Goal: Transaction & Acquisition: Purchase product/service

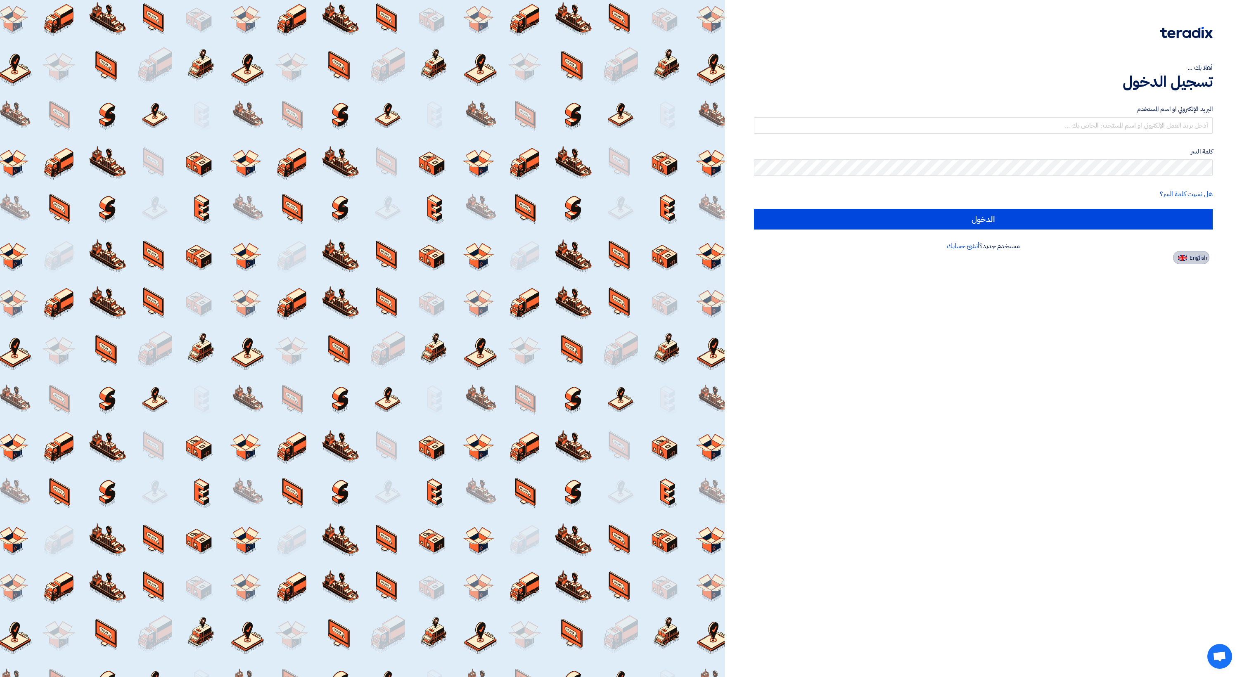
click at [1185, 260] on img at bounding box center [1182, 258] width 9 height 6
type input "Sign in"
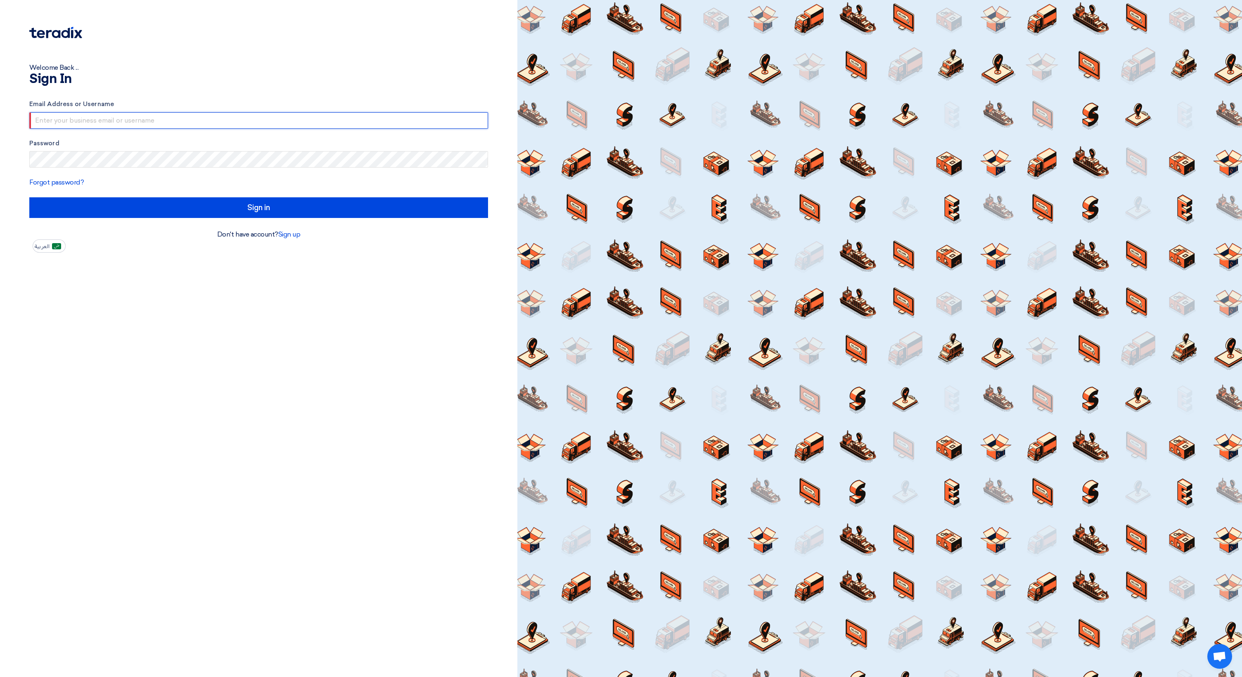
click at [161, 119] on input "text" at bounding box center [258, 120] width 459 height 17
type input "[PERSON_NAME][EMAIL_ADDRESS][DOMAIN_NAME]"
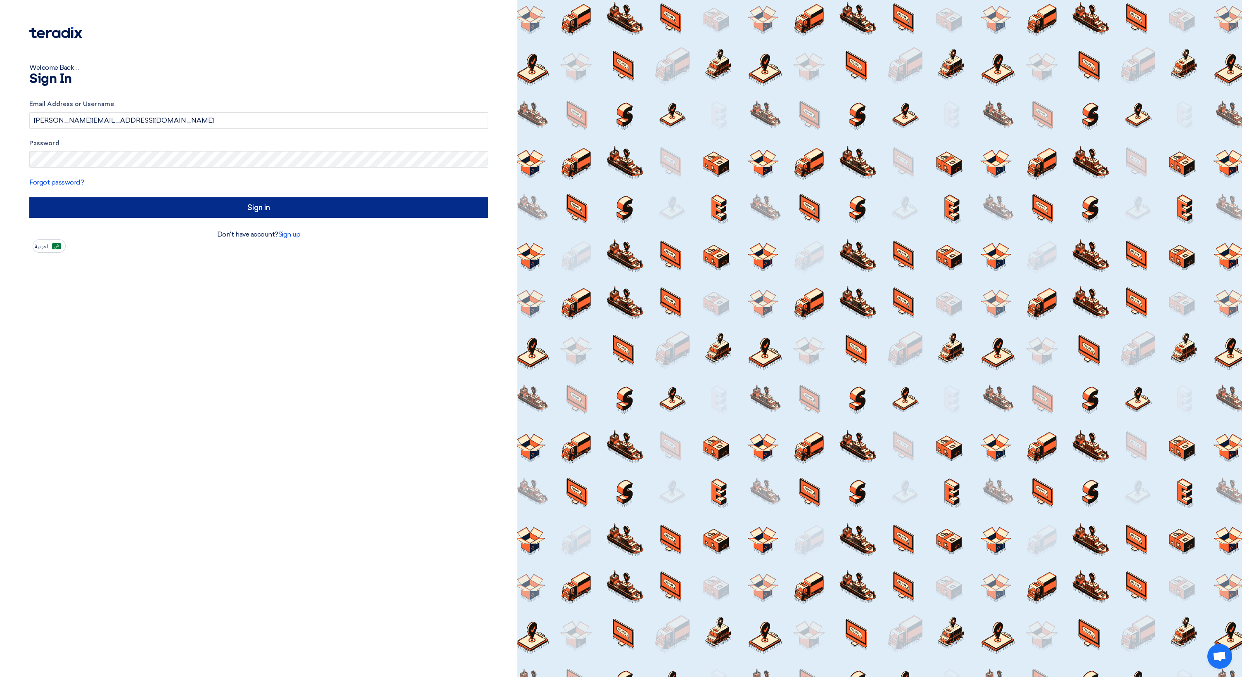
click at [117, 208] on input "Sign in" at bounding box center [258, 207] width 459 height 21
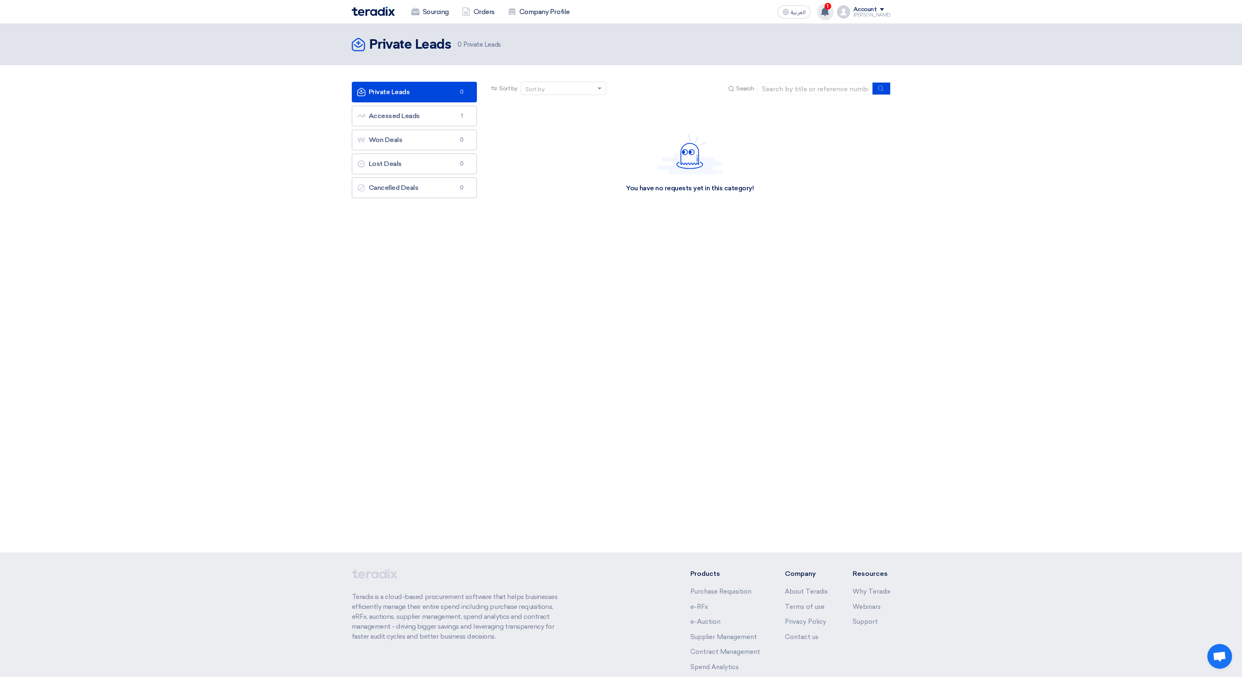
click at [829, 12] on use at bounding box center [825, 11] width 8 height 9
click at [773, 33] on p "A request has been edited! - "Migration of AI-Generated Applications to Azure"." at bounding box center [771, 32] width 118 height 13
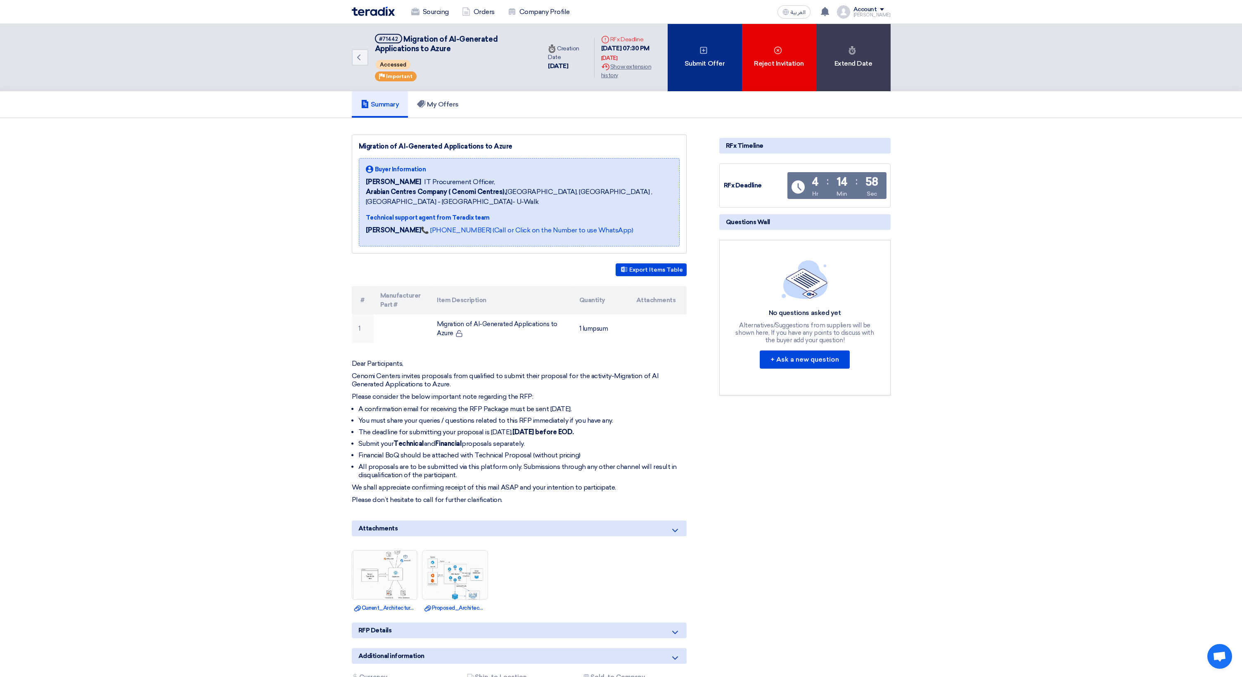
click at [703, 75] on div "Submit Offer" at bounding box center [704, 57] width 74 height 67
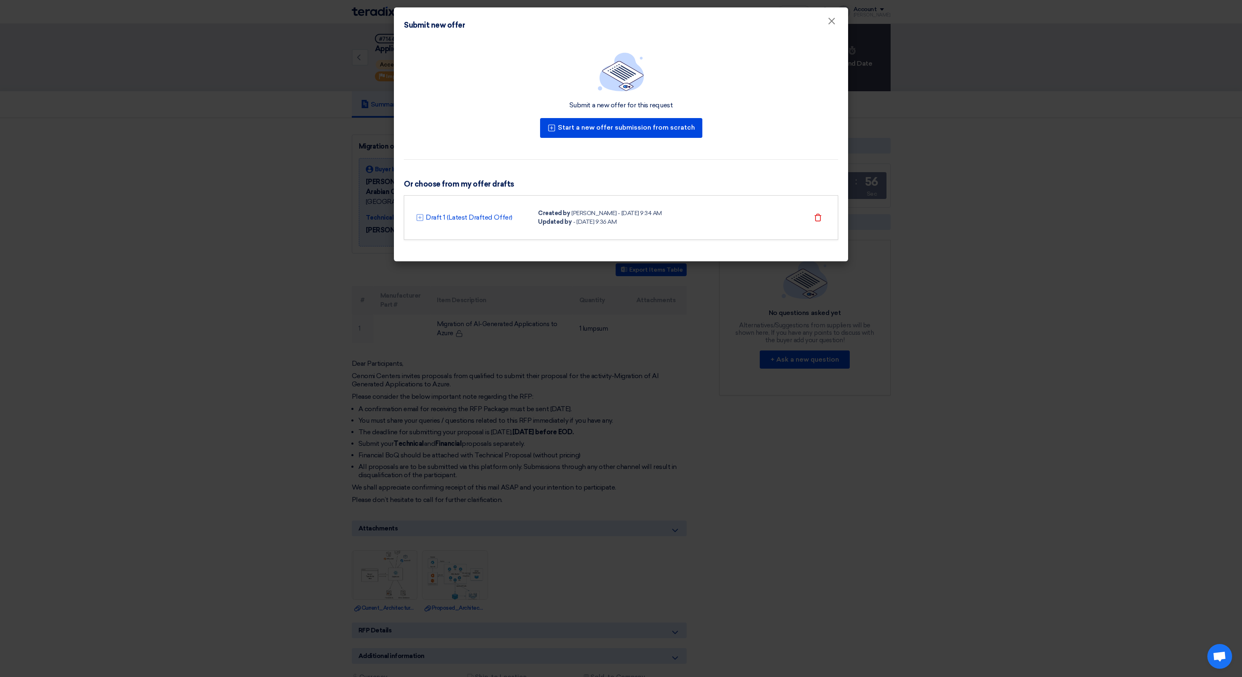
click at [589, 211] on div "[PERSON_NAME] - [DATE] 9:34 AM" at bounding box center [616, 213] width 90 height 9
click at [480, 216] on link "Draft 1 (Latest Drafted Offer)" at bounding box center [469, 218] width 87 height 10
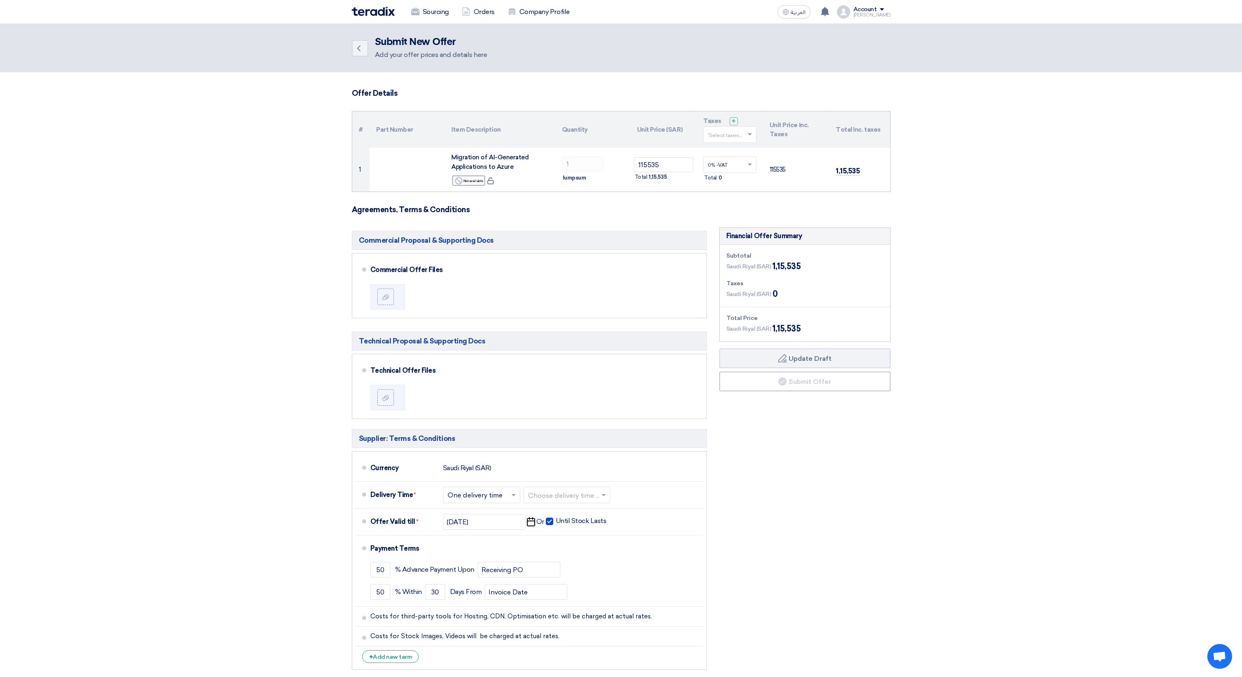
click at [752, 137] on span at bounding box center [750, 134] width 10 height 7
click at [733, 149] on div "0% -VAT" at bounding box center [729, 150] width 52 height 14
click at [936, 236] on section "Offer Details # Part Number Item Description Quantity Unit Price (SAR) Taxes + …" at bounding box center [621, 386] width 1242 height 628
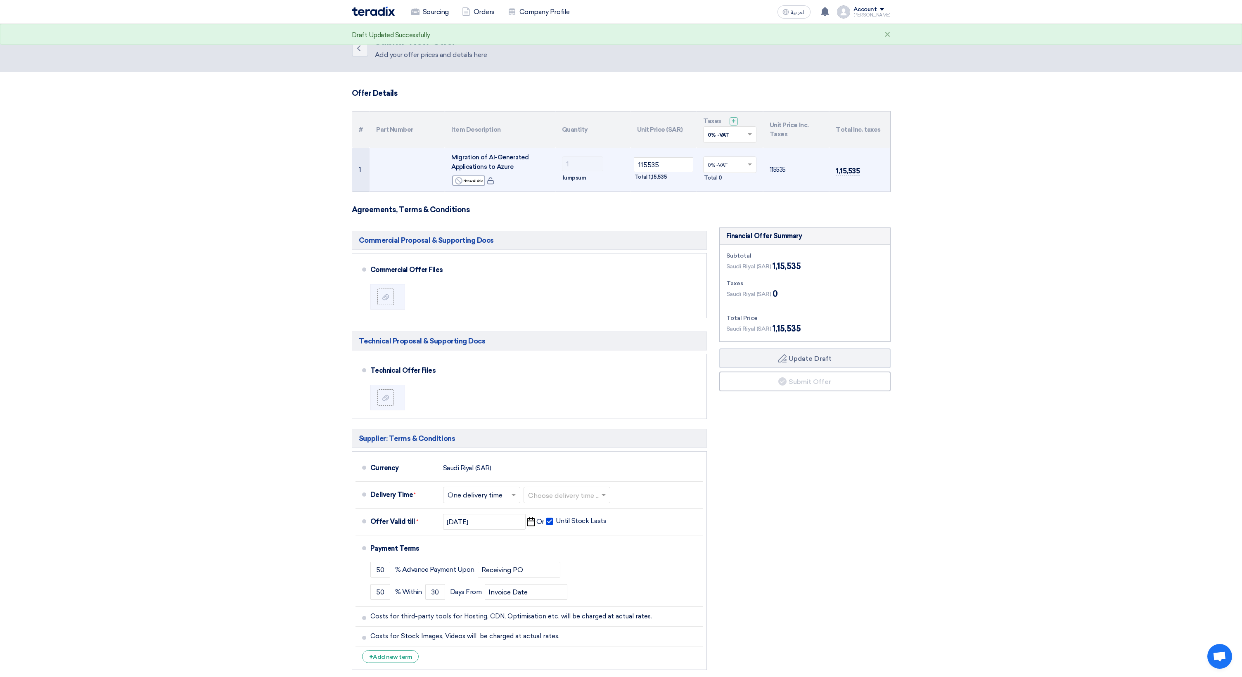
click at [748, 163] on span at bounding box center [750, 164] width 10 height 7
click at [732, 179] on div "0% -VAT" at bounding box center [729, 180] width 52 height 14
click at [931, 234] on section "Offer Details # Part Number Item Description Quantity Unit Price (SAR) Taxes + …" at bounding box center [621, 386] width 1242 height 628
click at [825, 358] on button "Draft Update Draft" at bounding box center [804, 358] width 171 height 20
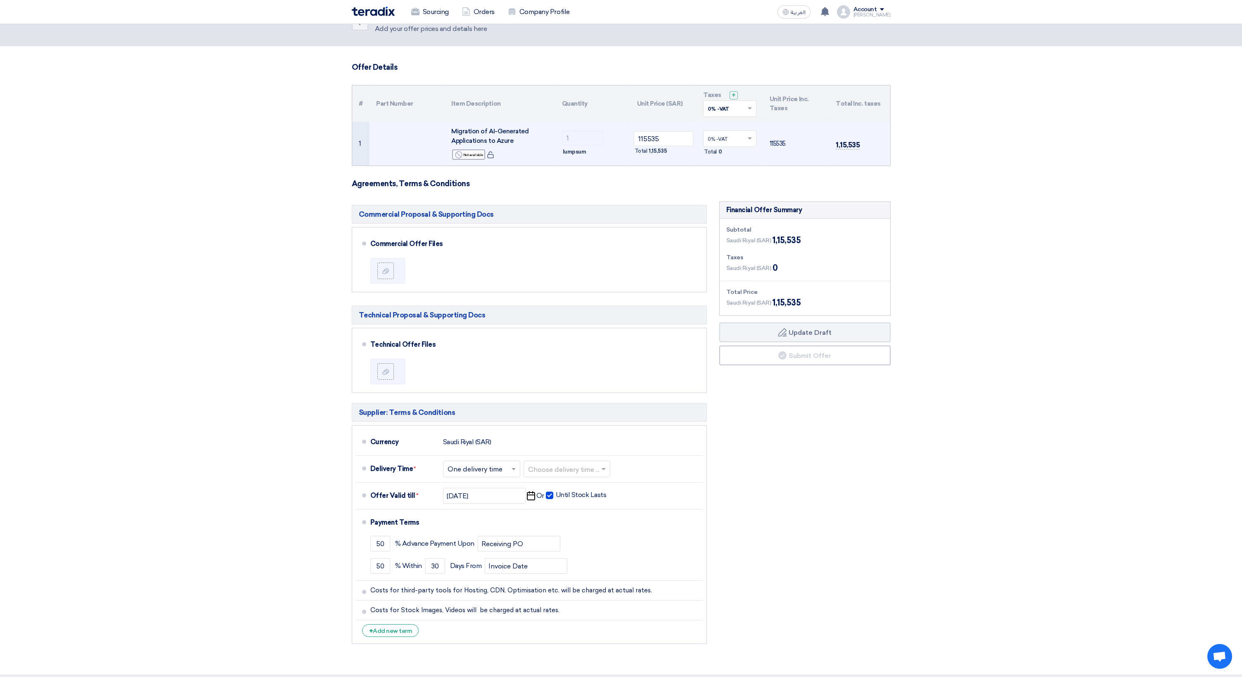
scroll to position [9, 0]
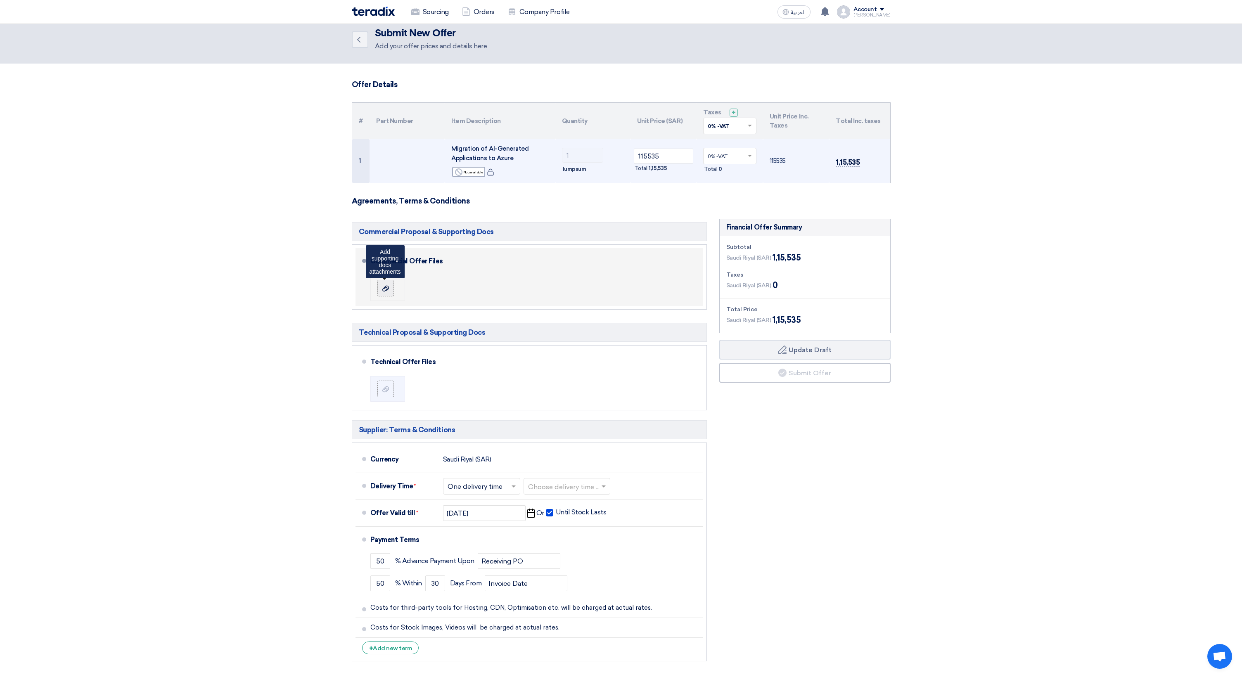
click at [387, 289] on use at bounding box center [385, 289] width 7 height 6
click at [0, 0] on input "file" at bounding box center [0, 0] width 0 height 0
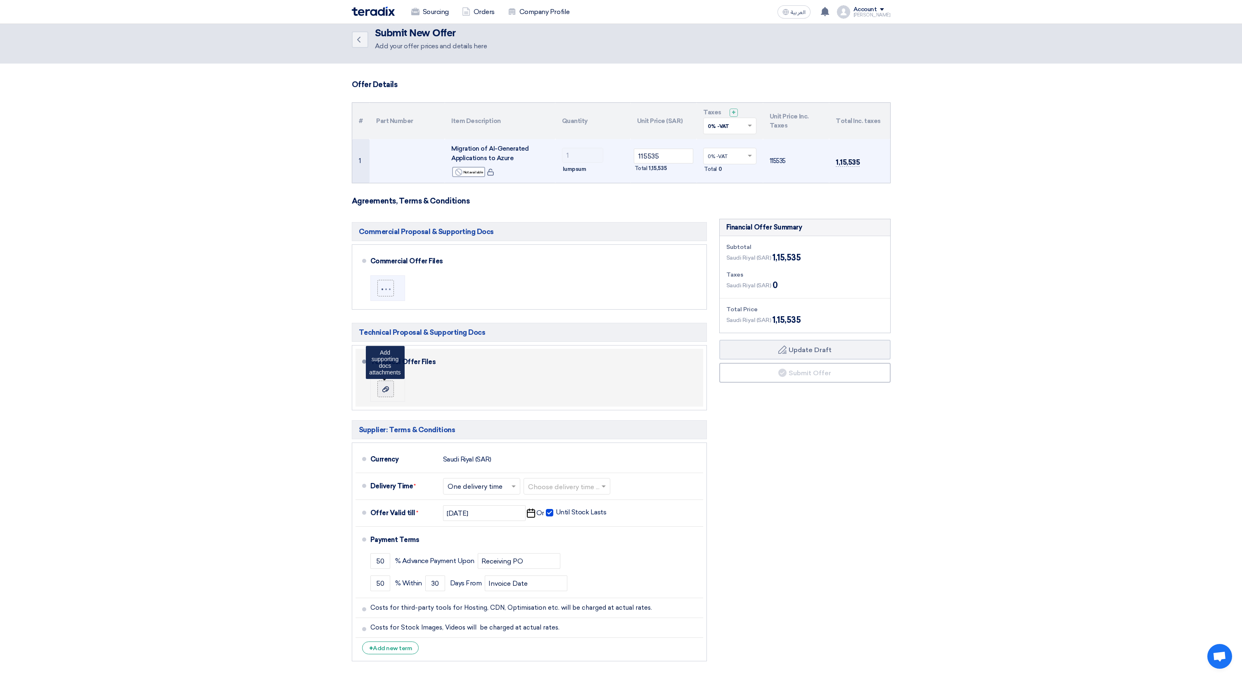
click at [389, 394] on label at bounding box center [385, 389] width 17 height 17
click at [0, 0] on input "file" at bounding box center [0, 0] width 0 height 0
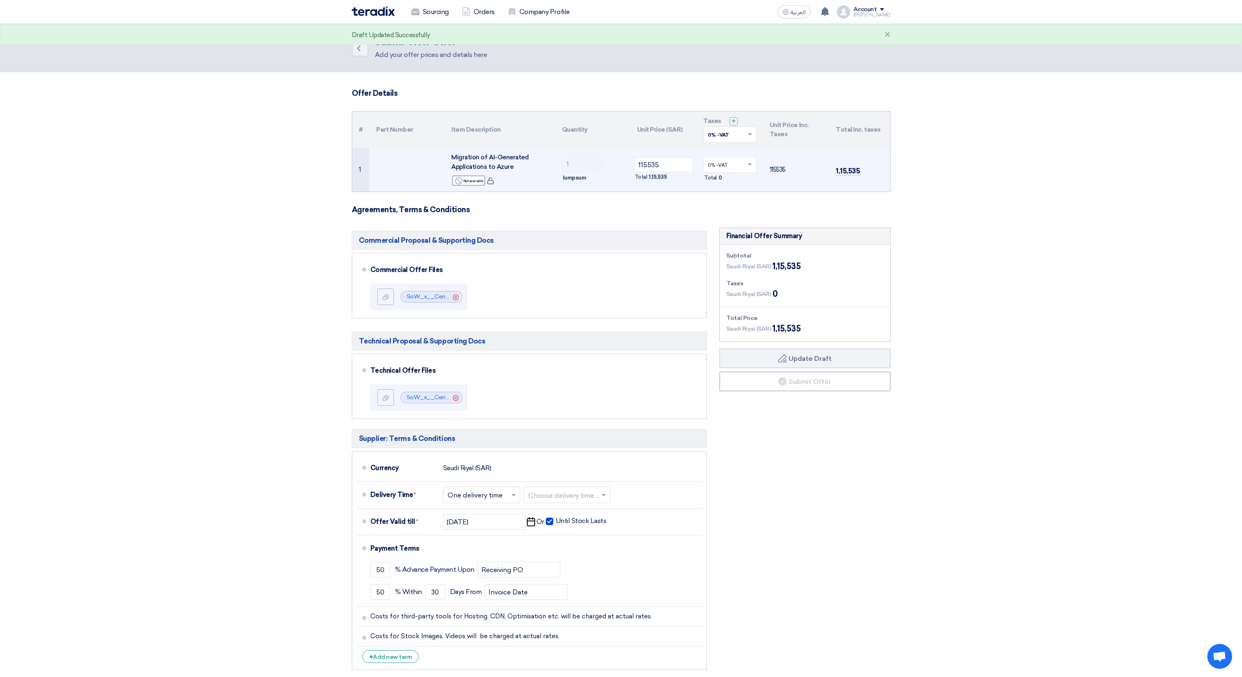
scroll to position [0, 0]
click at [804, 354] on button "Draft Update Draft" at bounding box center [804, 358] width 171 height 20
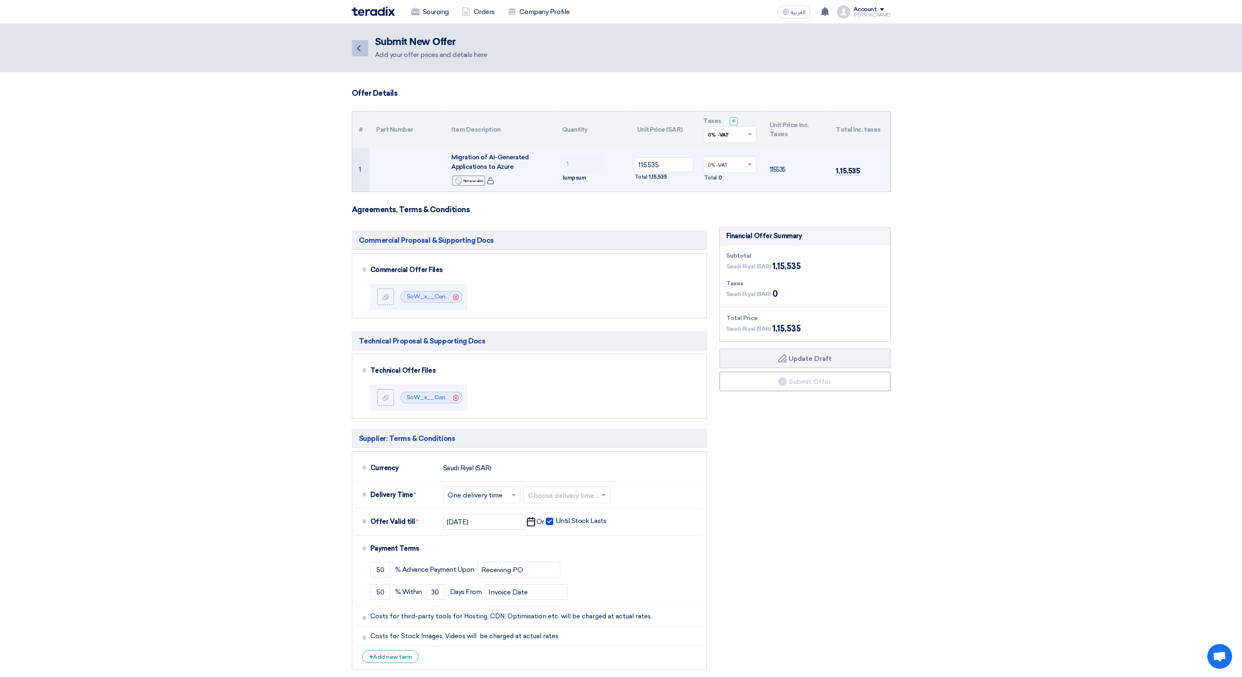
click at [367, 47] on link "Back" at bounding box center [360, 48] width 17 height 17
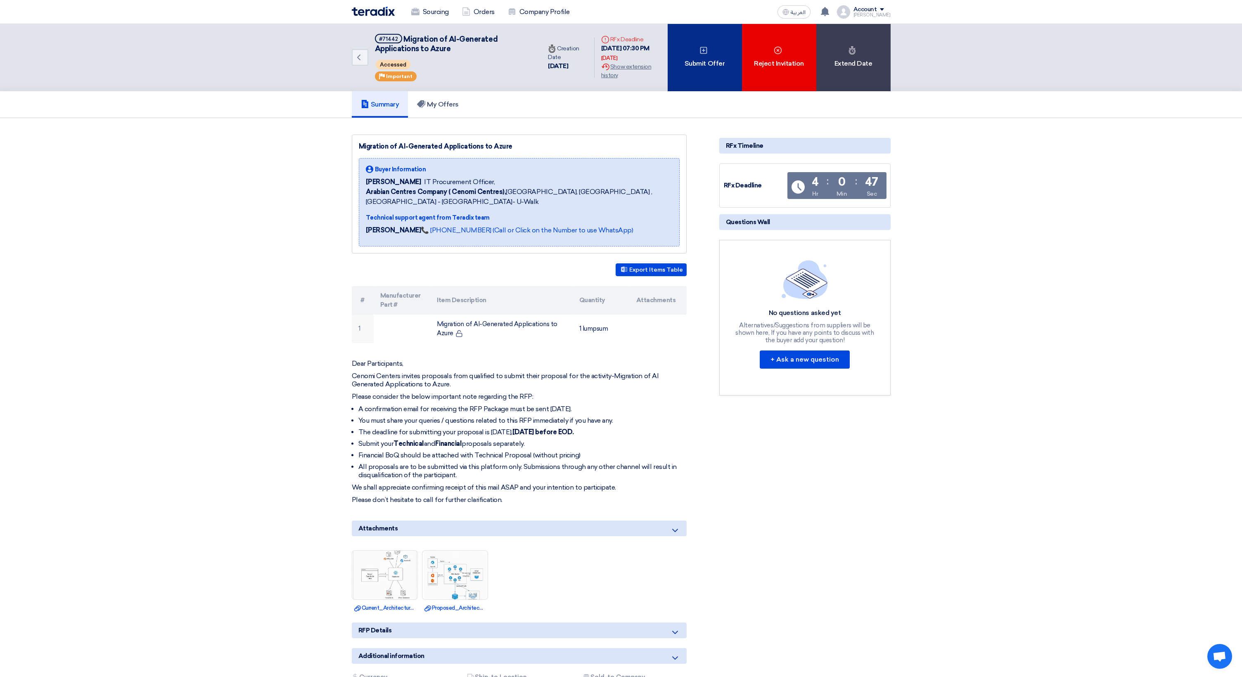
click at [688, 66] on div "Submit Offer" at bounding box center [704, 57] width 74 height 67
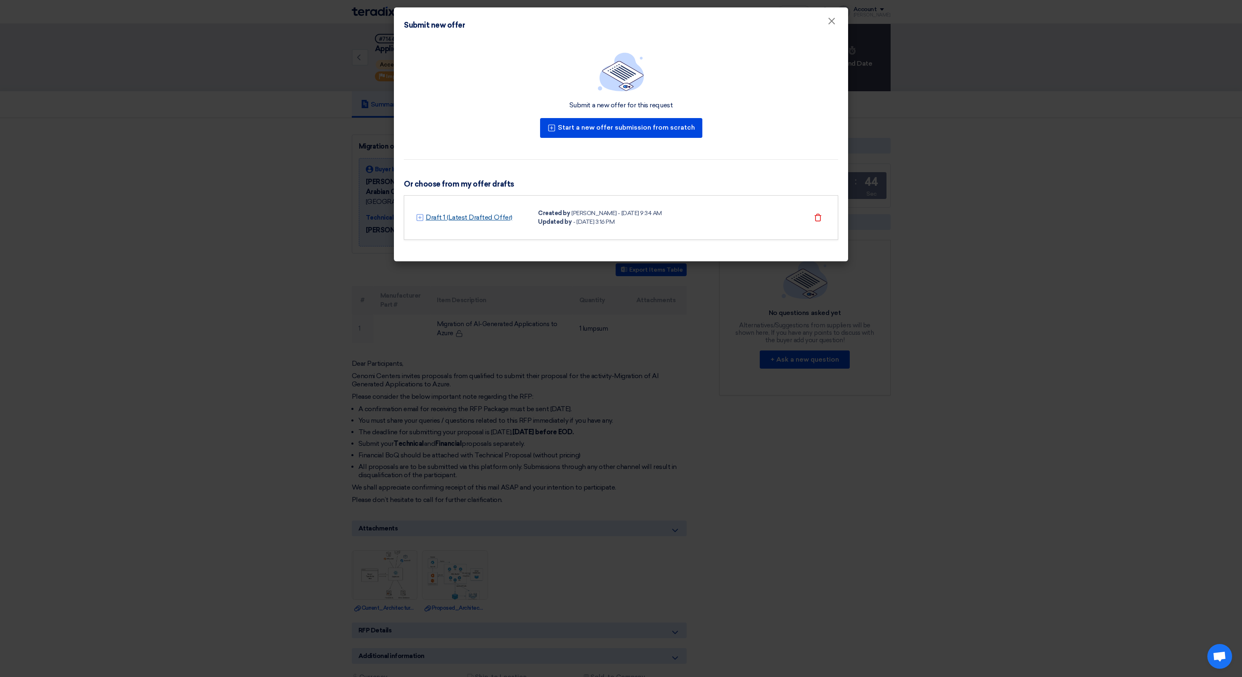
click at [489, 220] on link "Draft 1 (Latest Drafted Offer)" at bounding box center [469, 218] width 87 height 10
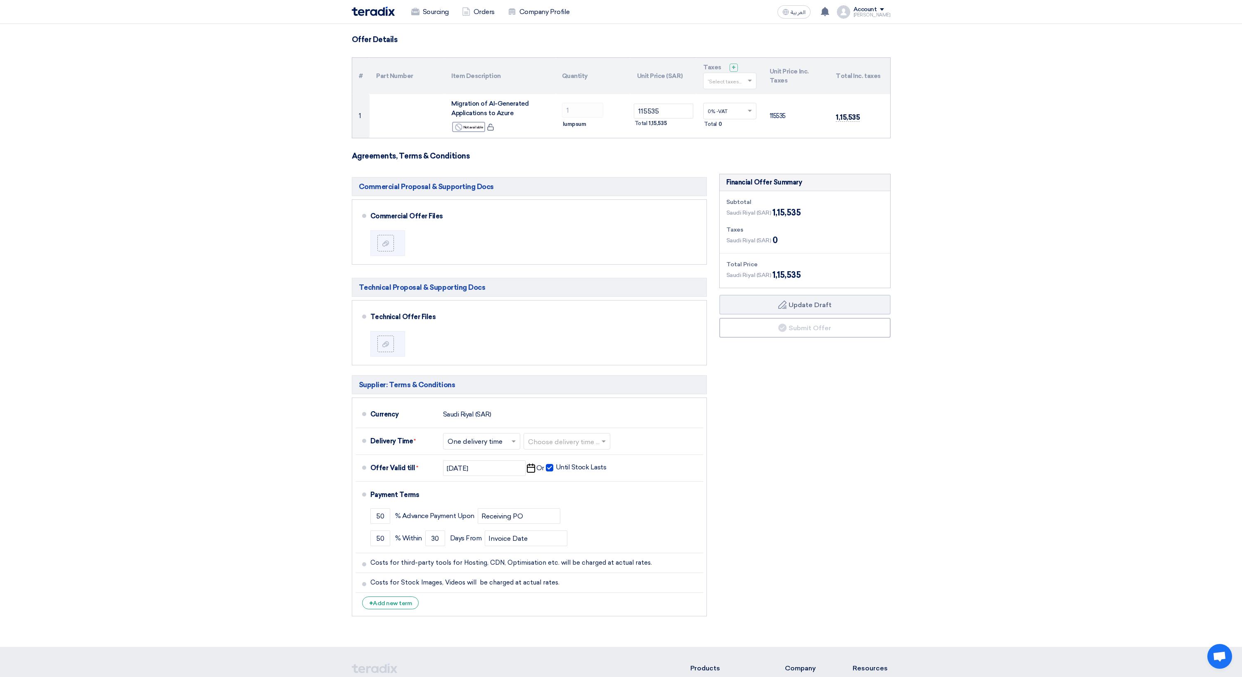
scroll to position [31, 0]
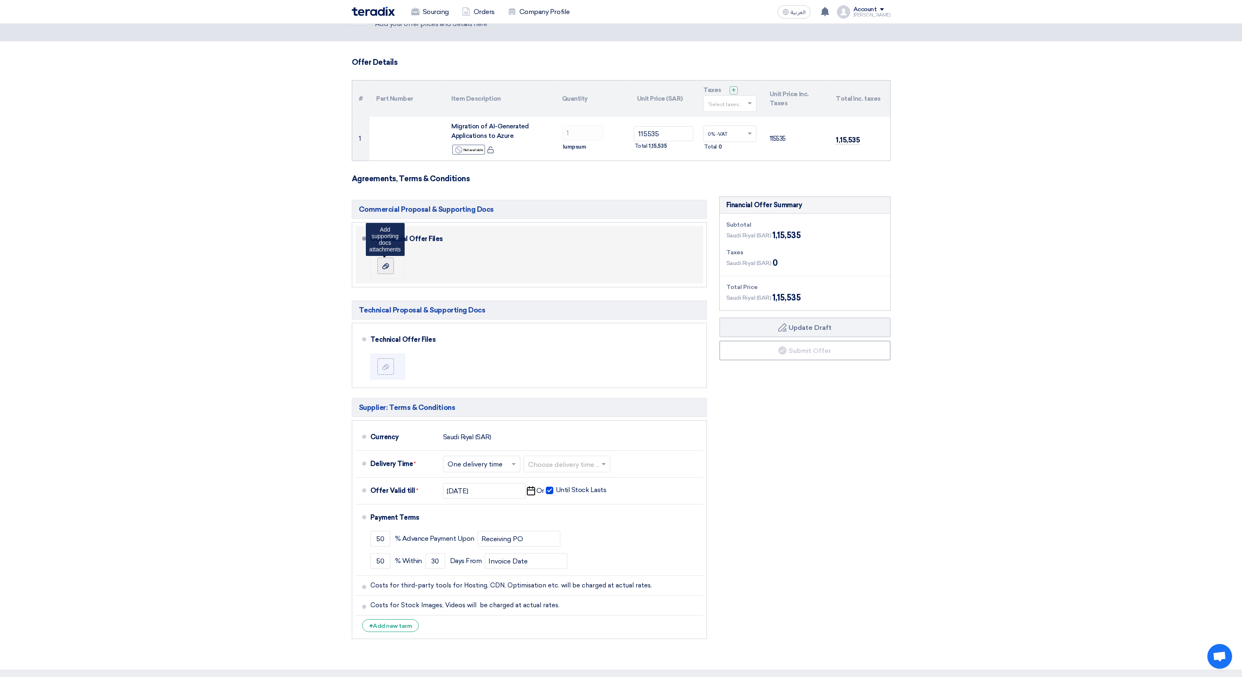
click at [387, 264] on icon at bounding box center [385, 266] width 7 height 7
click at [0, 0] on input "file" at bounding box center [0, 0] width 0 height 0
click at [385, 263] on icon at bounding box center [385, 266] width 7 height 7
click at [0, 0] on input "file" at bounding box center [0, 0] width 0 height 0
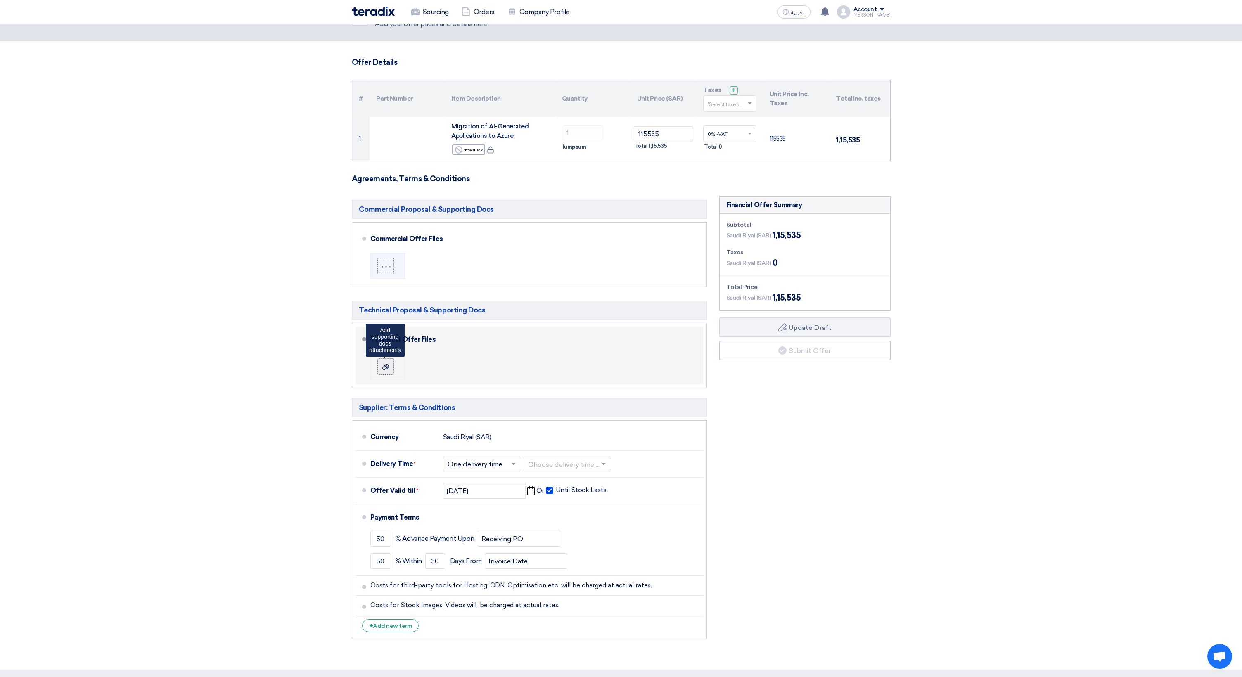
click at [387, 369] on icon at bounding box center [385, 367] width 7 height 7
click at [0, 0] on input "file" at bounding box center [0, 0] width 0 height 0
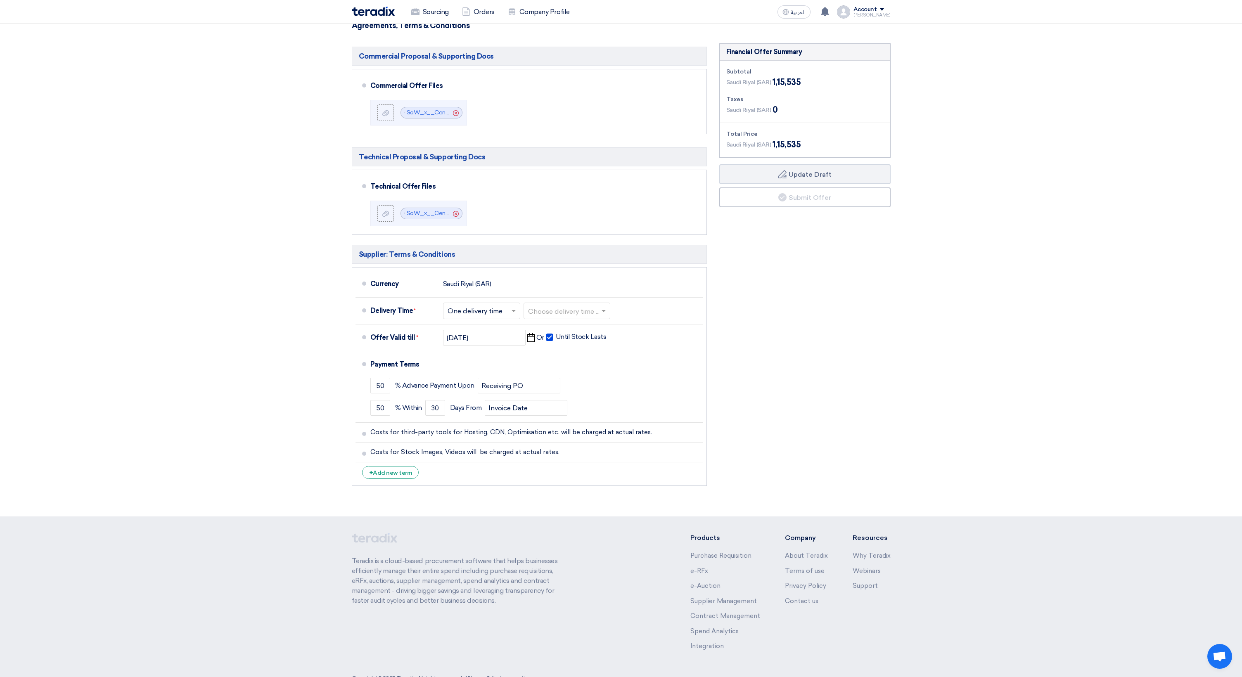
scroll to position [186, 0]
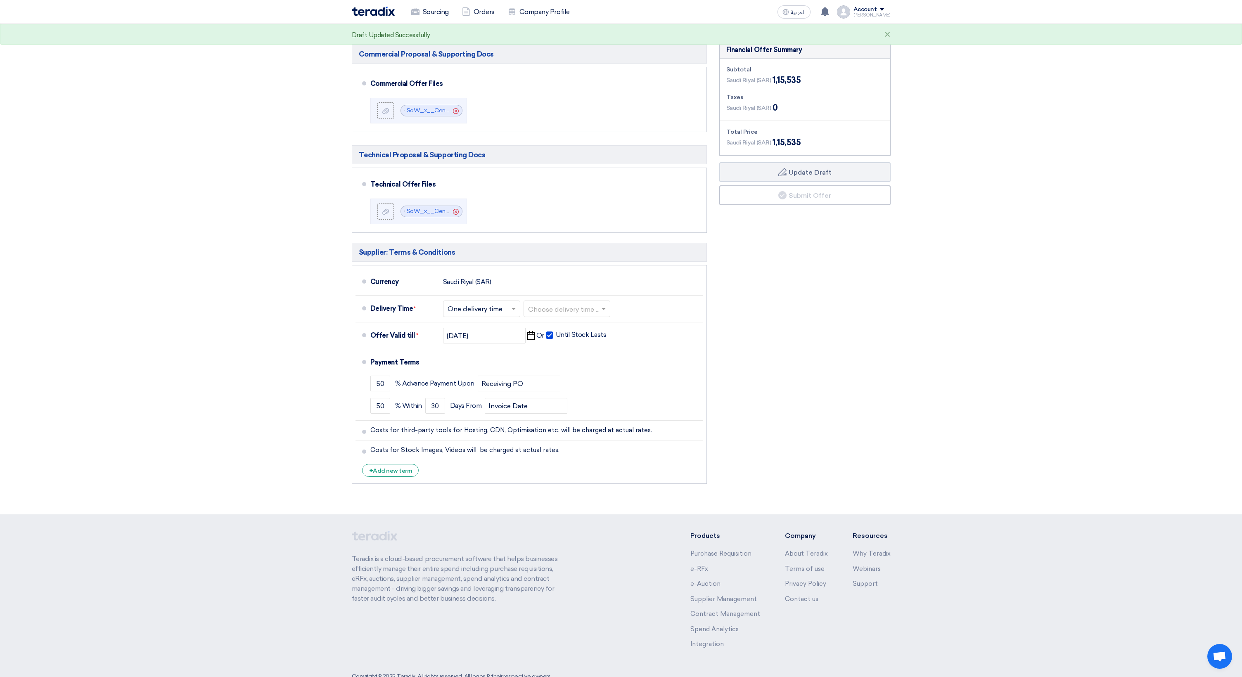
click at [317, 402] on section "Offer Details # Part Number Item Description Quantity Unit Price (SAR) Taxes + …" at bounding box center [621, 200] width 1242 height 628
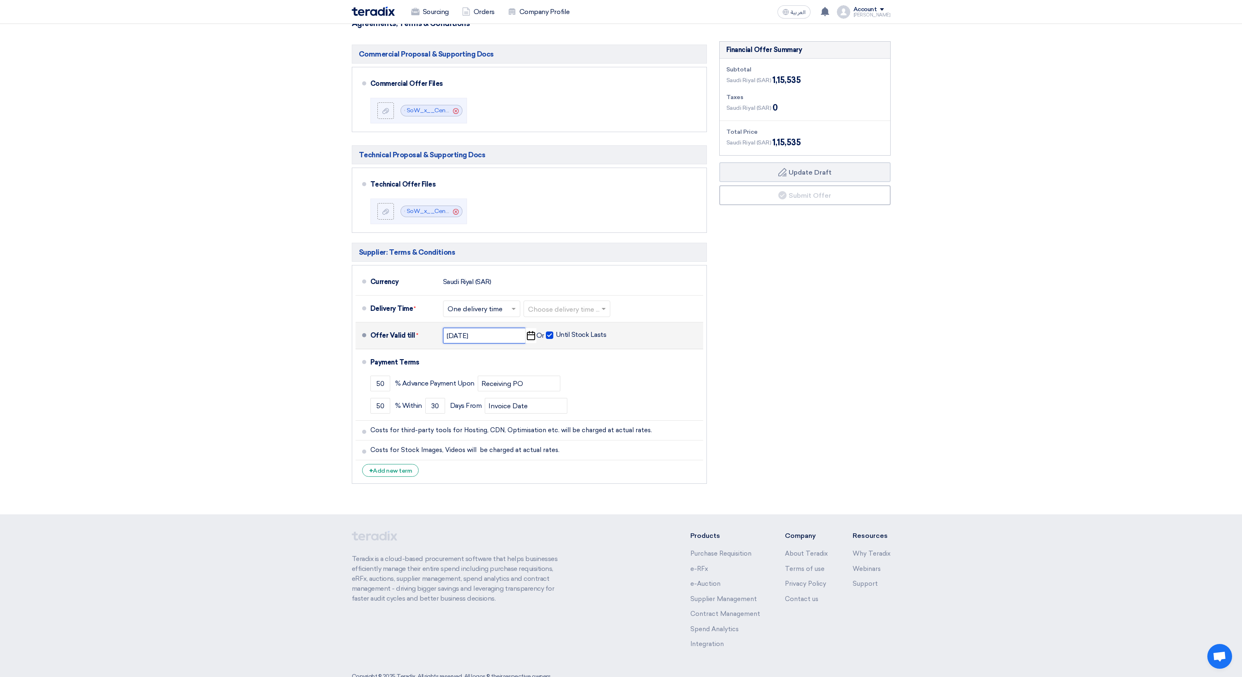
click at [499, 337] on input "[DATE]" at bounding box center [484, 336] width 83 height 16
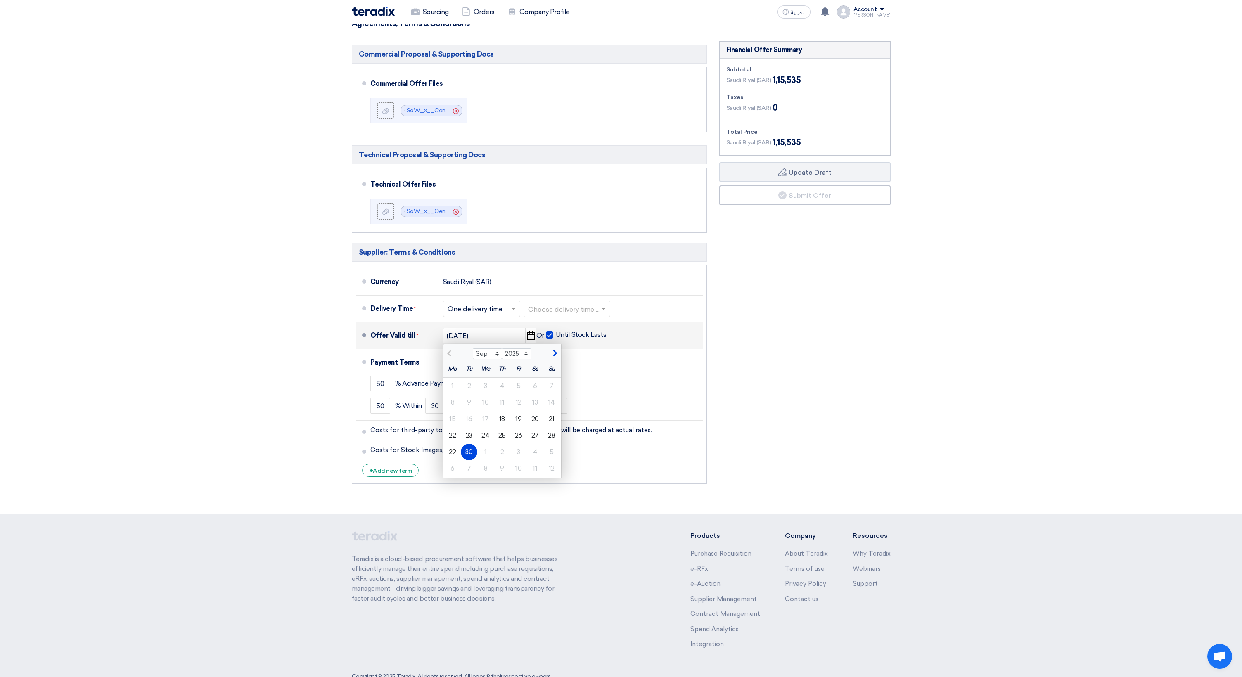
click at [690, 341] on div "Offer Valid till * 9/30/2025 Sep Oct Nov Dec 2025 2026 2027 2028 2029 2030 2031…" at bounding box center [534, 336] width 329 height 20
click at [845, 298] on div "Financial Offer Summary Subtotal [GEOGRAPHIC_DATA] (SAR) 1,15,535 Taxes Draft" at bounding box center [805, 264] width 184 height 447
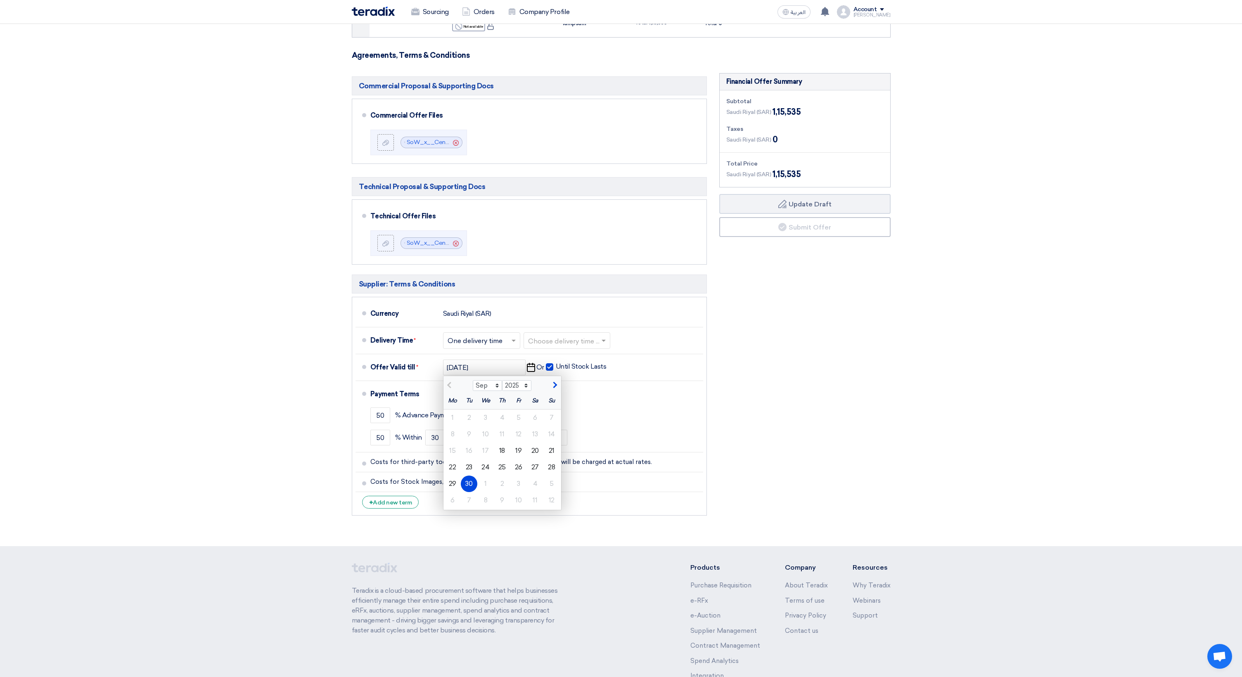
scroll to position [153, 0]
click at [794, 208] on button "Draft Update Draft" at bounding box center [804, 205] width 171 height 20
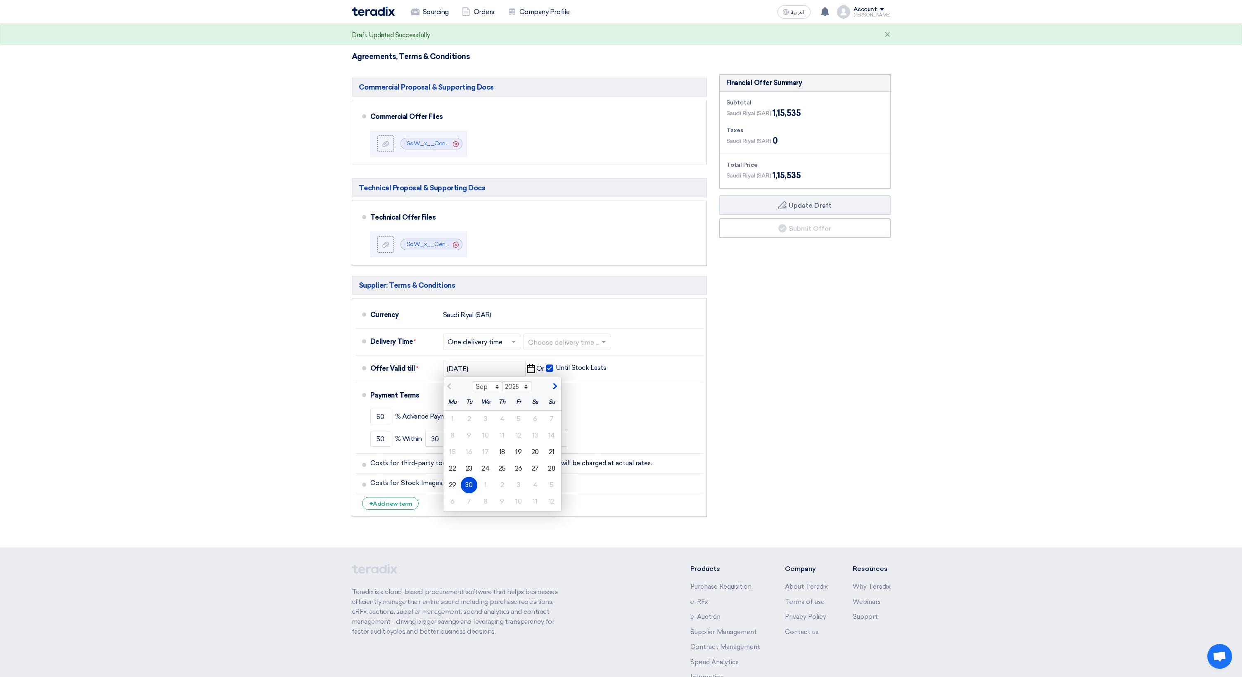
click at [769, 301] on div "Financial Offer Summary Subtotal [GEOGRAPHIC_DATA] (SAR) 1,15,535 Taxes Draft" at bounding box center [805, 297] width 184 height 447
click at [471, 486] on div "30" at bounding box center [469, 485] width 17 height 17
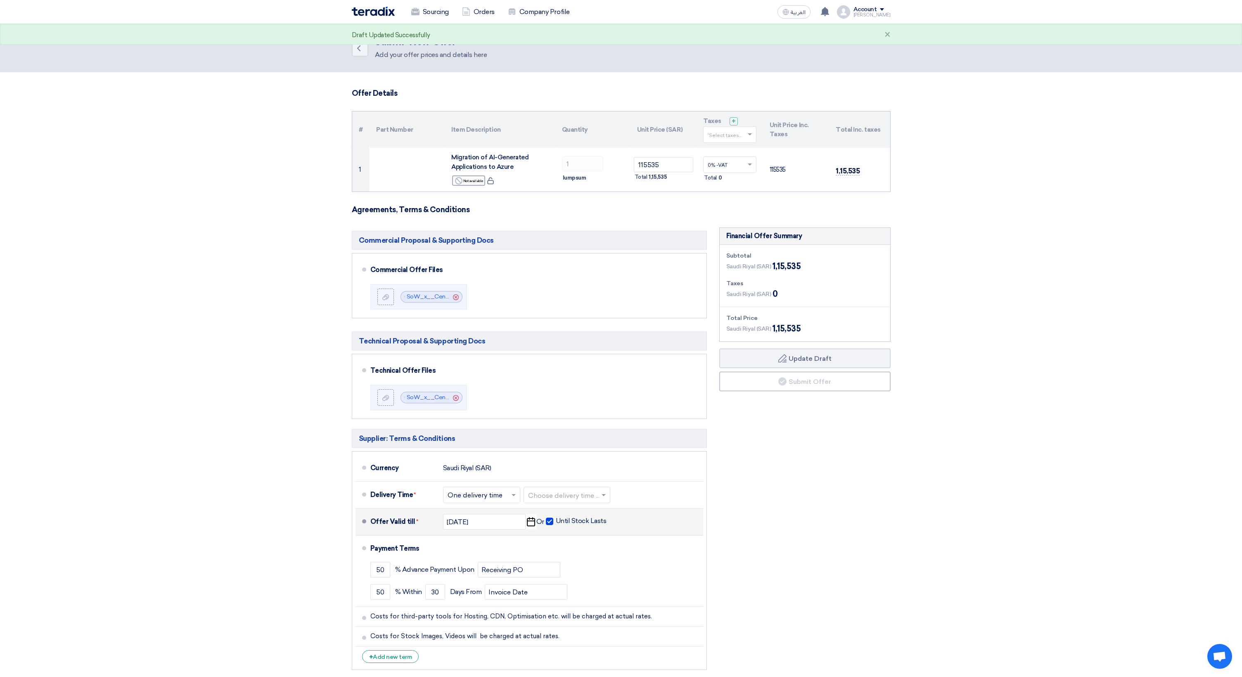
scroll to position [0, 0]
click at [889, 33] on div "×" at bounding box center [887, 35] width 6 height 10
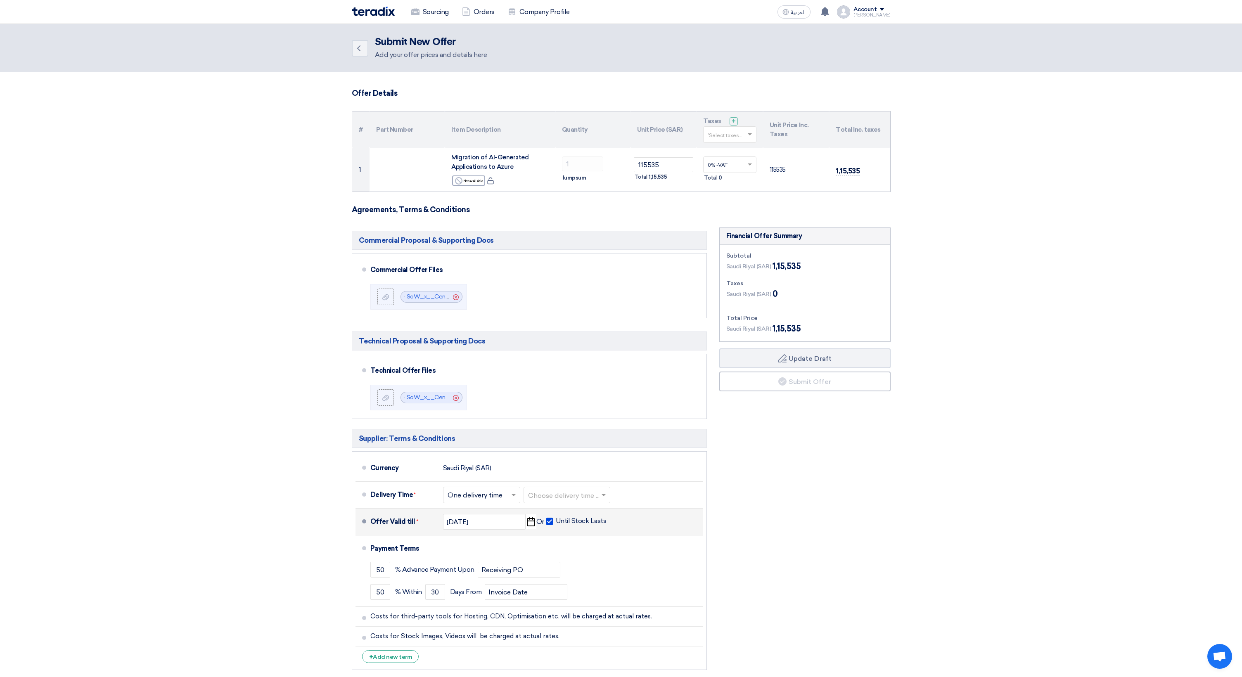
click at [749, 132] on span at bounding box center [750, 134] width 10 height 7
click at [738, 147] on div "0% -VAT" at bounding box center [729, 150] width 52 height 14
click at [932, 266] on section "Offer Details # Part Number Item Description Quantity Unit Price (SAR) Taxes + …" at bounding box center [621, 386] width 1242 height 628
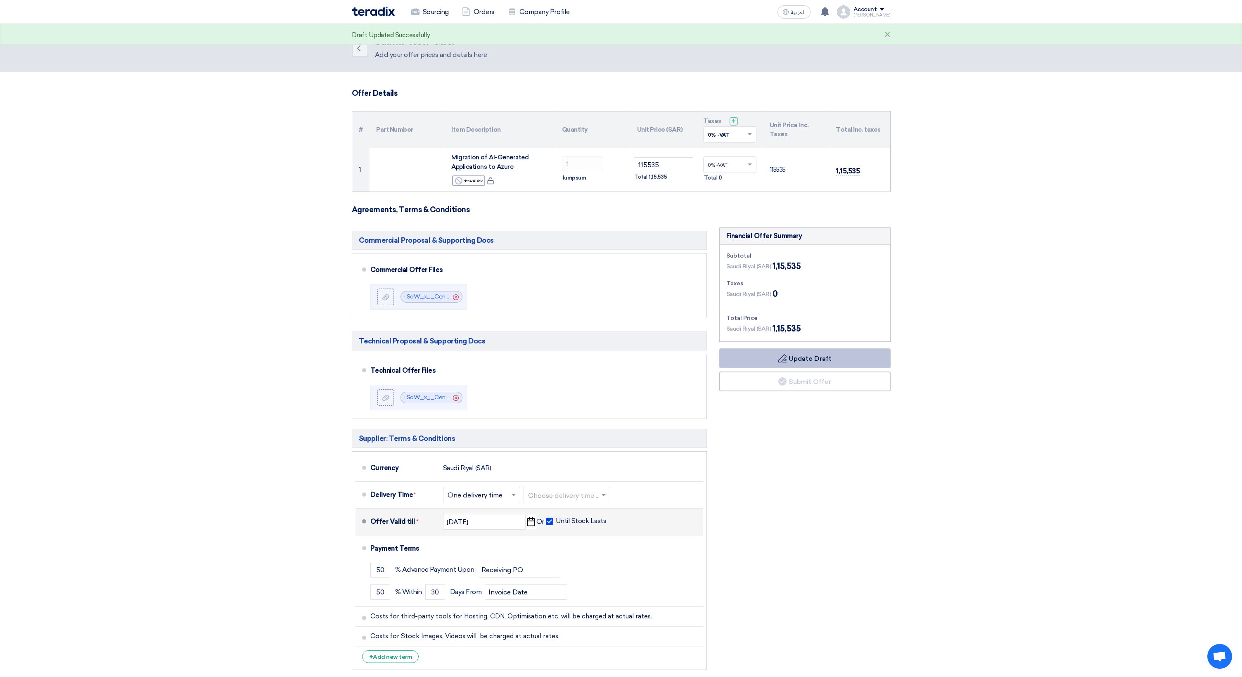
click at [844, 356] on button "Draft Update Draft" at bounding box center [804, 358] width 171 height 20
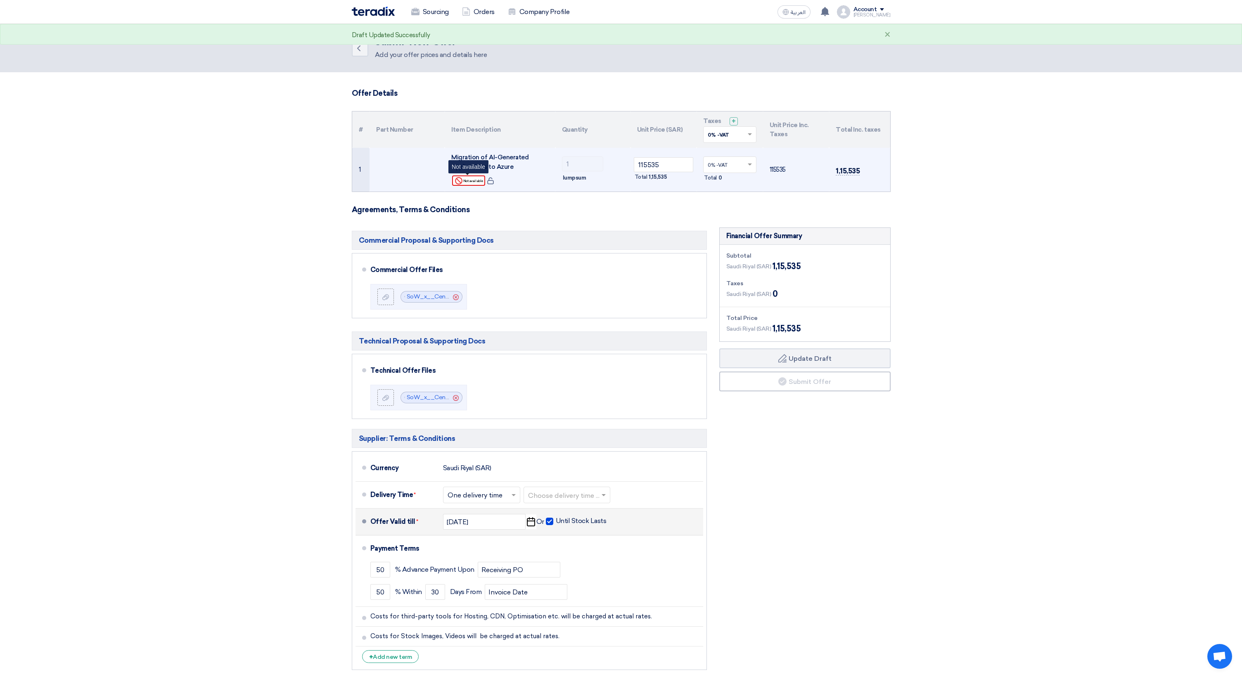
click at [471, 180] on div "Reject Not available" at bounding box center [468, 180] width 33 height 10
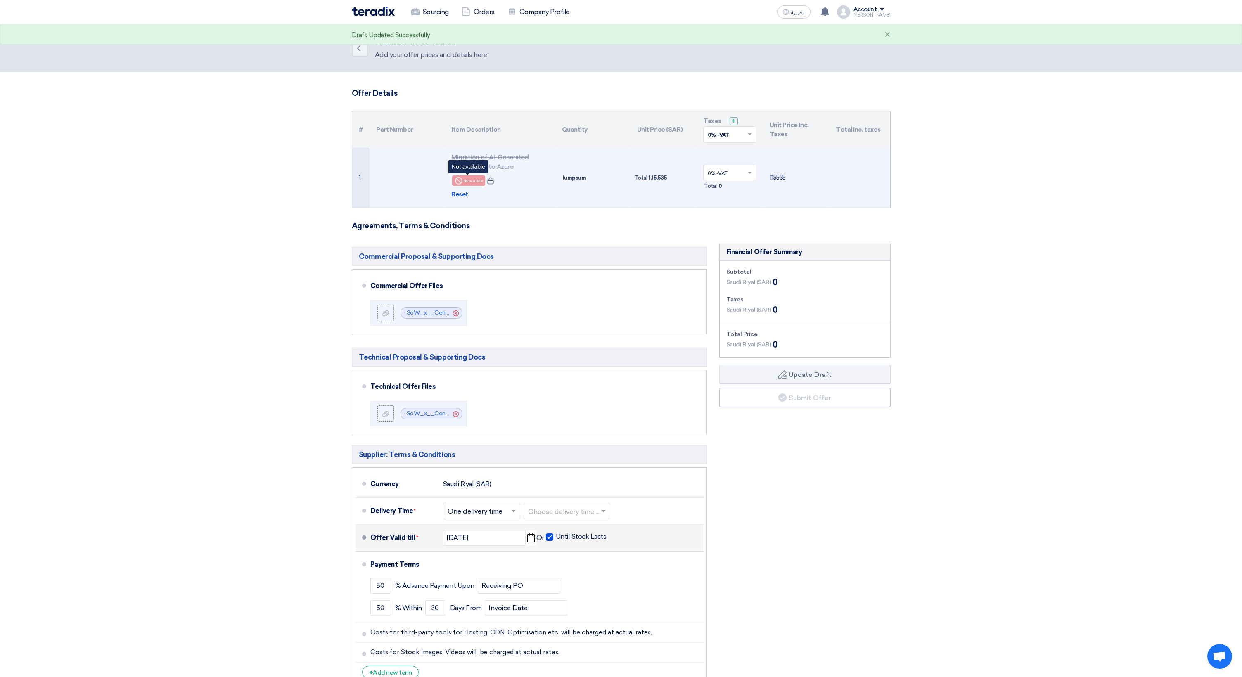
click at [471, 180] on div "Reject Not available" at bounding box center [468, 180] width 33 height 10
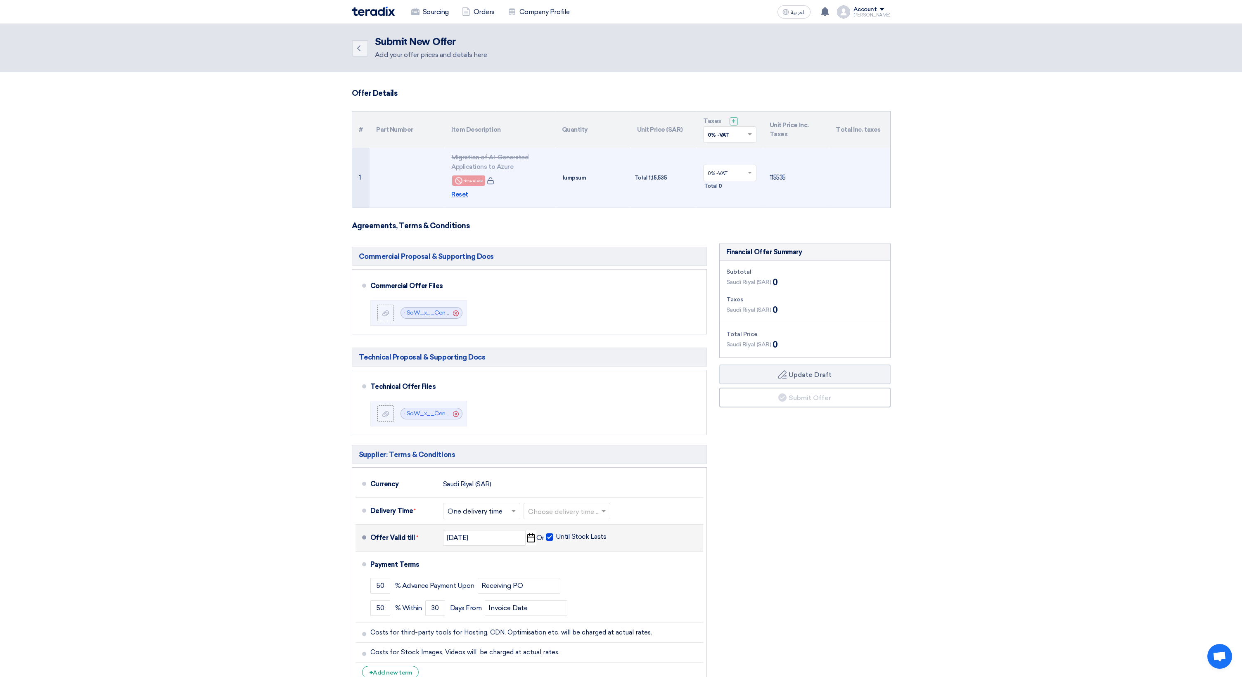
click at [458, 195] on span "Reset" at bounding box center [459, 194] width 17 height 9
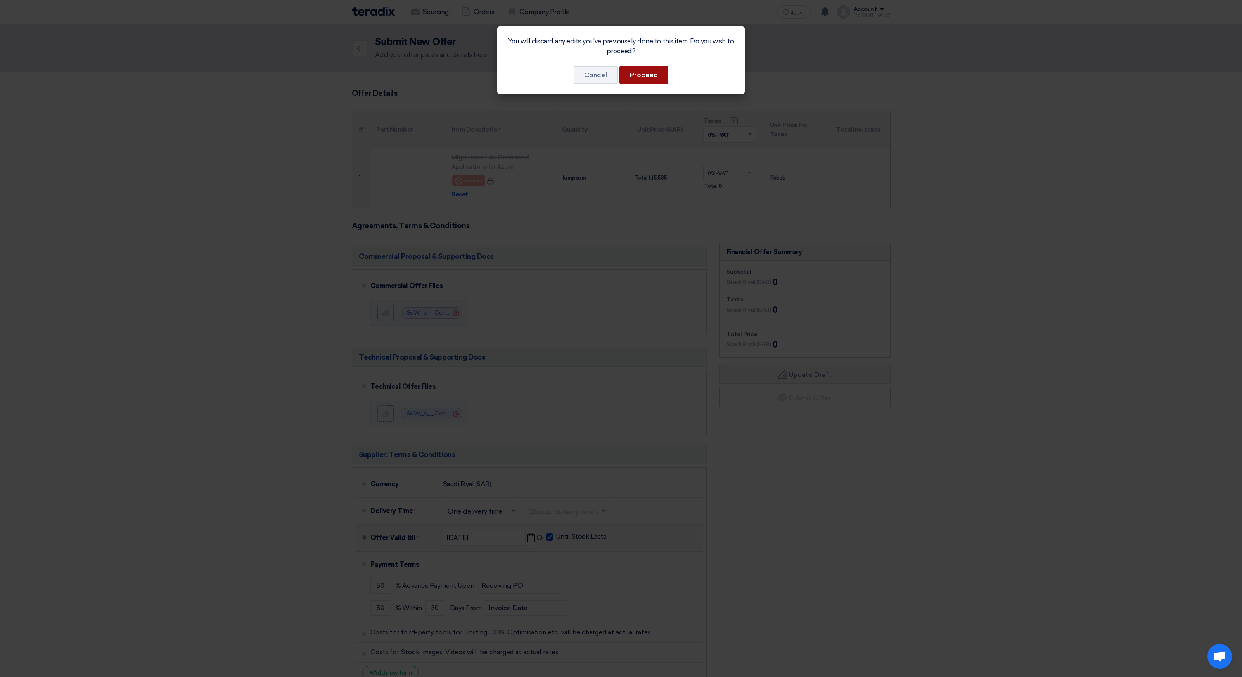
click at [642, 78] on button "Proceed" at bounding box center [643, 75] width 49 height 18
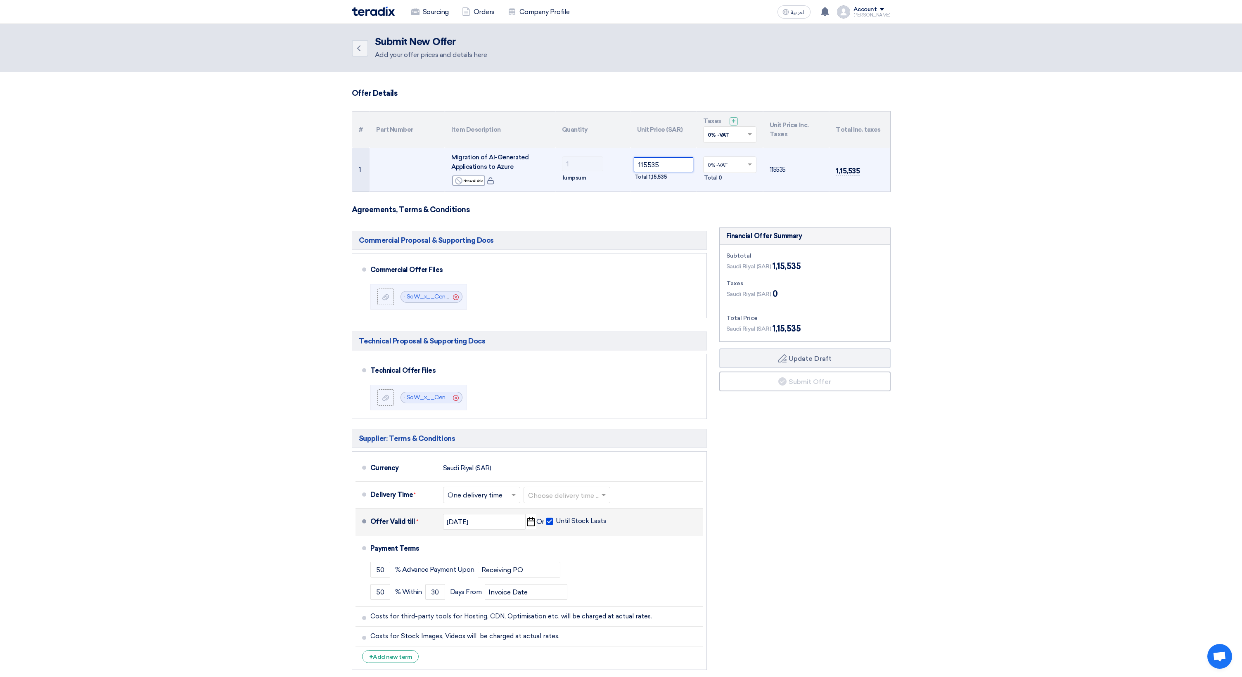
click at [662, 164] on input "115535" at bounding box center [664, 164] width 60 height 15
click at [631, 185] on td "115535 Total 1,15,535" at bounding box center [663, 170] width 66 height 44
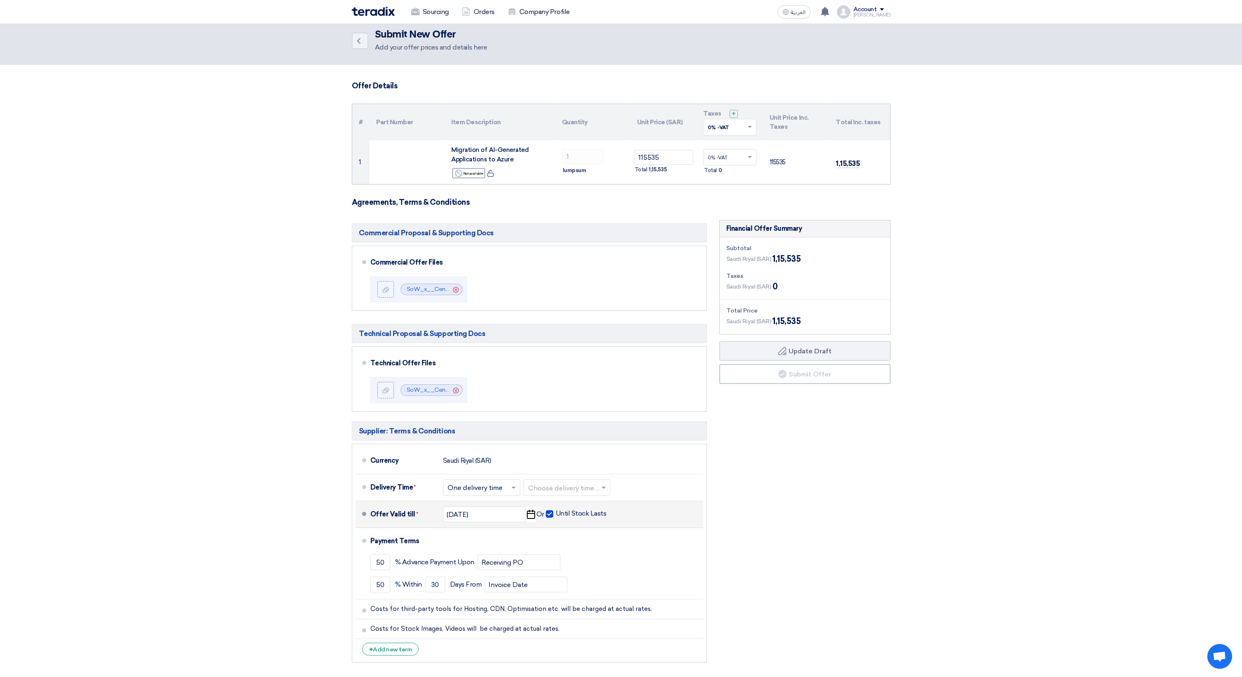
scroll to position [2, 0]
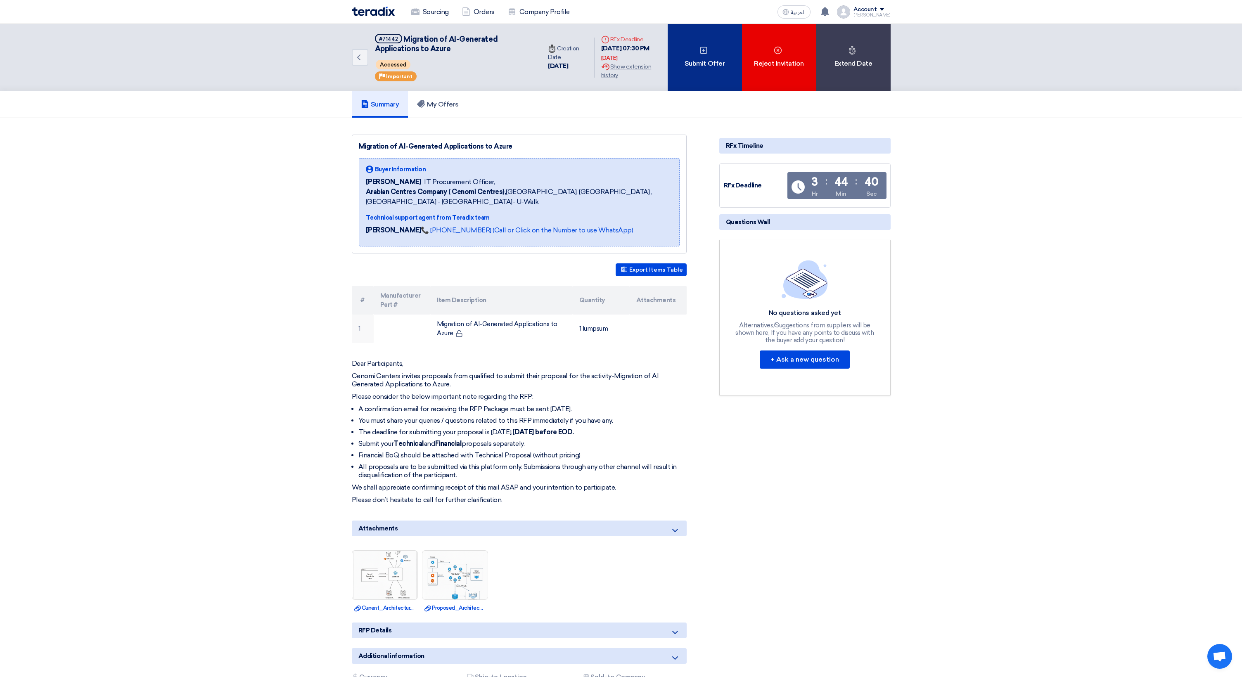
click at [702, 64] on div "Submit Offer" at bounding box center [704, 57] width 74 height 67
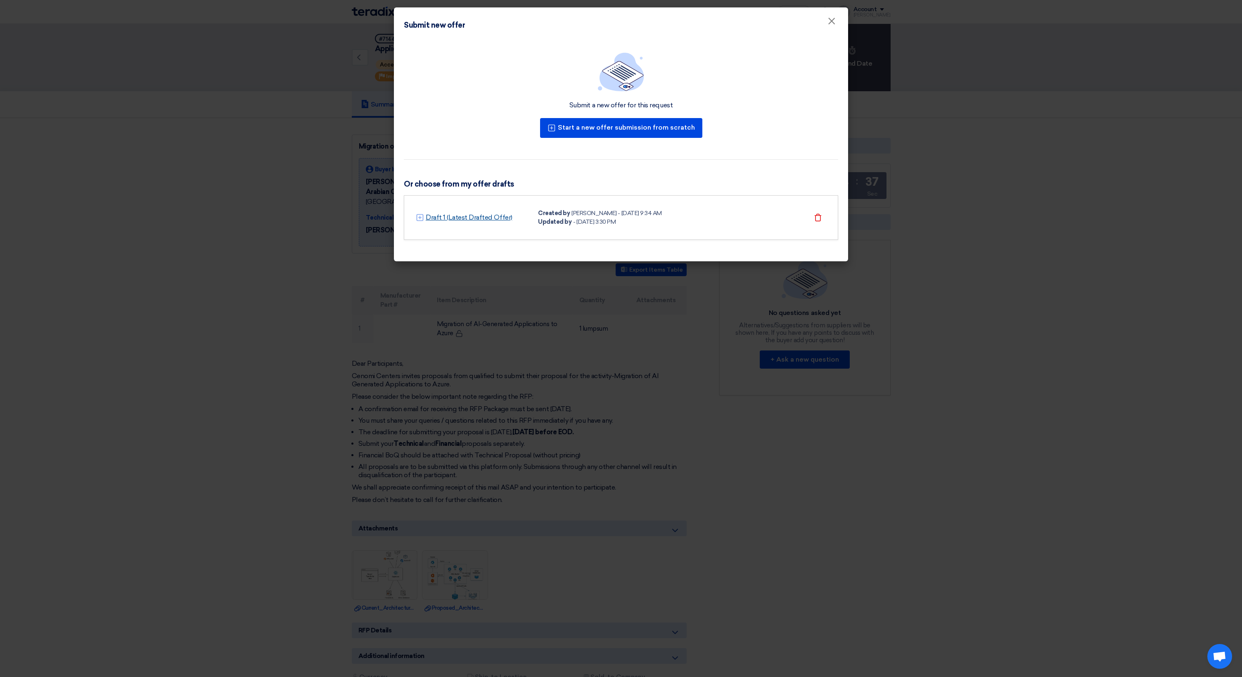
click at [479, 221] on link "Draft 1 (Latest Drafted Offer)" at bounding box center [469, 218] width 87 height 10
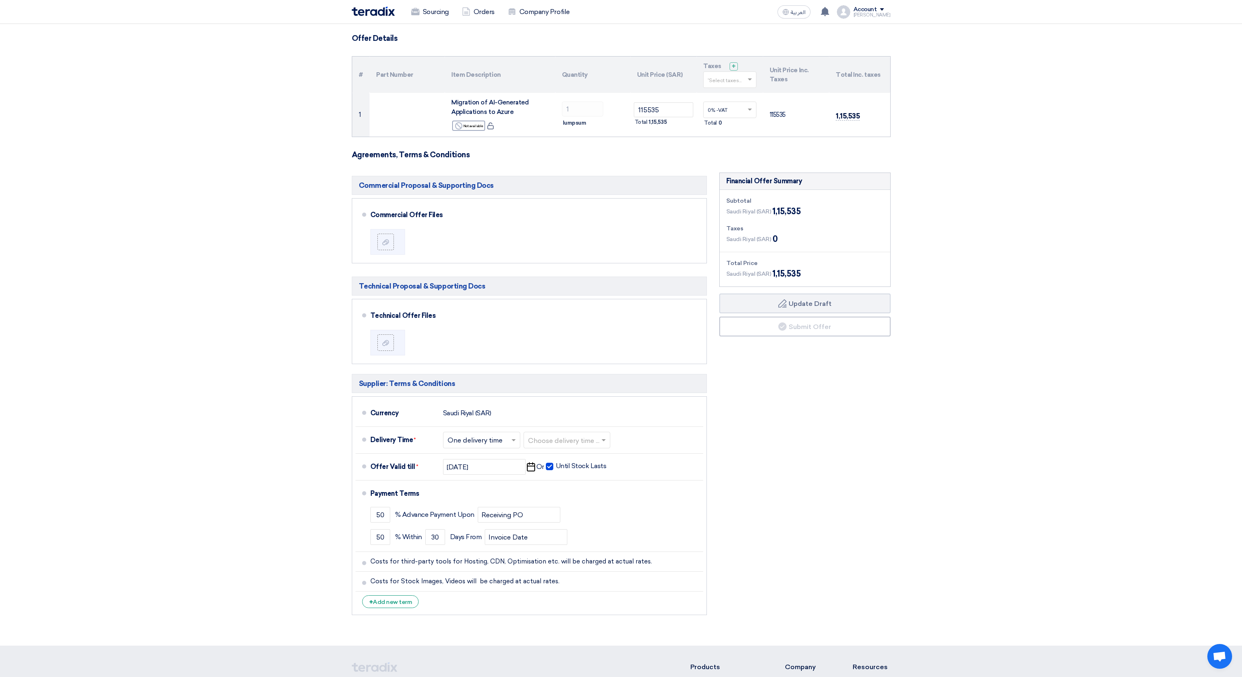
scroll to position [29, 0]
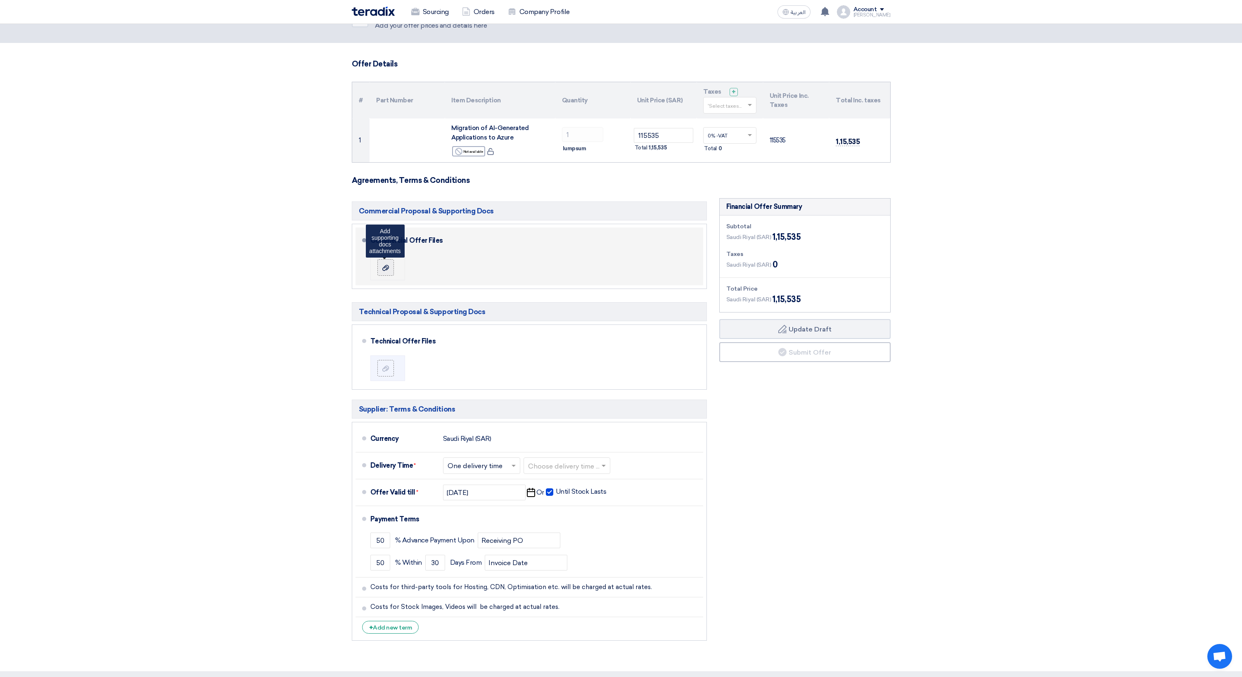
click at [393, 269] on label at bounding box center [385, 267] width 17 height 17
click at [0, 0] on input "file" at bounding box center [0, 0] width 0 height 0
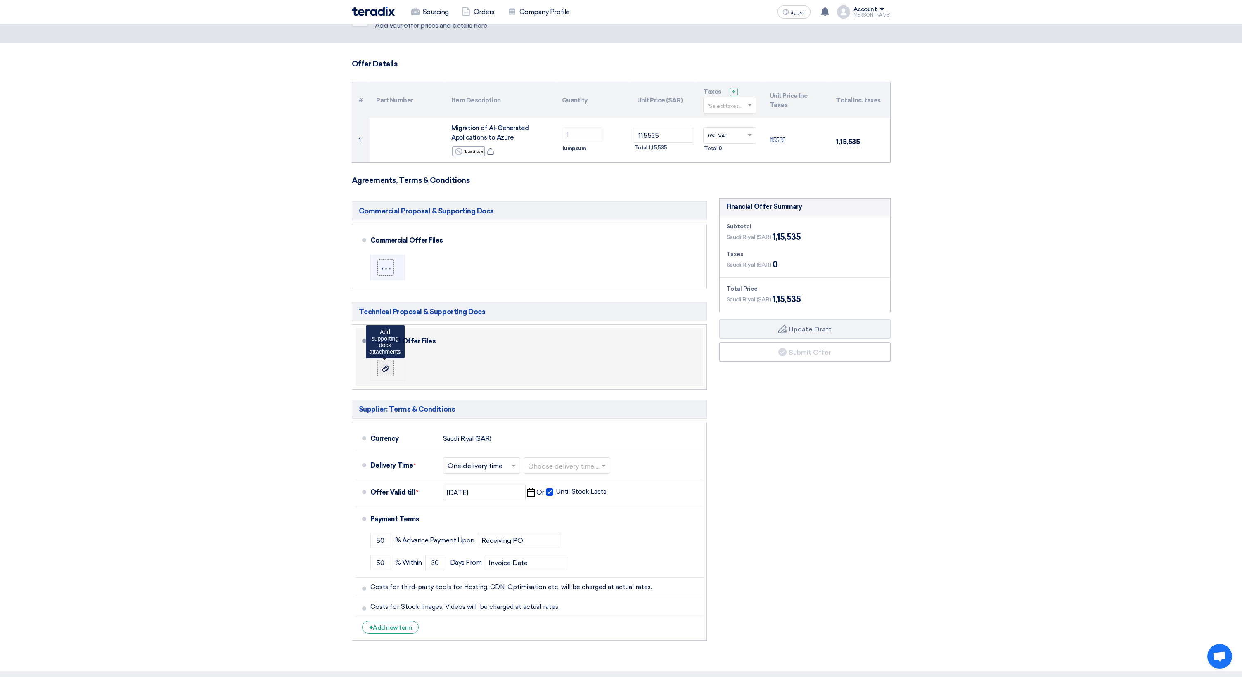
click at [379, 362] on label at bounding box center [385, 368] width 17 height 17
click at [0, 0] on input "file" at bounding box center [0, 0] width 0 height 0
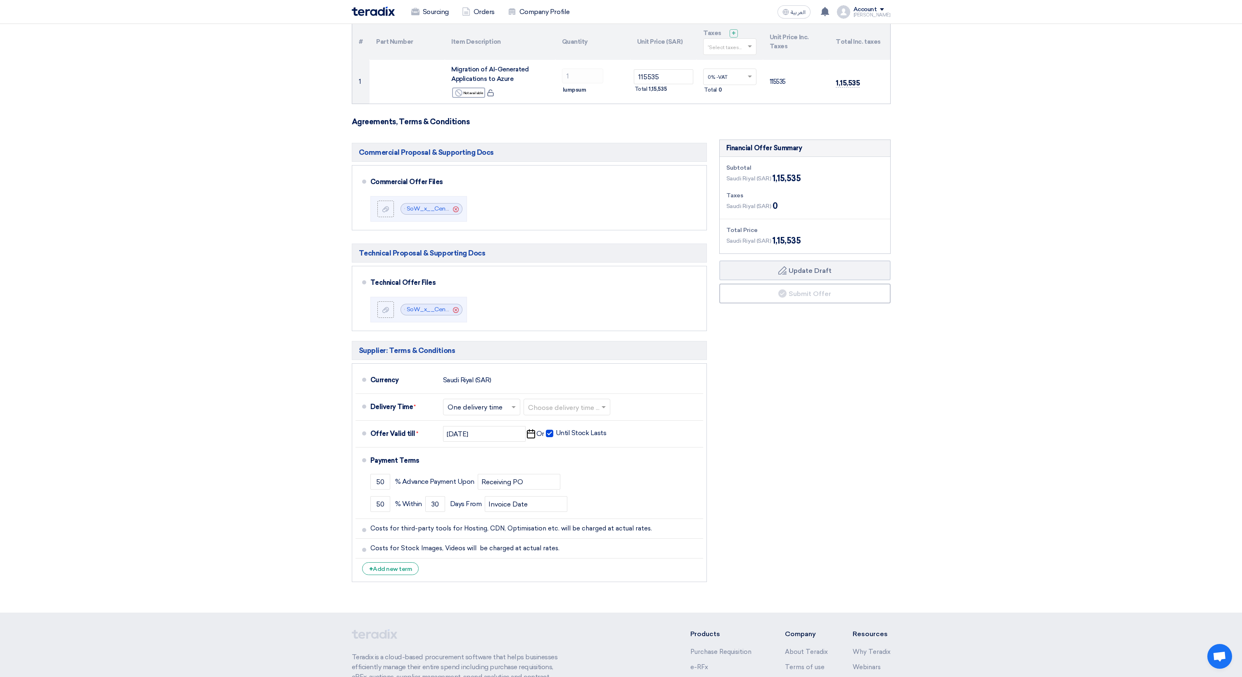
scroll to position [90, 0]
click at [591, 407] on input "text" at bounding box center [567, 406] width 78 height 12
click at [567, 484] on div "8-12 Weeks" at bounding box center [567, 484] width 86 height 15
click at [773, 430] on div "Financial Offer Summary Subtotal [GEOGRAPHIC_DATA] (SAR) 1,15,535 Taxes Draft" at bounding box center [805, 361] width 184 height 447
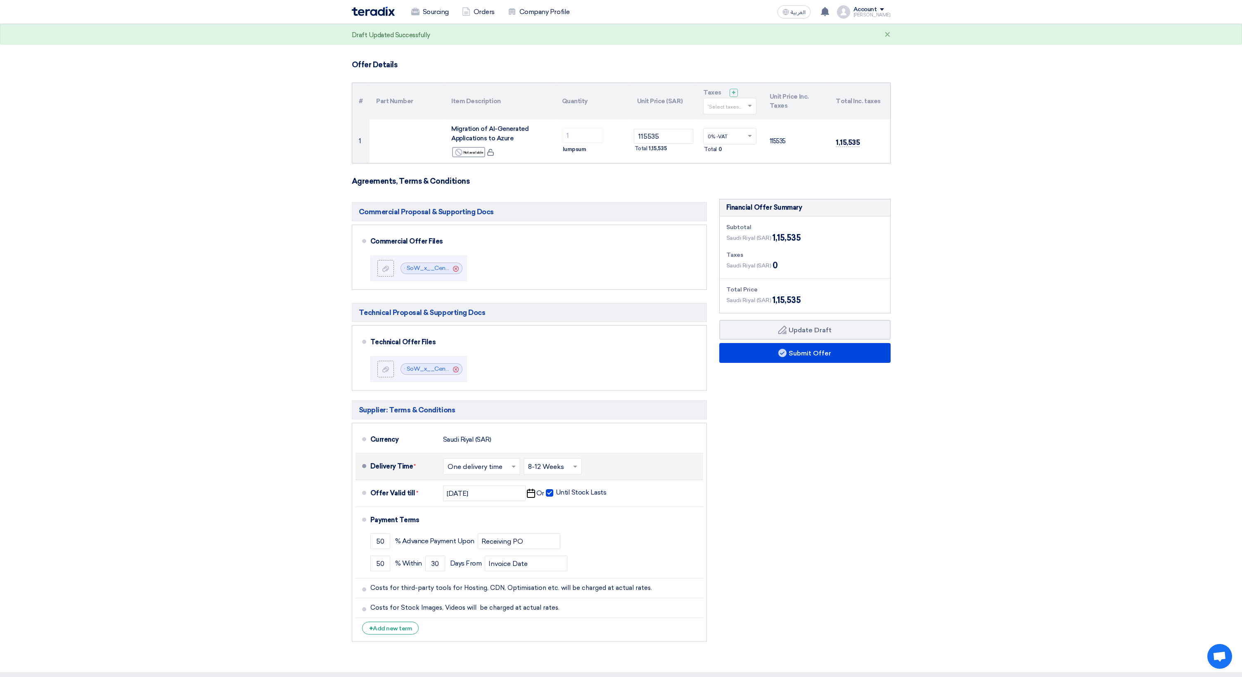
scroll to position [19, 0]
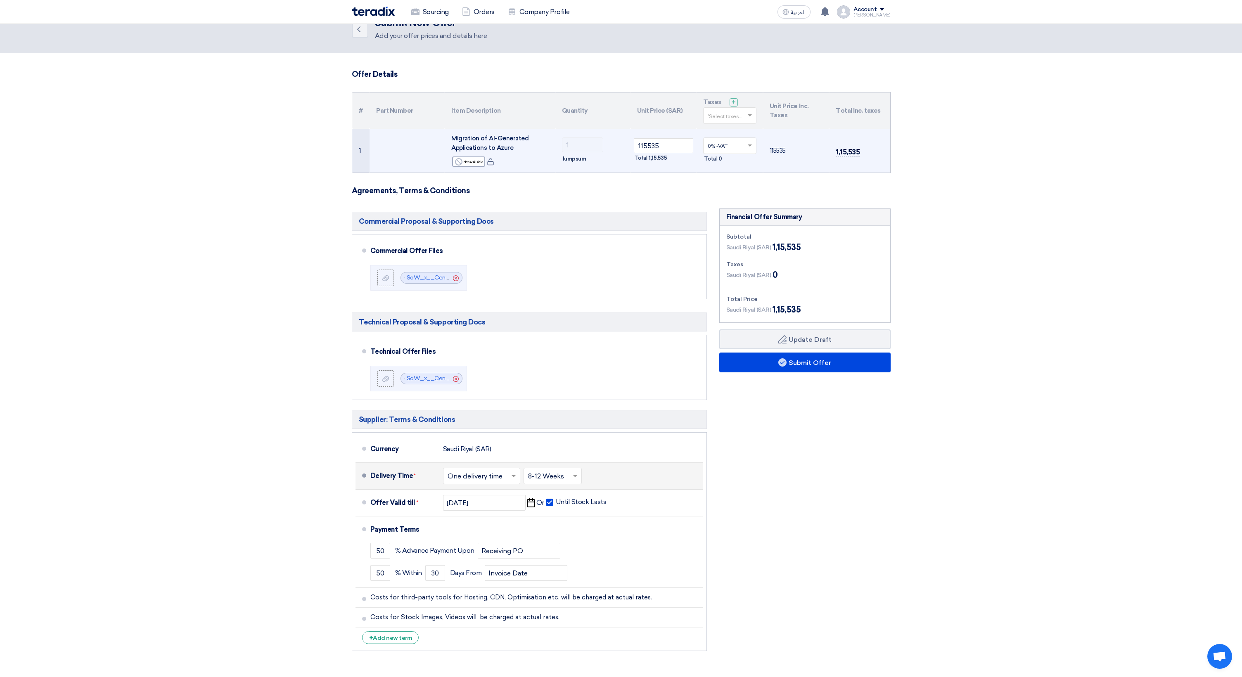
click at [741, 144] on input "text" at bounding box center [725, 147] width 36 height 14
click at [728, 159] on div "0% -VAT" at bounding box center [729, 161] width 52 height 14
click at [676, 180] on form "Offer Details # Part Number Item Description Quantity Unit Price (SAR) Taxes + …" at bounding box center [621, 362] width 539 height 585
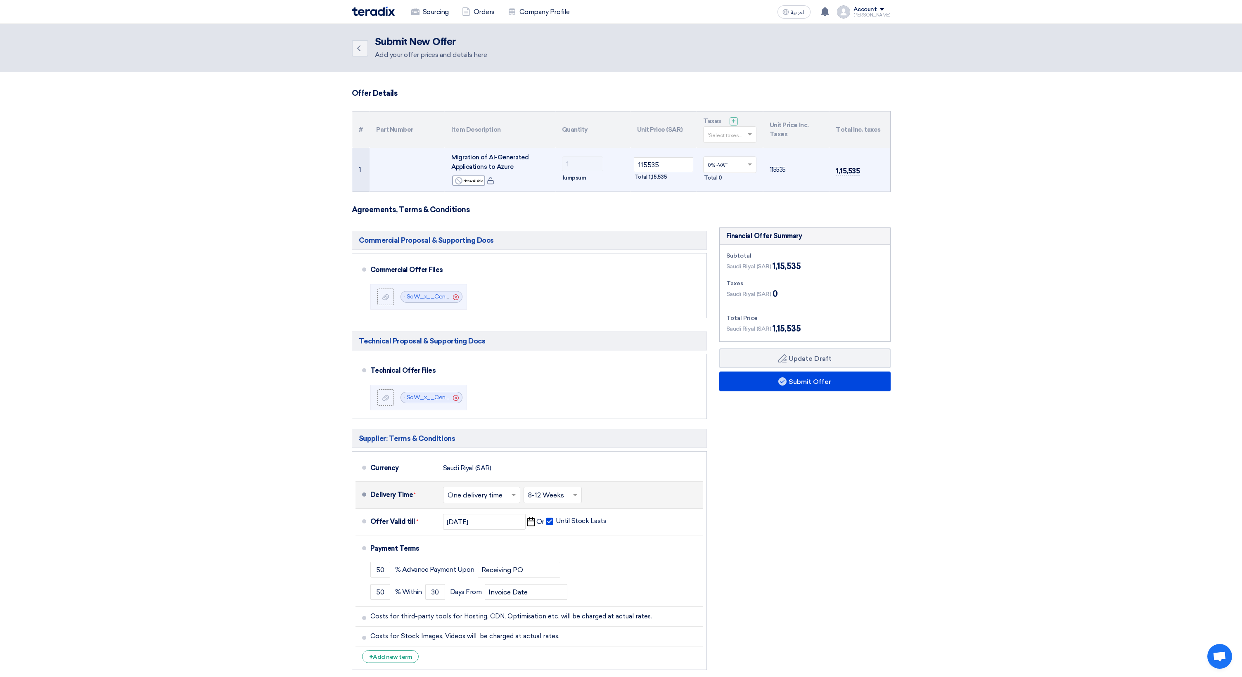
scroll to position [0, 0]
click at [364, 52] on link "Back" at bounding box center [360, 48] width 17 height 17
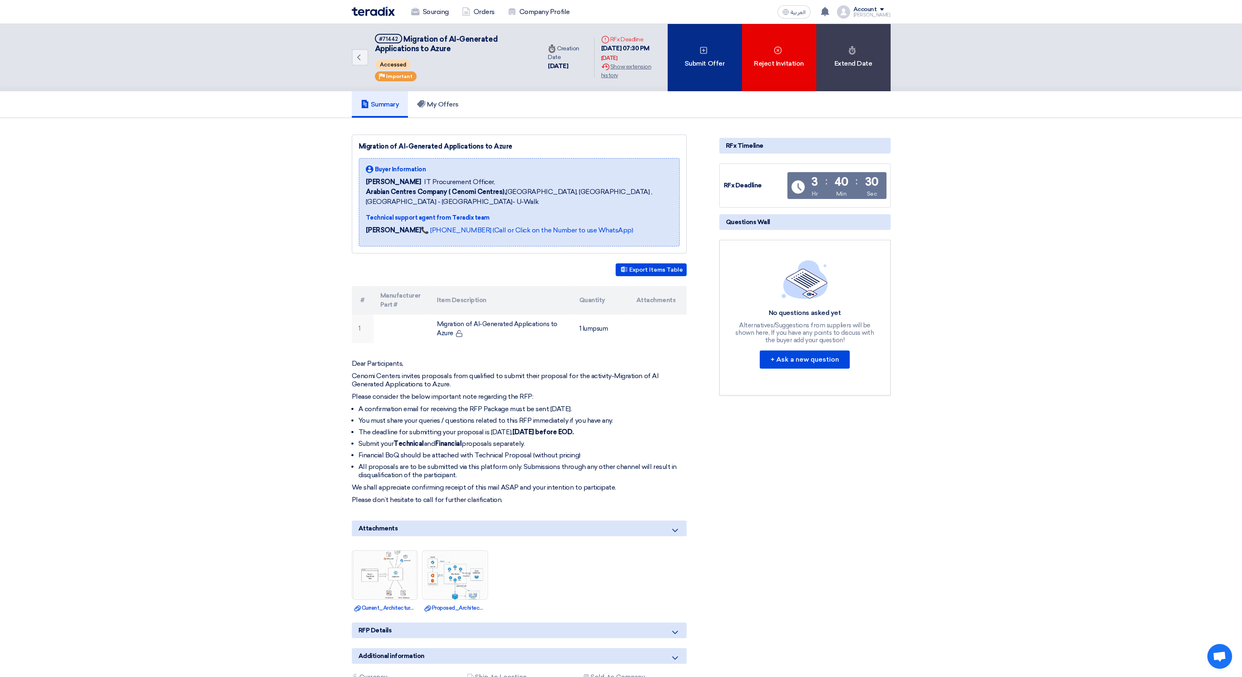
click at [714, 71] on div "Submit Offer" at bounding box center [704, 57] width 74 height 67
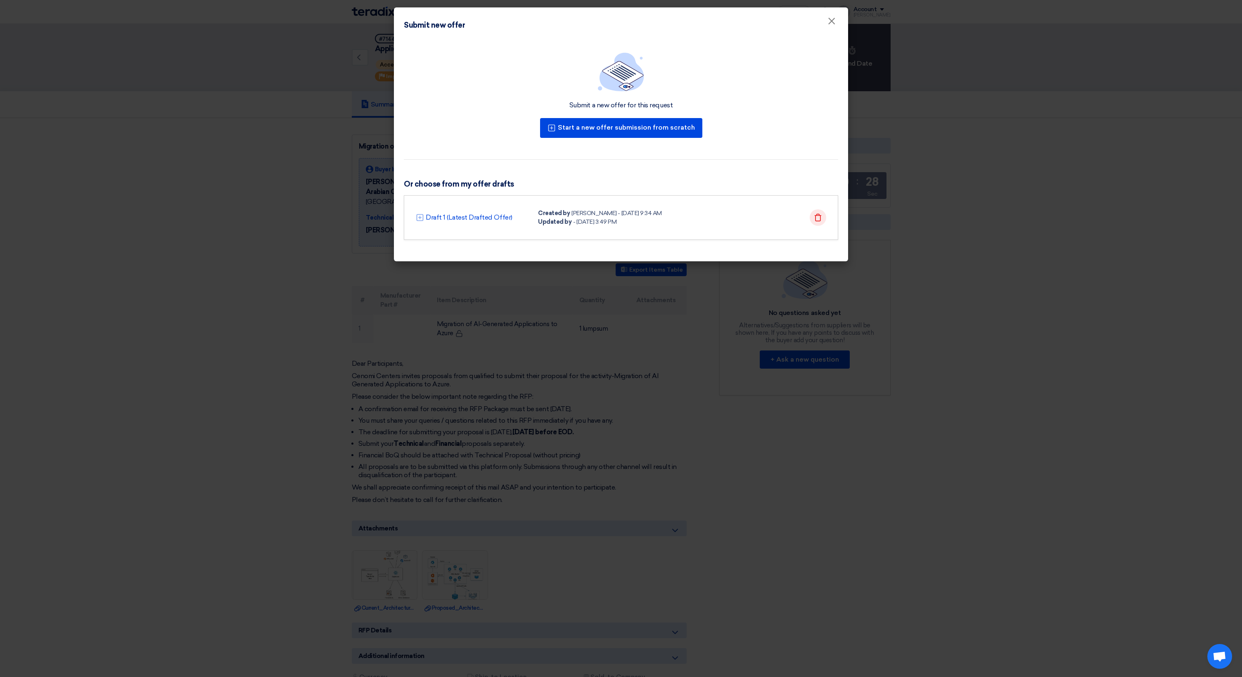
click at [816, 215] on icon "Delete" at bounding box center [818, 217] width 8 height 8
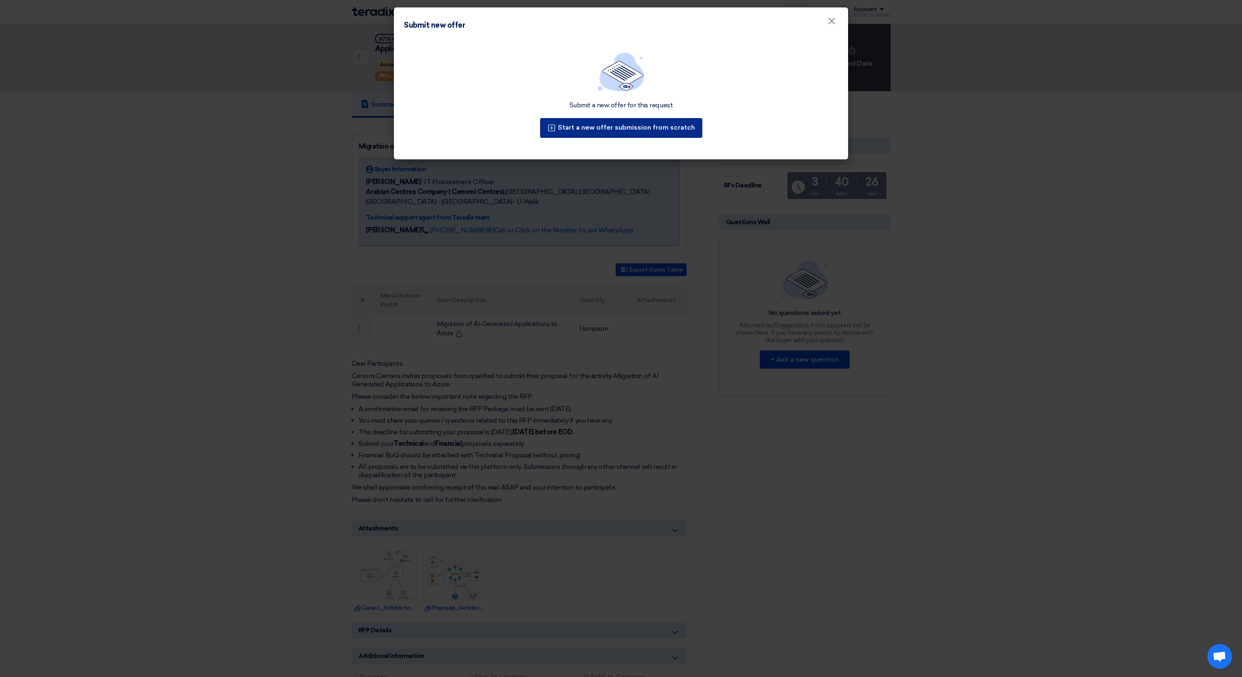
click at [629, 128] on button "Start a new offer submission from scratch" at bounding box center [621, 128] width 162 height 20
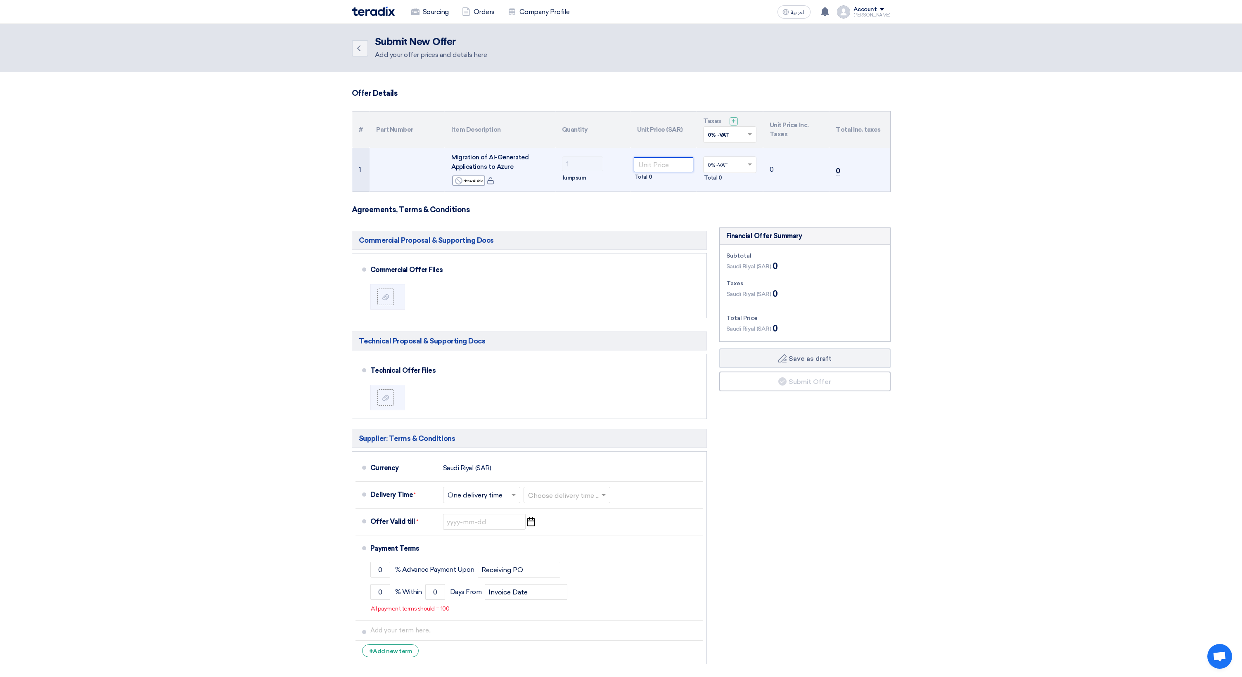
click at [658, 165] on input "number" at bounding box center [664, 164] width 60 height 15
paste input "115511"
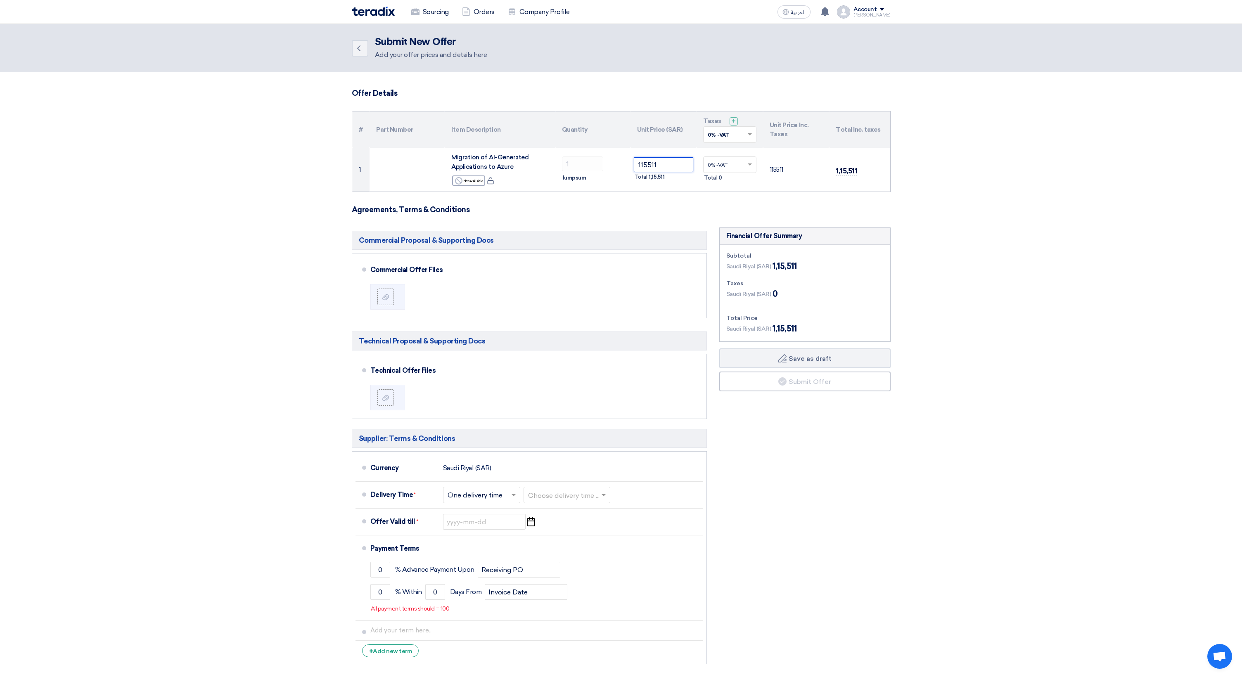
type input "115511"
click at [603, 199] on form "Offer Details # Part Number Item Description Quantity Unit Price (SAR) Taxes + …" at bounding box center [621, 379] width 539 height 580
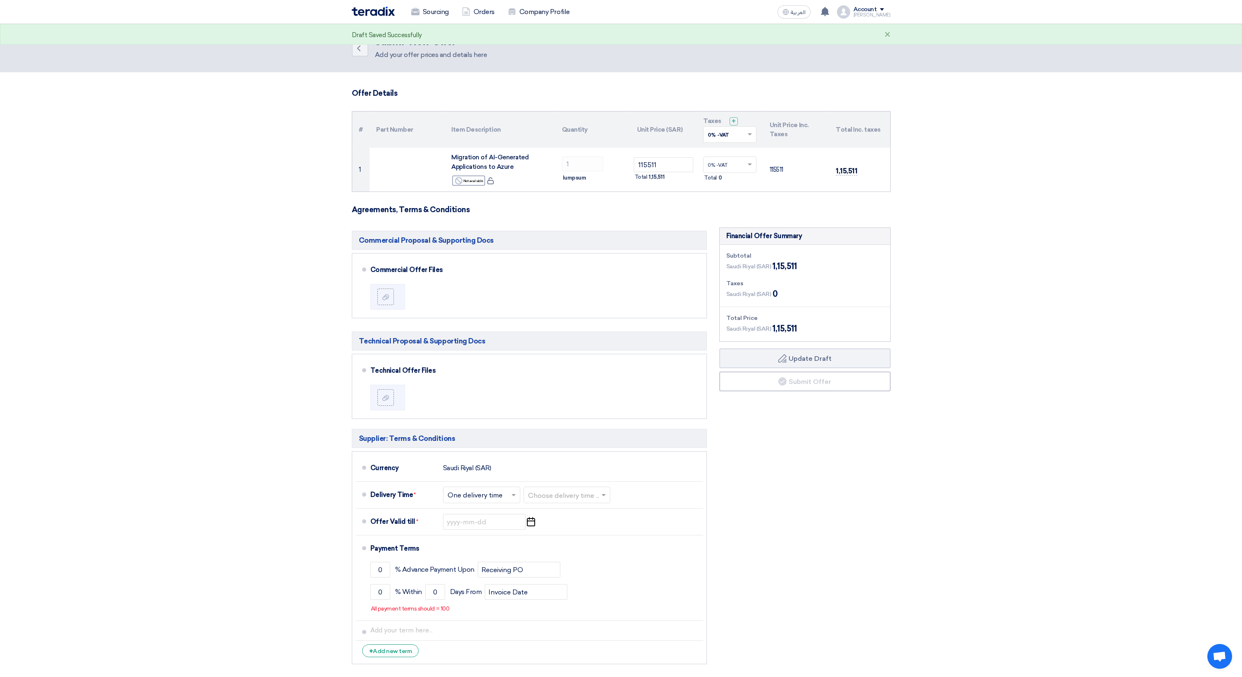
scroll to position [61, 0]
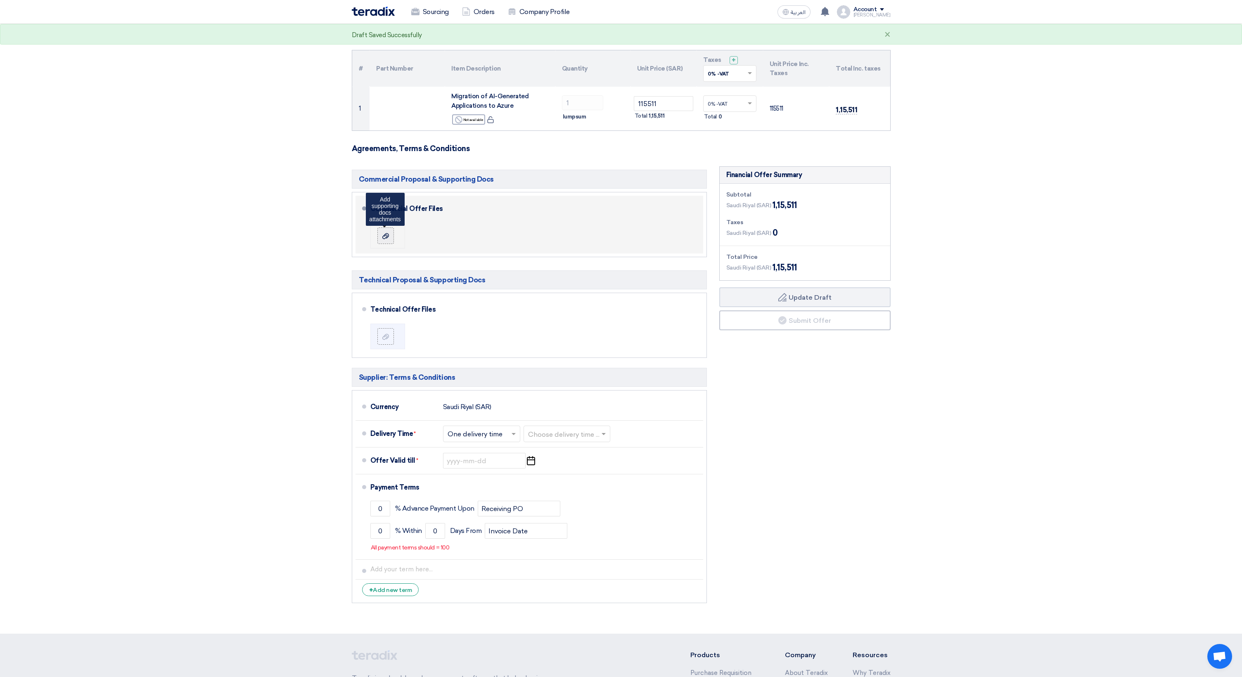
click at [382, 234] on icon at bounding box center [385, 236] width 7 height 7
click at [0, 0] on input "file" at bounding box center [0, 0] width 0 height 0
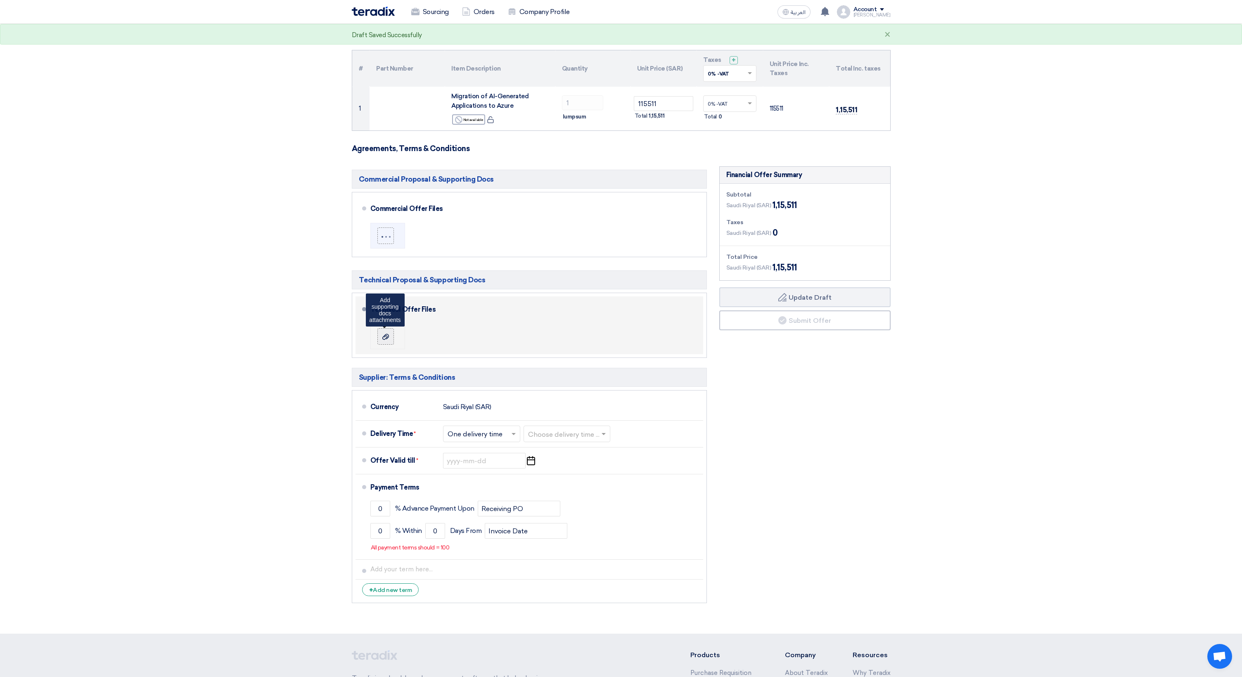
click at [387, 335] on icon at bounding box center [385, 337] width 7 height 7
click at [0, 0] on input "file" at bounding box center [0, 0] width 0 height 0
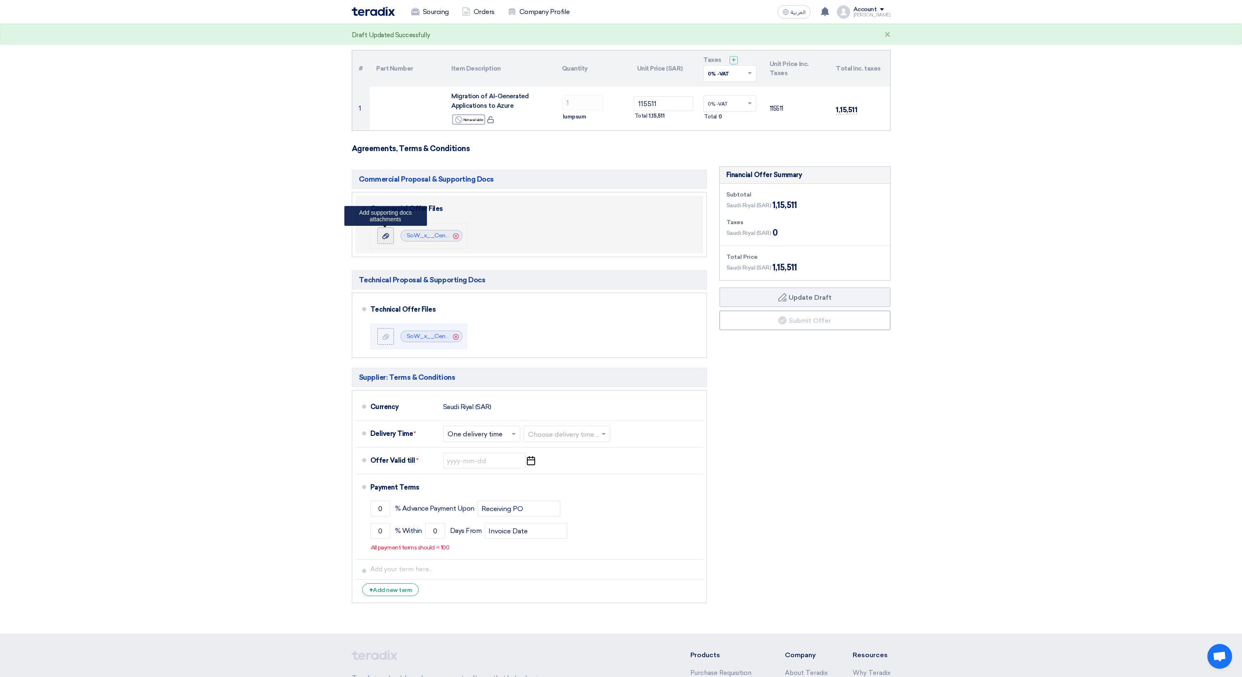
click at [386, 241] on label at bounding box center [385, 235] width 17 height 17
click at [0, 0] on input "file" at bounding box center [0, 0] width 0 height 0
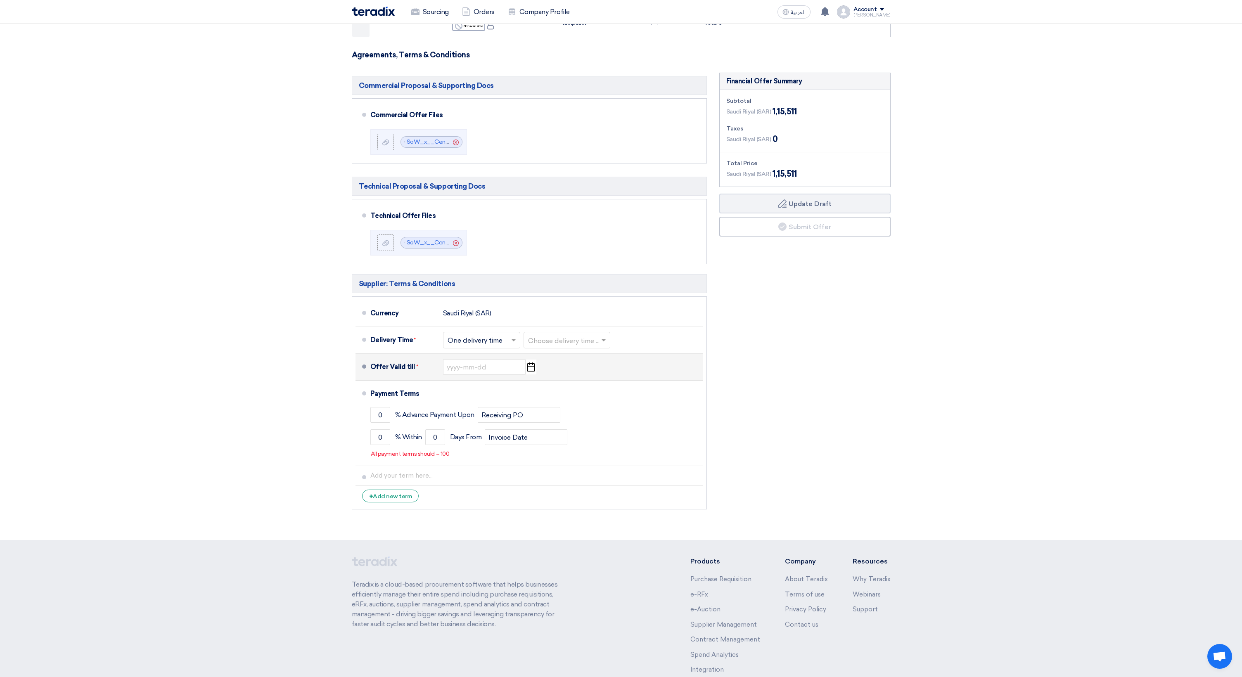
scroll to position [163, 0]
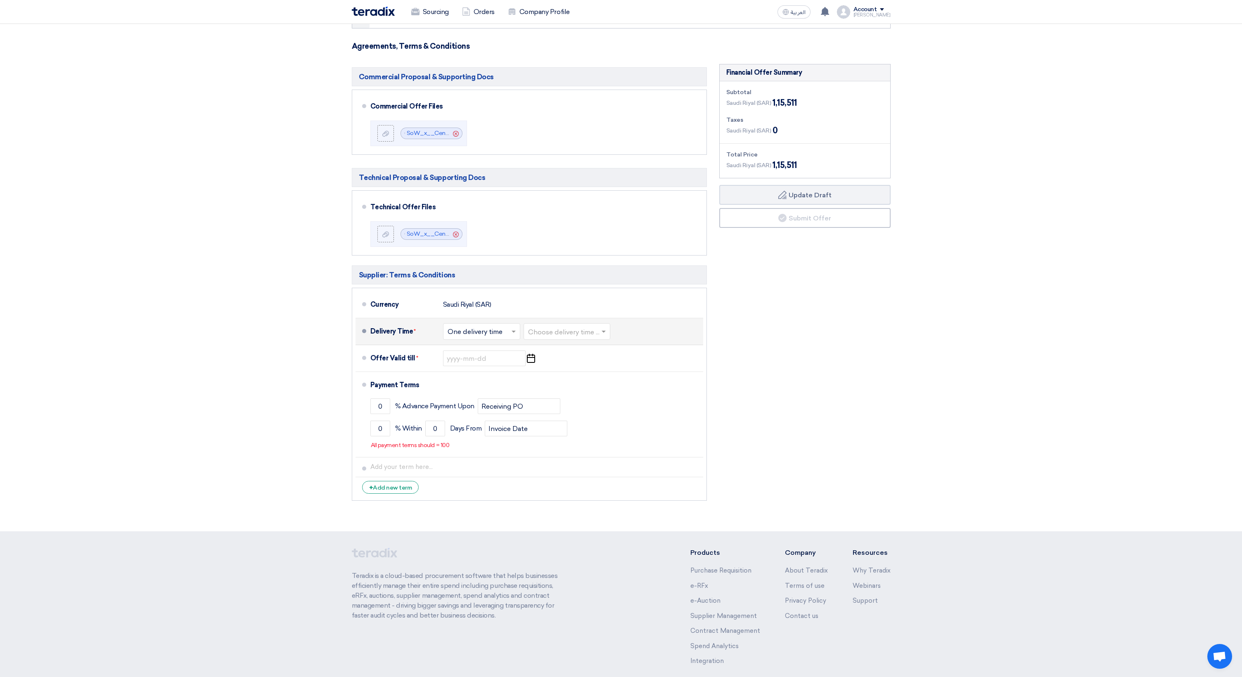
click at [490, 335] on input "text" at bounding box center [481, 332] width 69 height 12
click at [494, 364] on span "One delivery time" at bounding box center [475, 364] width 57 height 8
click at [583, 335] on input "text" at bounding box center [567, 332] width 78 height 12
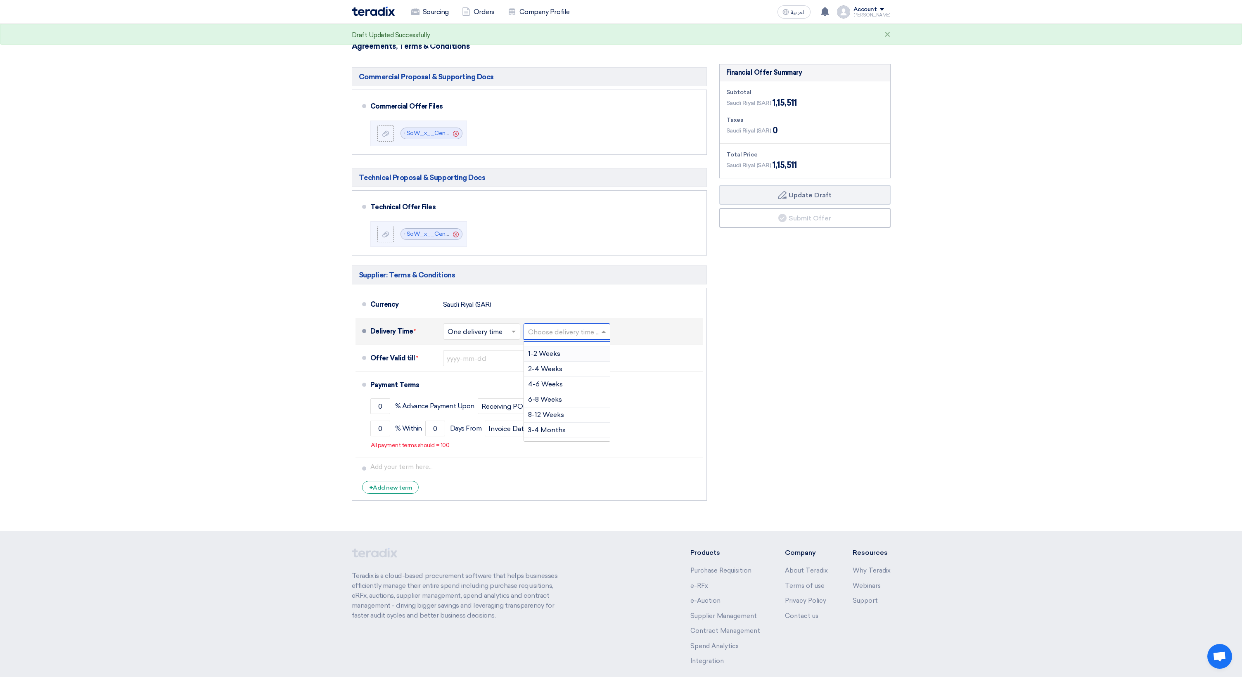
scroll to position [38, 0]
click at [561, 399] on span "8-12 Weeks" at bounding box center [546, 402] width 36 height 8
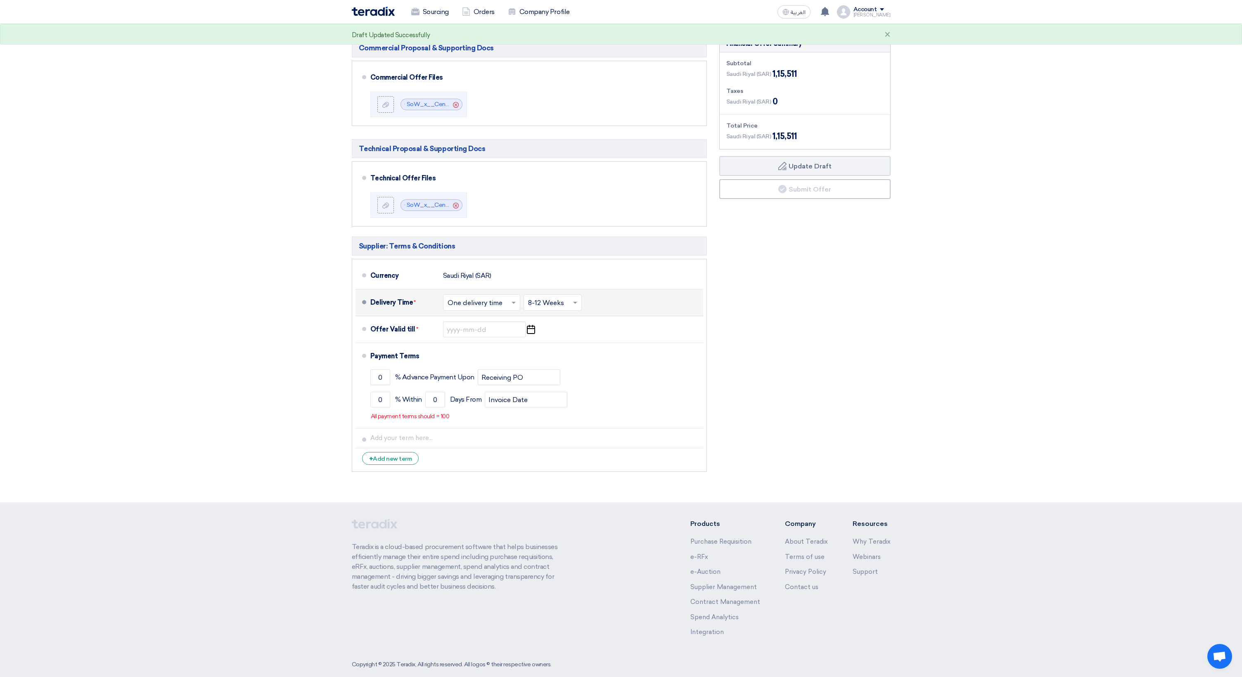
scroll to position [194, 0]
click at [495, 325] on input at bounding box center [484, 328] width 83 height 16
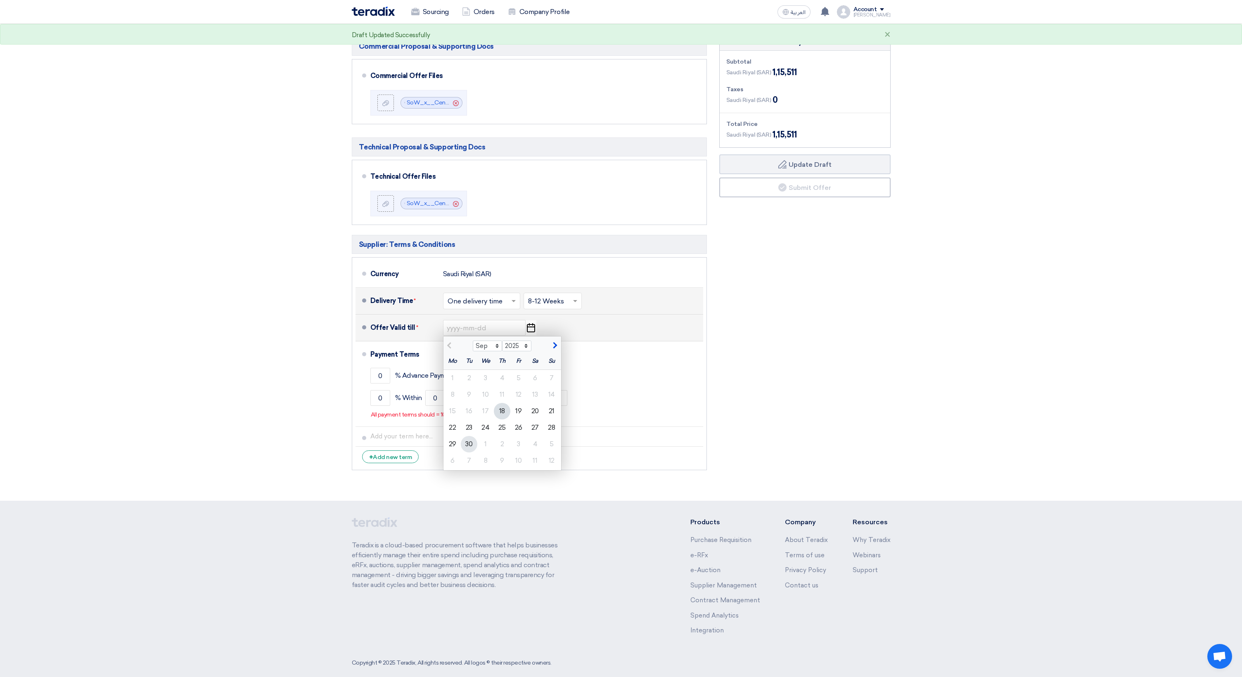
click at [474, 439] on div "30" at bounding box center [469, 444] width 17 height 17
type input "[DATE]"
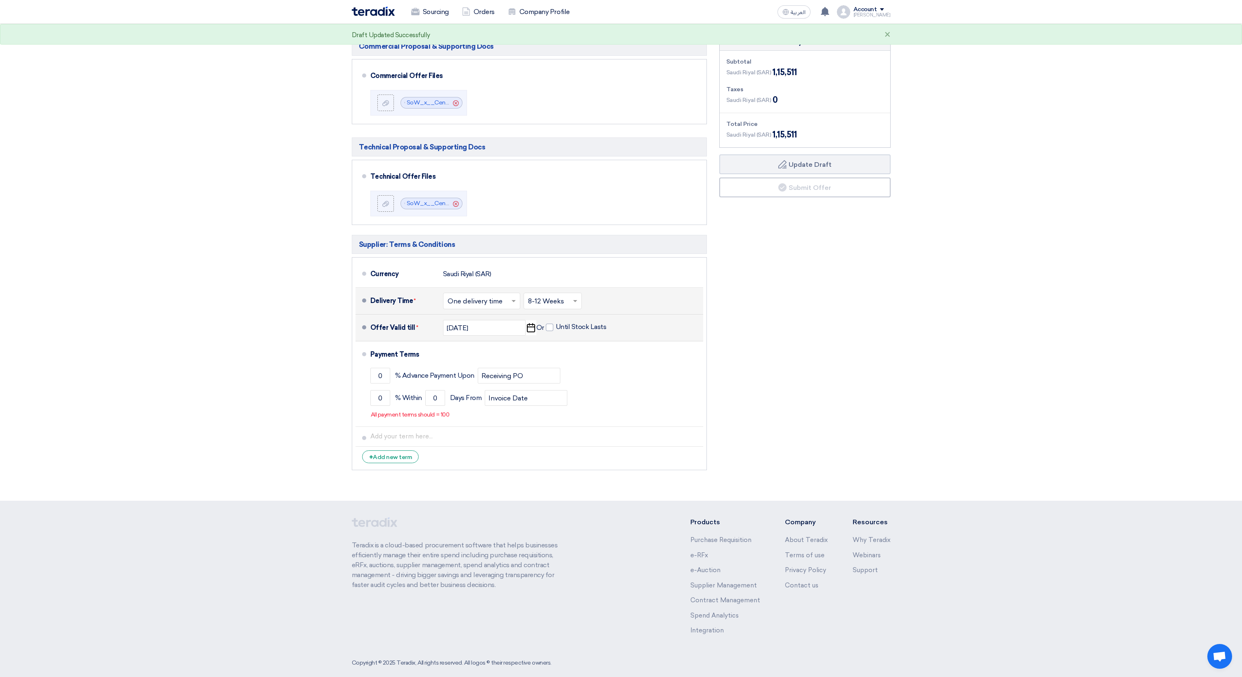
click at [341, 391] on section "Offer Details # Part Number Item Description Quantity Unit Price (SAR) Taxes + …" at bounding box center [621, 189] width 1242 height 622
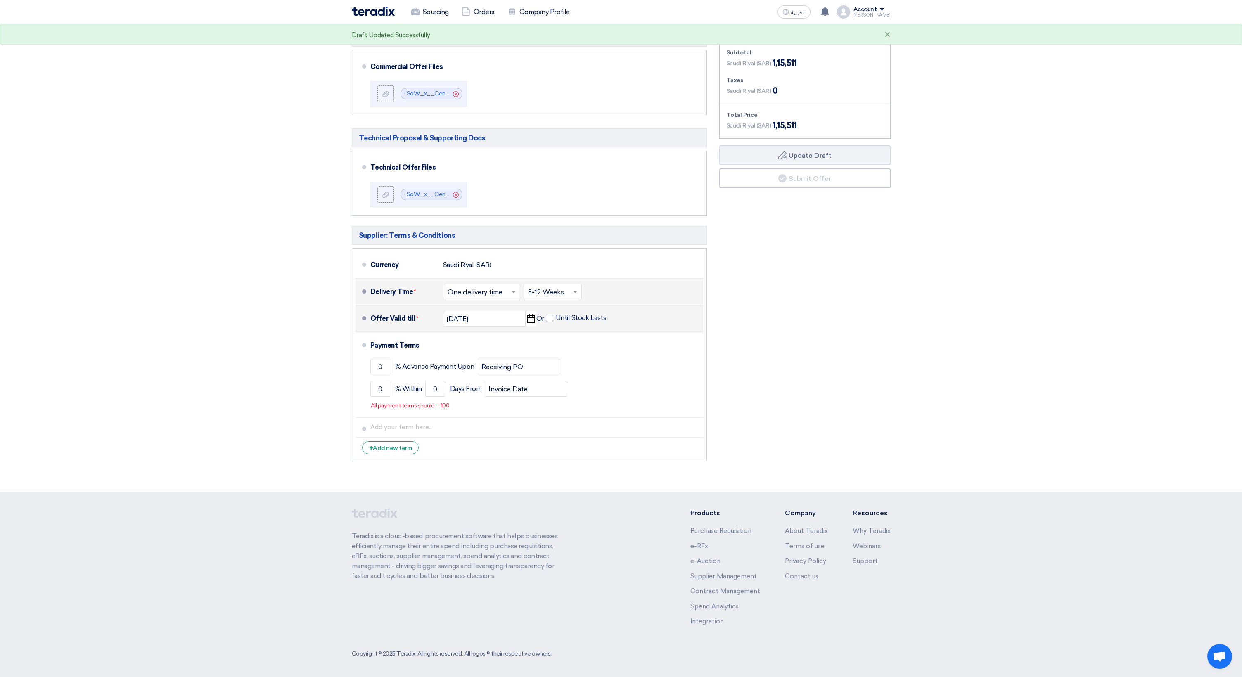
scroll to position [203, 0]
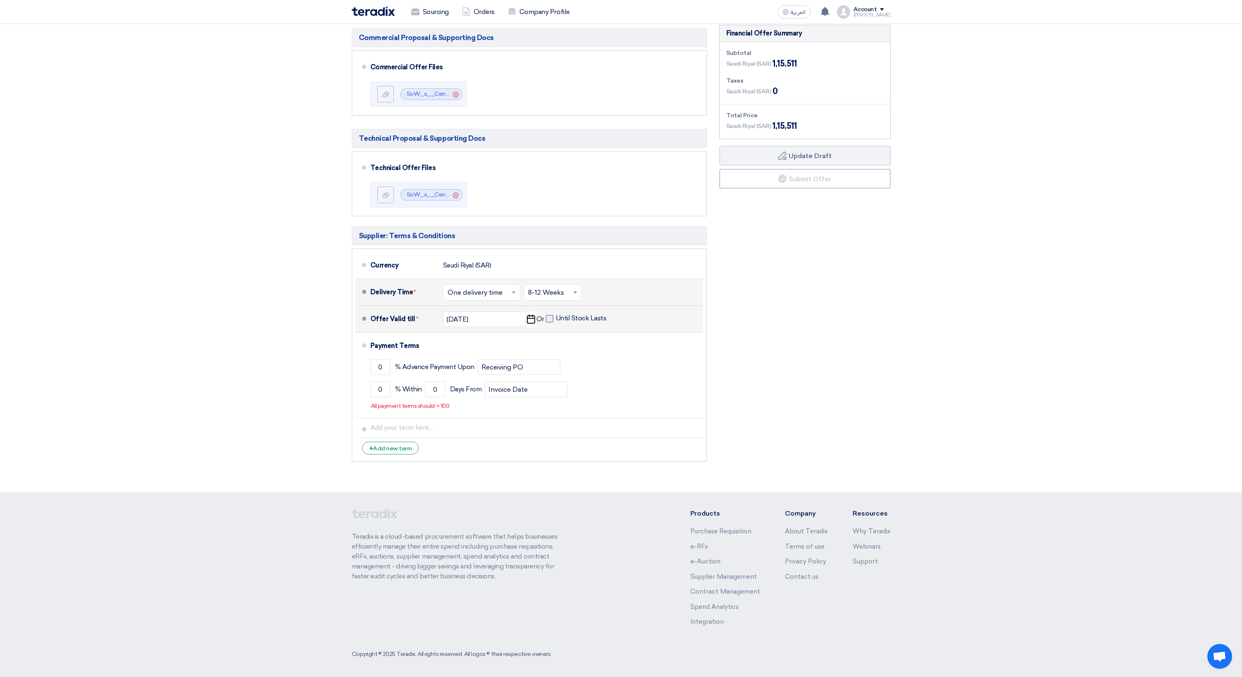
click at [551, 319] on span at bounding box center [549, 318] width 7 height 7
click at [556, 319] on input "Until Stock Lasts" at bounding box center [582, 322] width 52 height 16
checkbox input "true"
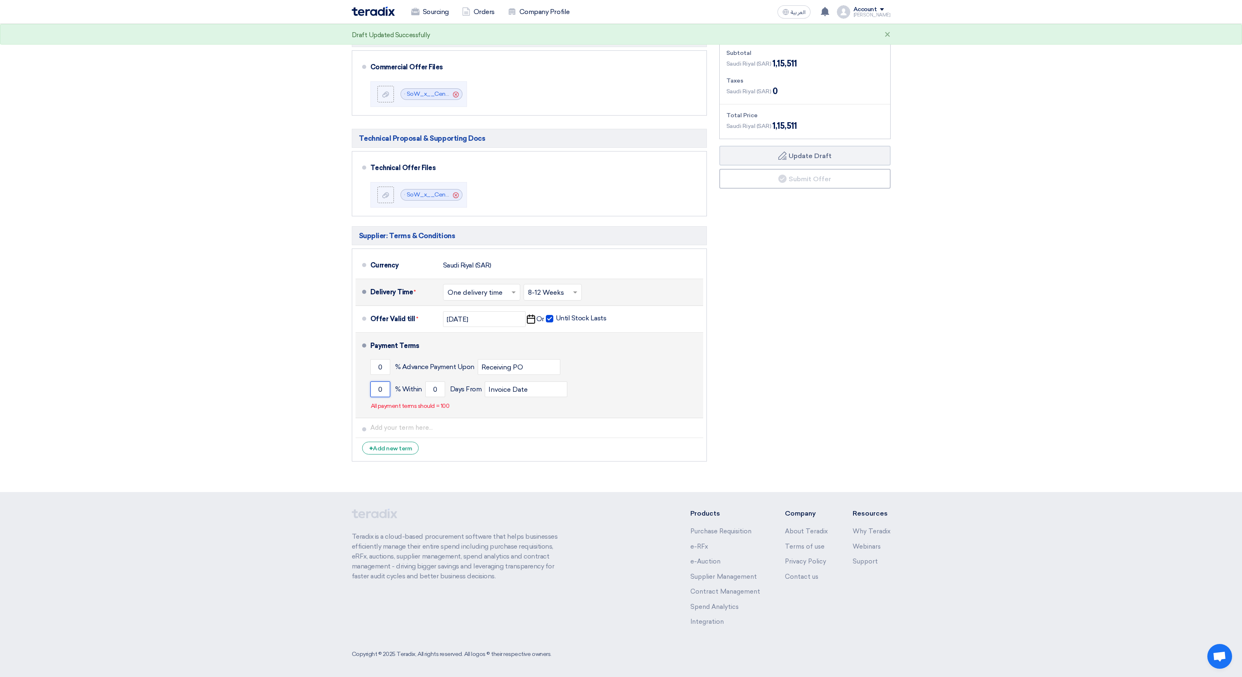
click at [386, 390] on input "0" at bounding box center [380, 389] width 20 height 16
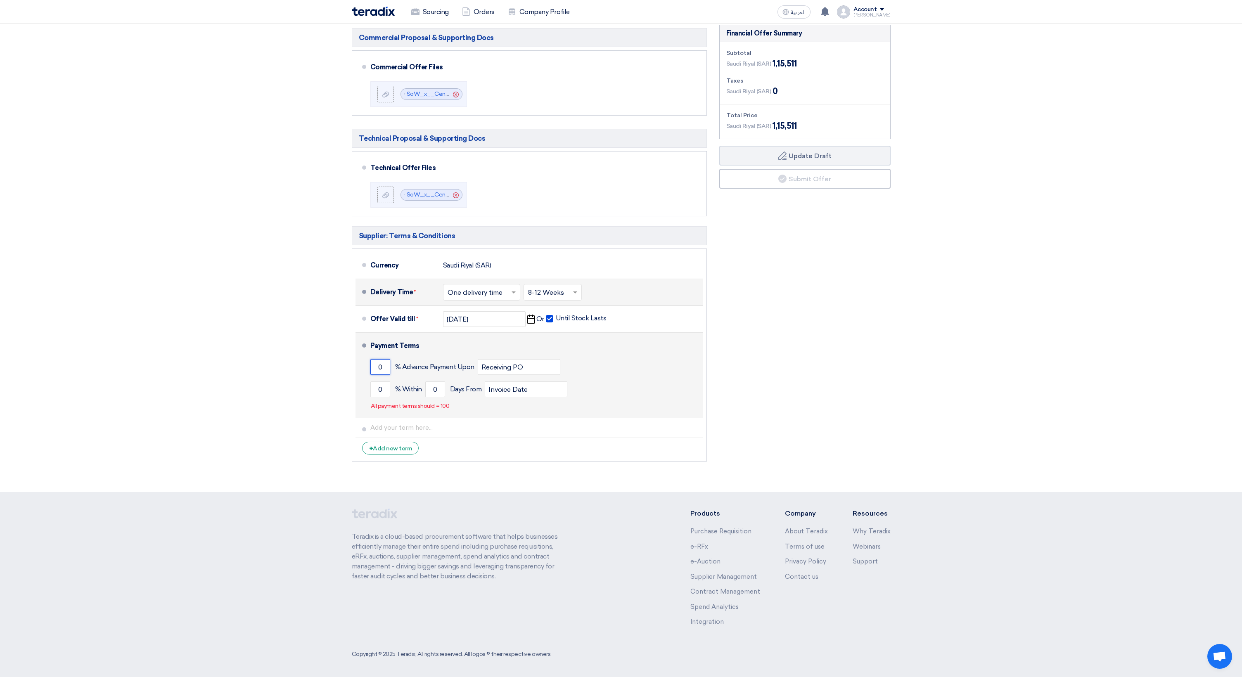
click at [386, 365] on input "0" at bounding box center [380, 367] width 20 height 16
type input "50"
click at [380, 386] on input "0" at bounding box center [380, 389] width 20 height 16
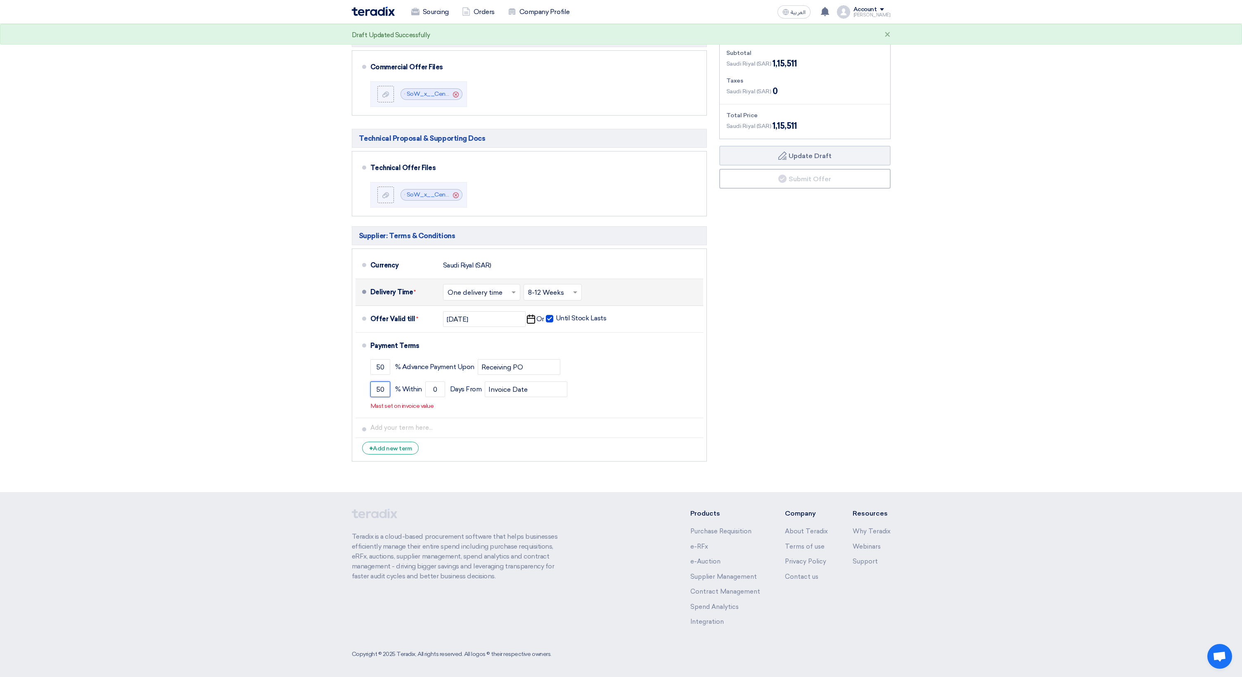
type input "50"
click at [282, 395] on section "Offer Details # Part Number Item Description Quantity Unit Price (SAR) Taxes + …" at bounding box center [621, 181] width 1242 height 622
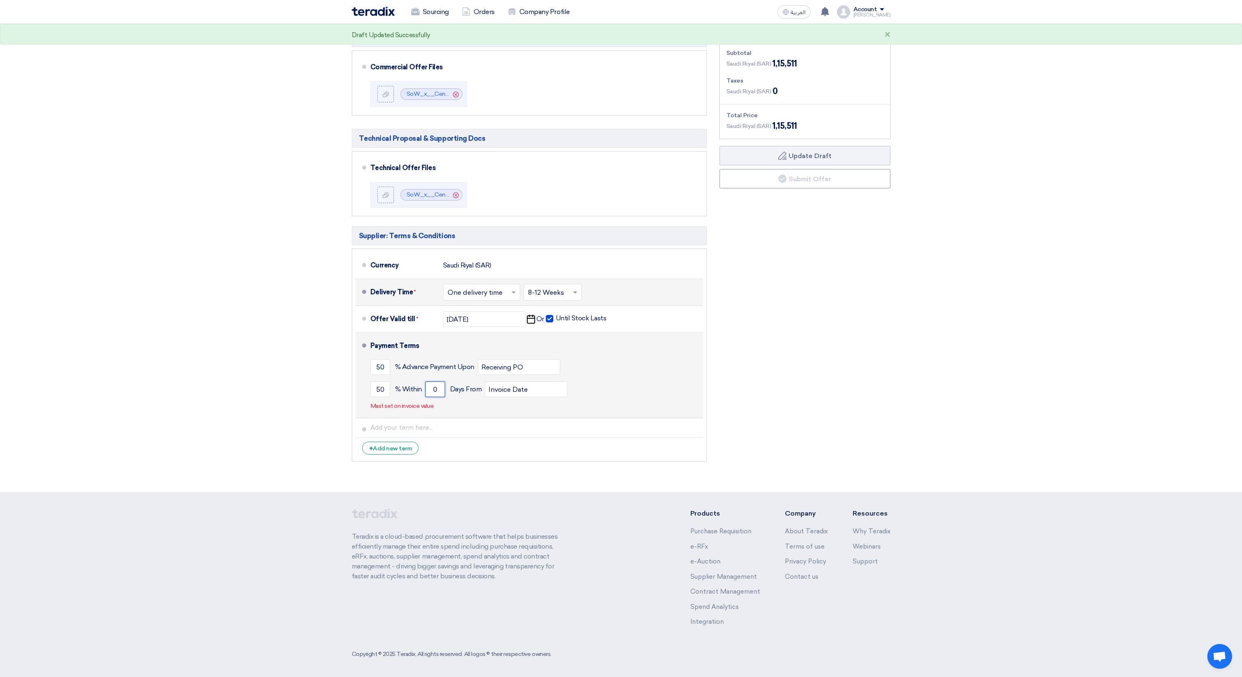
click at [438, 390] on input "0" at bounding box center [435, 389] width 20 height 16
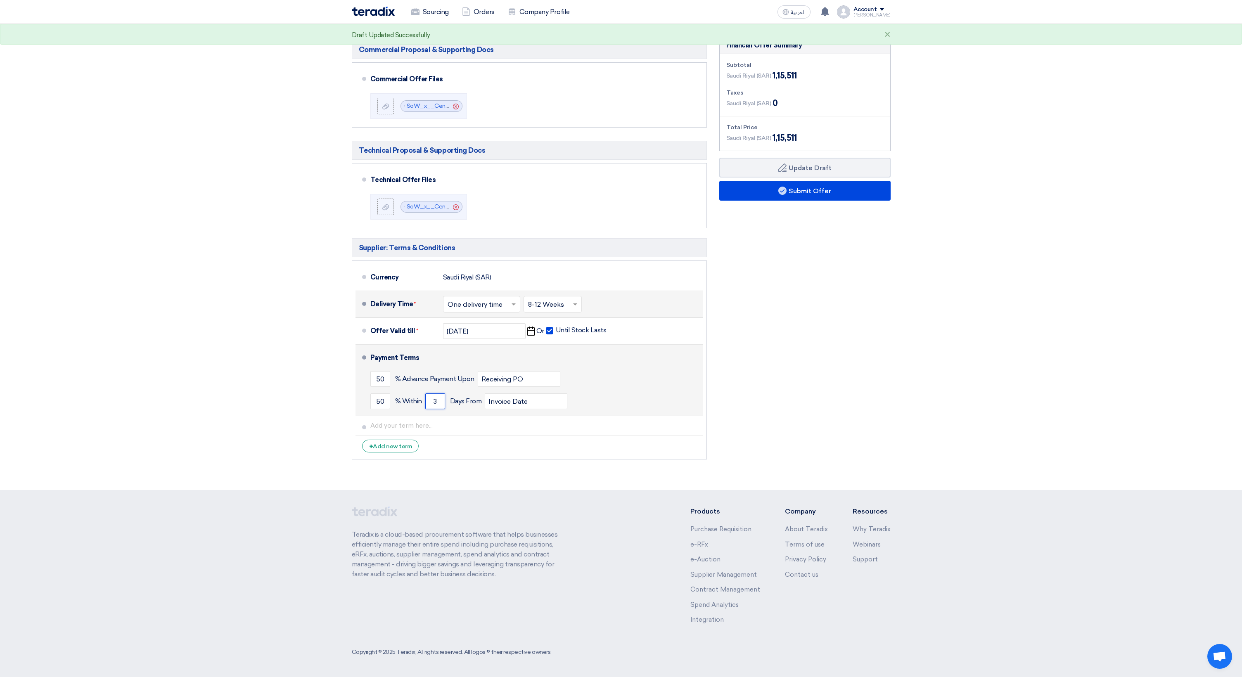
scroll to position [189, 0]
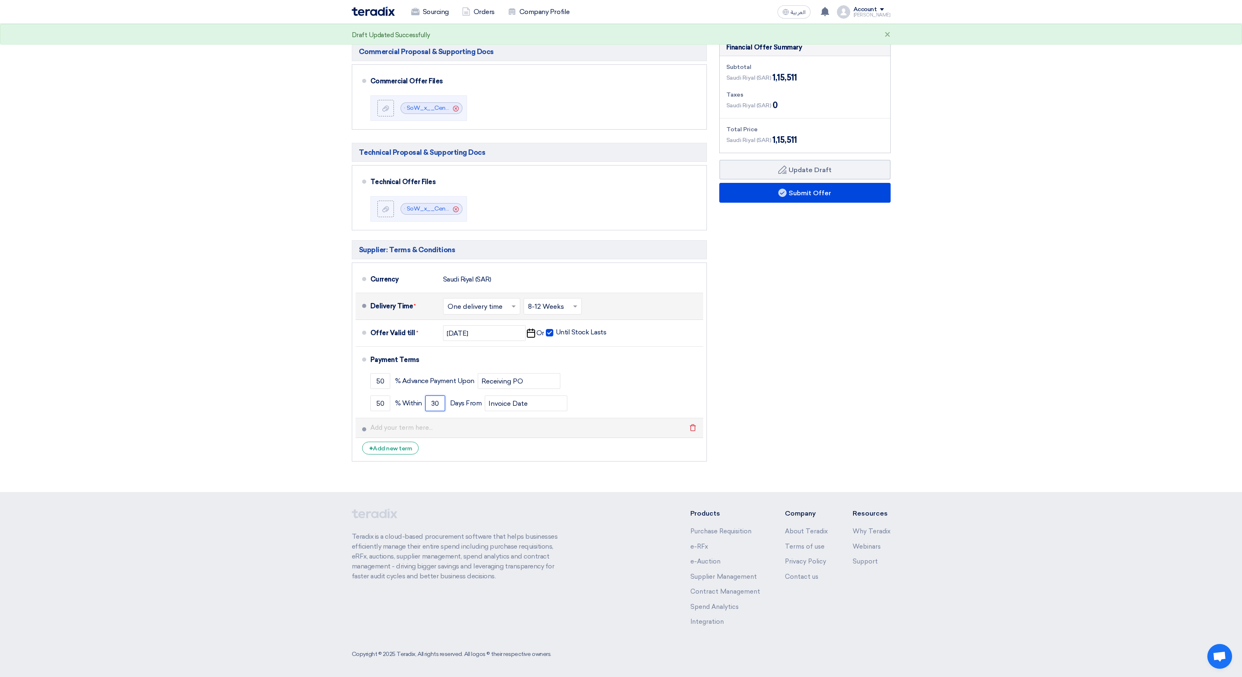
type input "30"
click at [389, 435] on li "Delete" at bounding box center [529, 428] width 348 height 20
click at [400, 431] on input "text" at bounding box center [534, 428] width 329 height 16
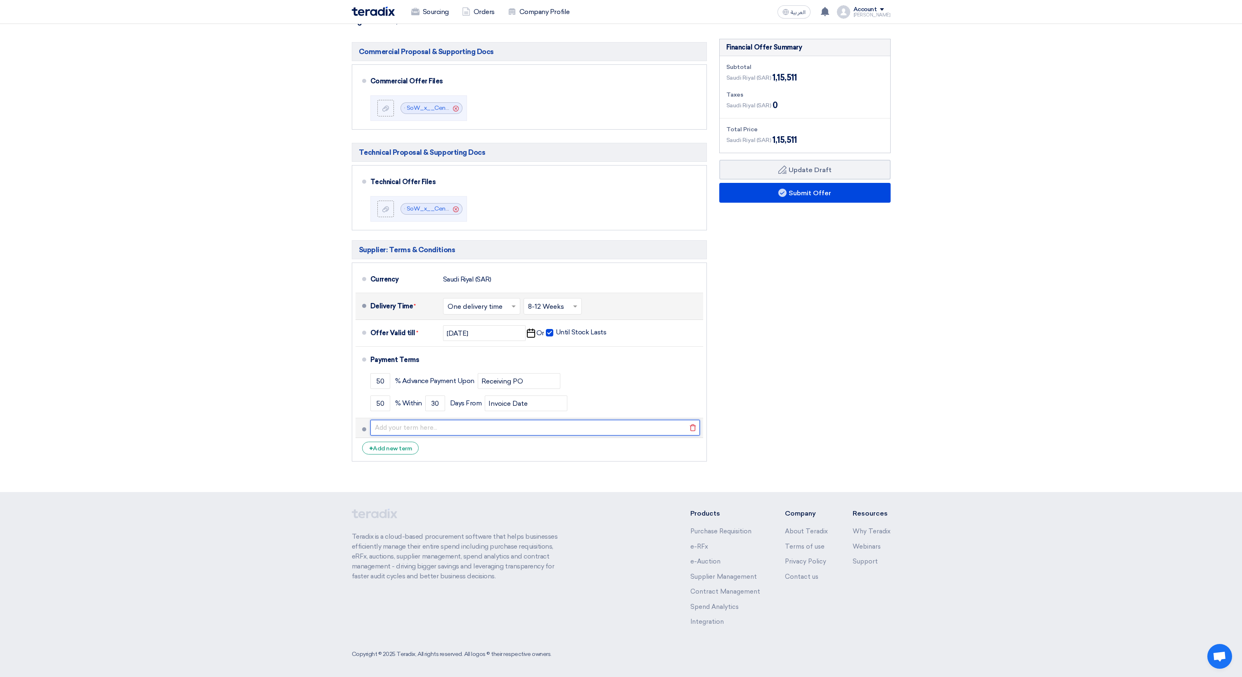
paste input "Costs for third-party tools for Hosting, CDN, Image Optimisation and Website Op…"
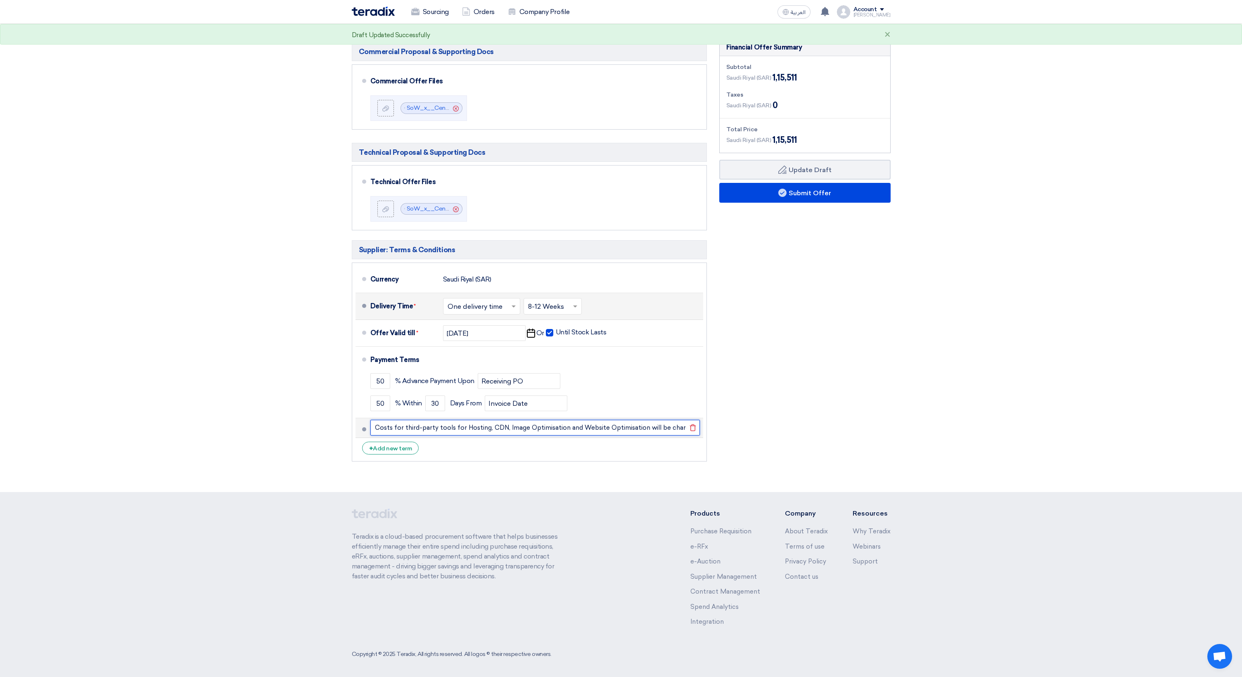
click at [474, 428] on input "Costs for third-party tools for Hosting, CDN, Image Optimisation and Website Op…" at bounding box center [534, 428] width 329 height 16
click at [550, 426] on input "Costs for third-party tools for Hosting, CDN, Optimisation and Website Optimisa…" at bounding box center [534, 428] width 329 height 16
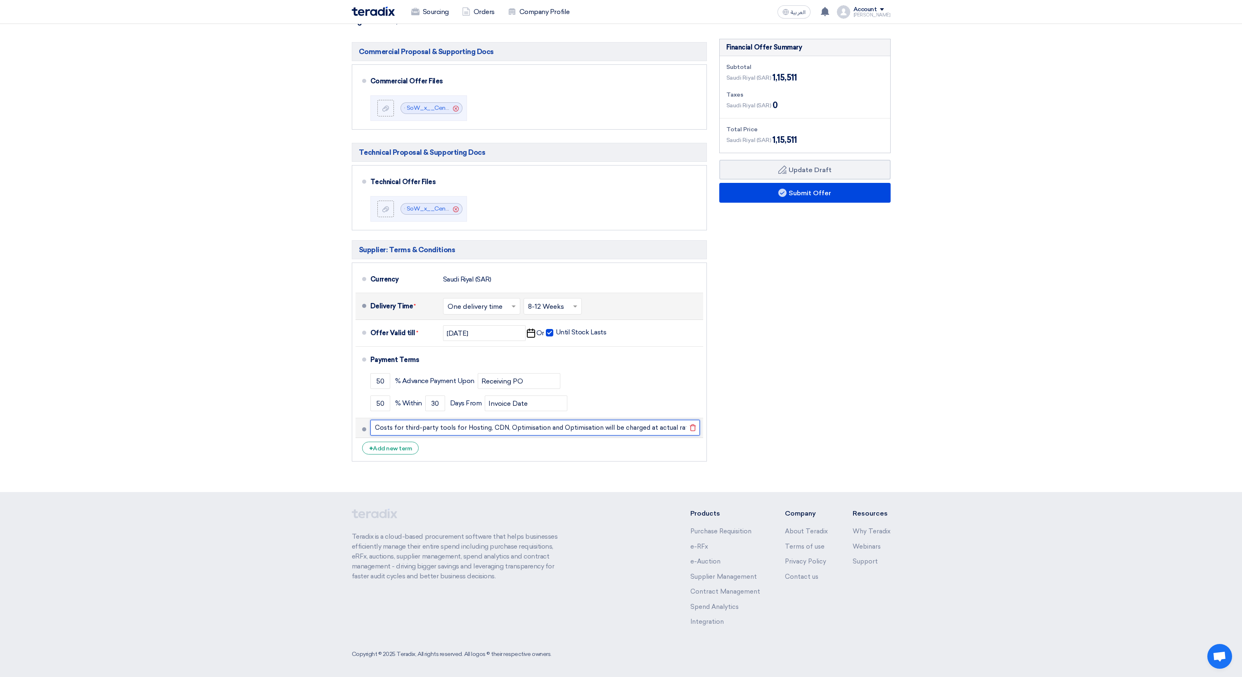
drag, startPoint x: 594, startPoint y: 427, endPoint x: 554, endPoint y: 426, distance: 40.5
click at [554, 426] on input "Costs for third-party tools for Hosting, CDN, Optimisation and Optimisation wil…" at bounding box center [534, 428] width 329 height 16
type input "Costs for third-party tools for Hosting, CDN, Optimisation etc. will be charged…"
click at [405, 446] on div "+ Add new term" at bounding box center [390, 448] width 57 height 13
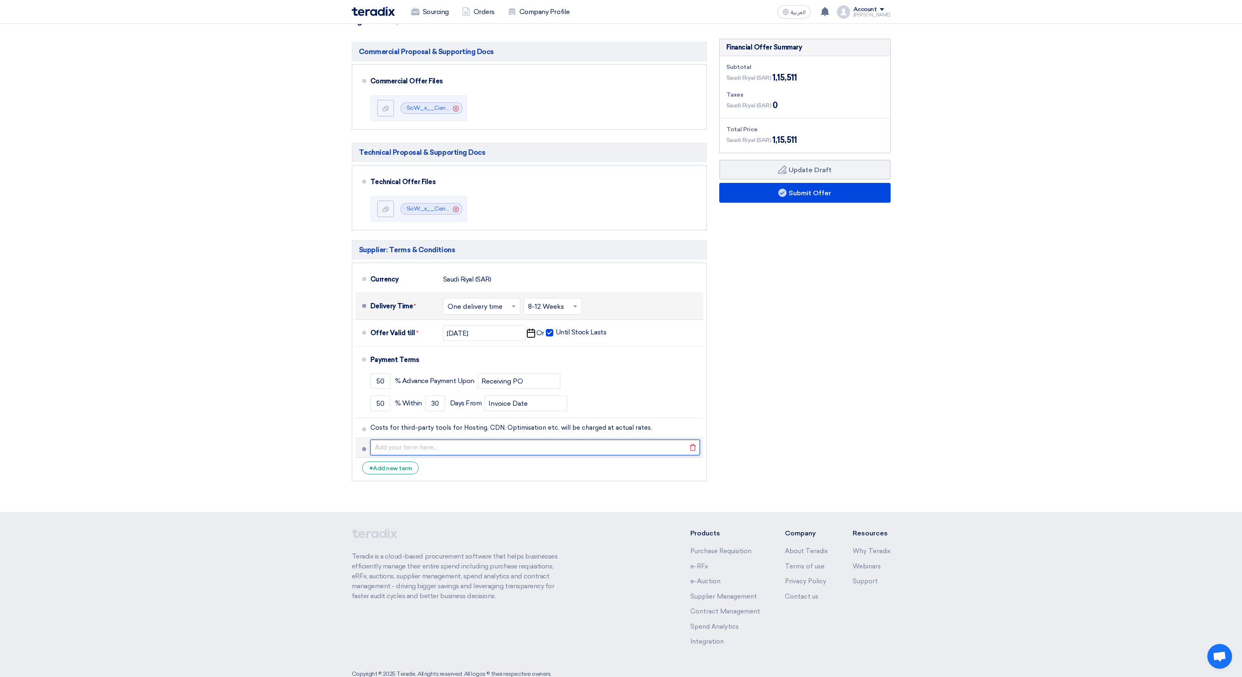
click at [419, 449] on input "text" at bounding box center [534, 448] width 329 height 16
paste input "Costs for Stock Images, Videos will be charged at actual rates."
type input "Costs for Stock Images, Videos will be charged at actual rates."
click at [327, 450] on section "Offer Details # Part Number Item Description Quantity Unit Price (SAR) Taxes + …" at bounding box center [621, 198] width 1242 height 628
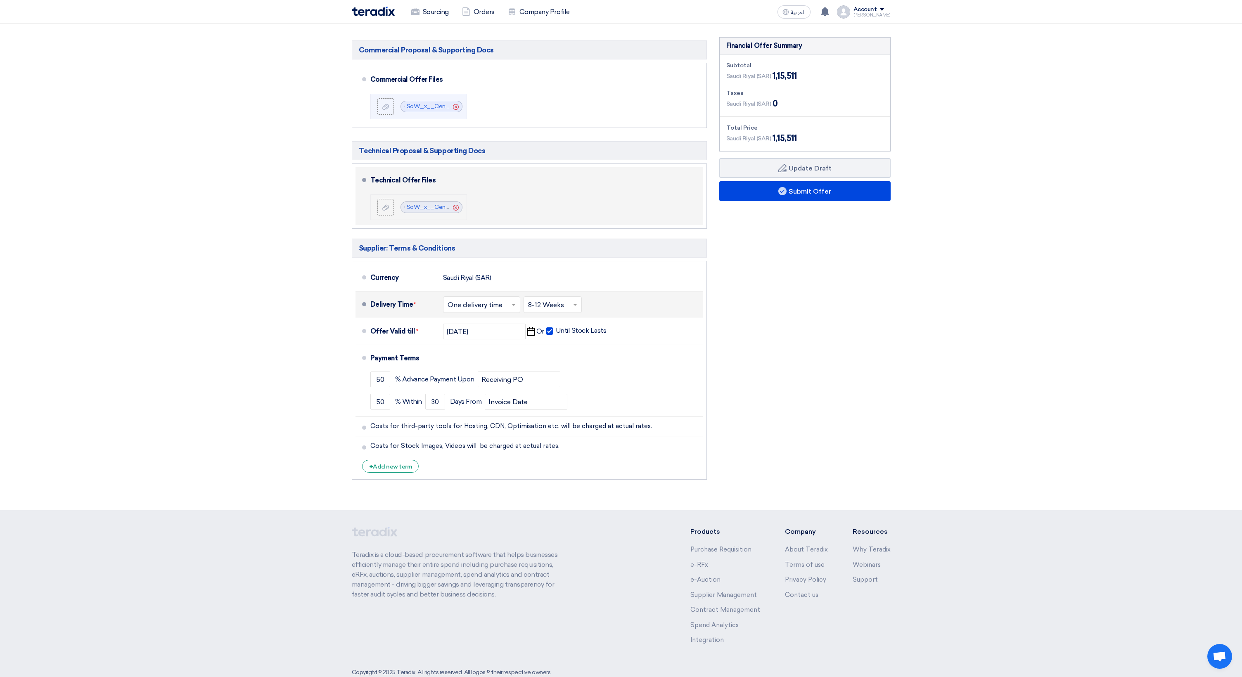
scroll to position [205, 0]
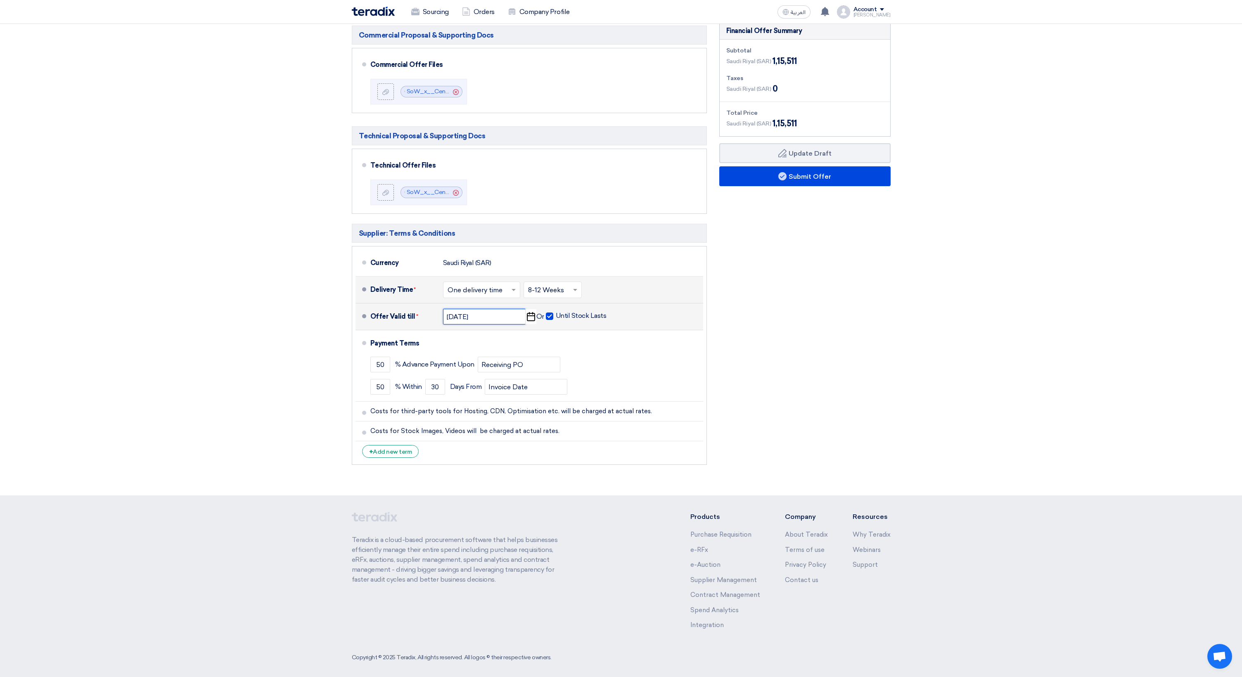
click at [480, 317] on input "[DATE]" at bounding box center [484, 317] width 83 height 16
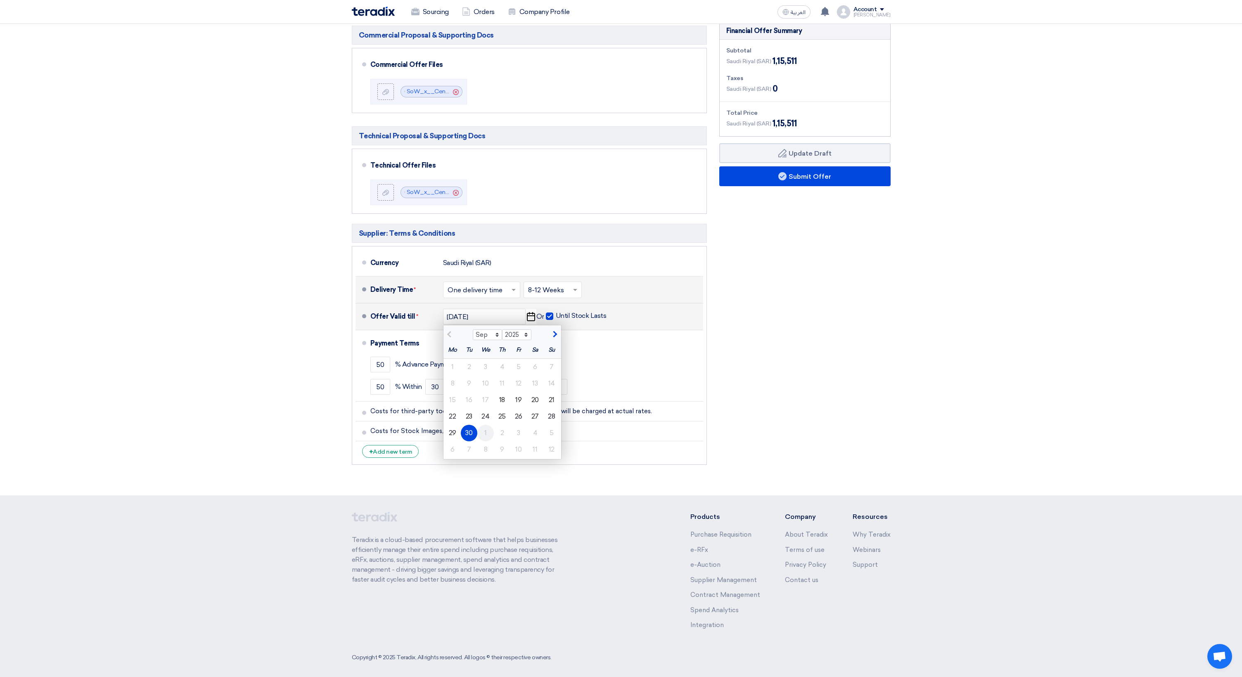
click at [486, 434] on div "1" at bounding box center [485, 433] width 17 height 17
type input "[DATE]"
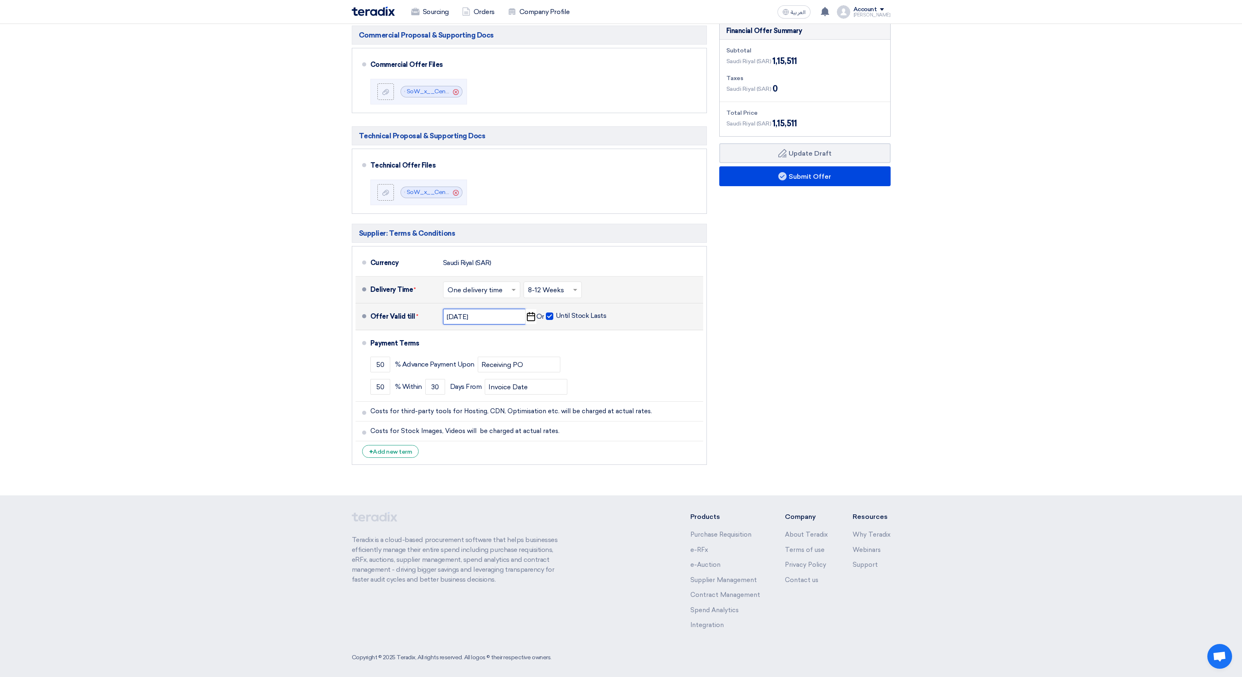
click at [501, 315] on input "[DATE]" at bounding box center [484, 317] width 83 height 16
select select "10"
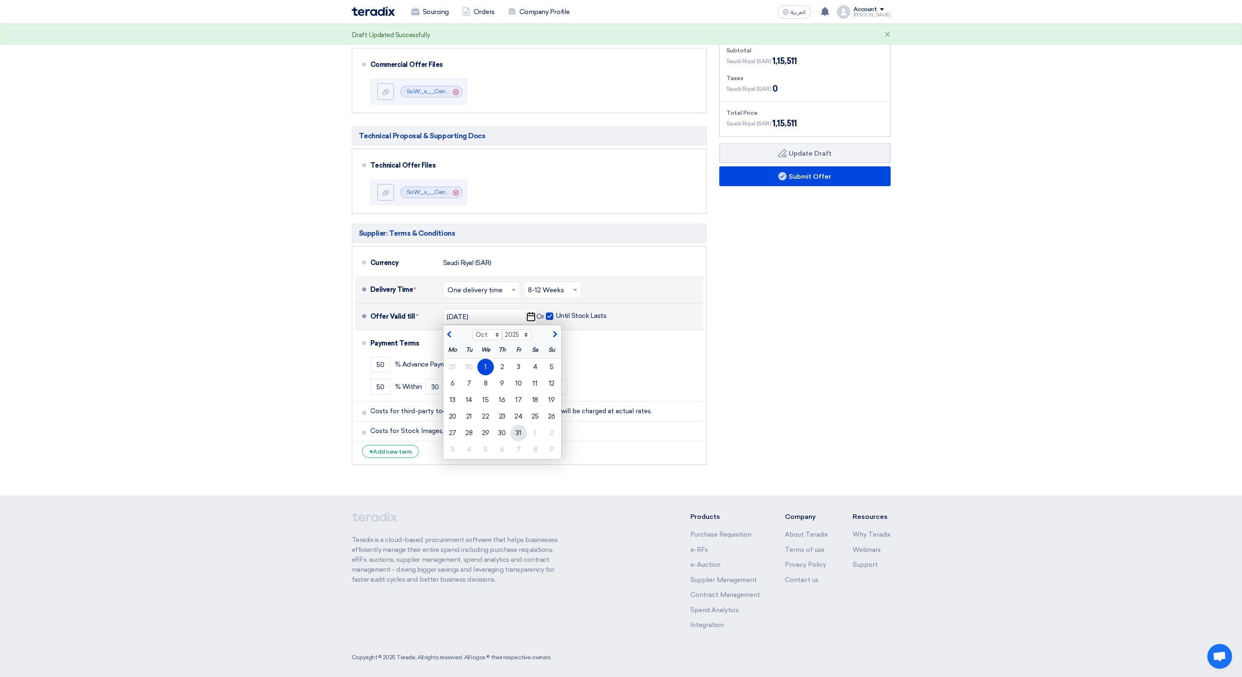
click at [519, 429] on div "31" at bounding box center [518, 433] width 17 height 17
type input "[DATE]"
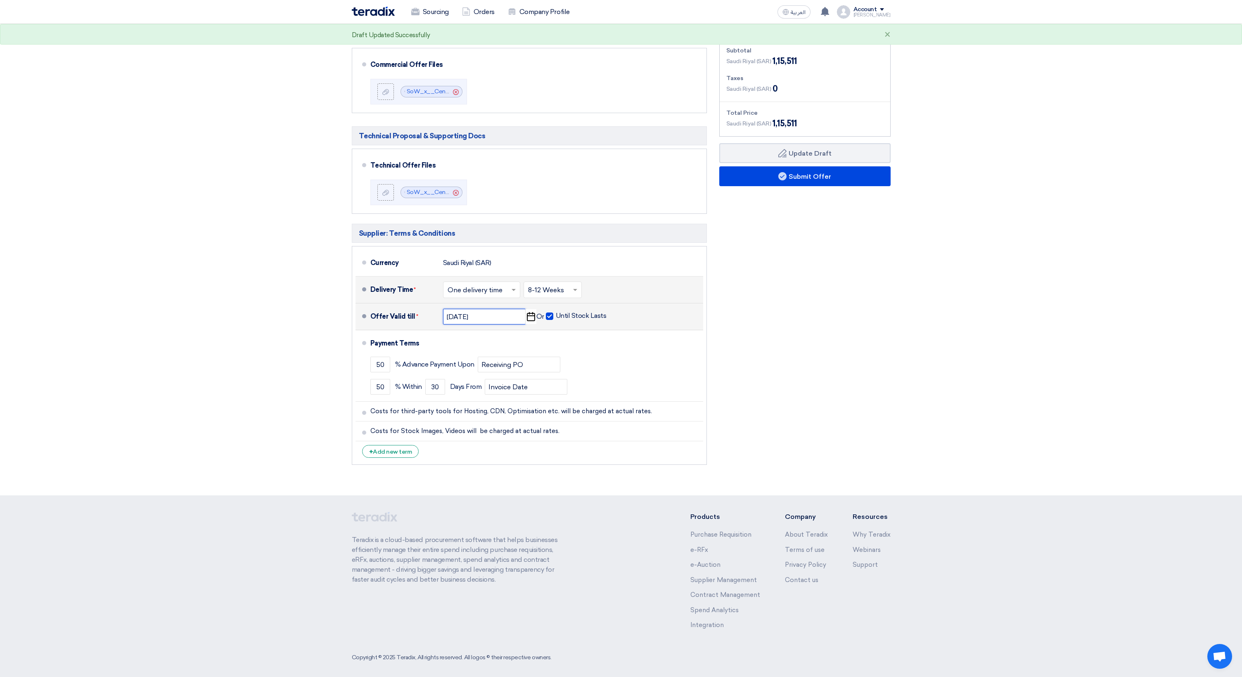
click at [478, 318] on input "[DATE]" at bounding box center [484, 317] width 83 height 16
select select "10"
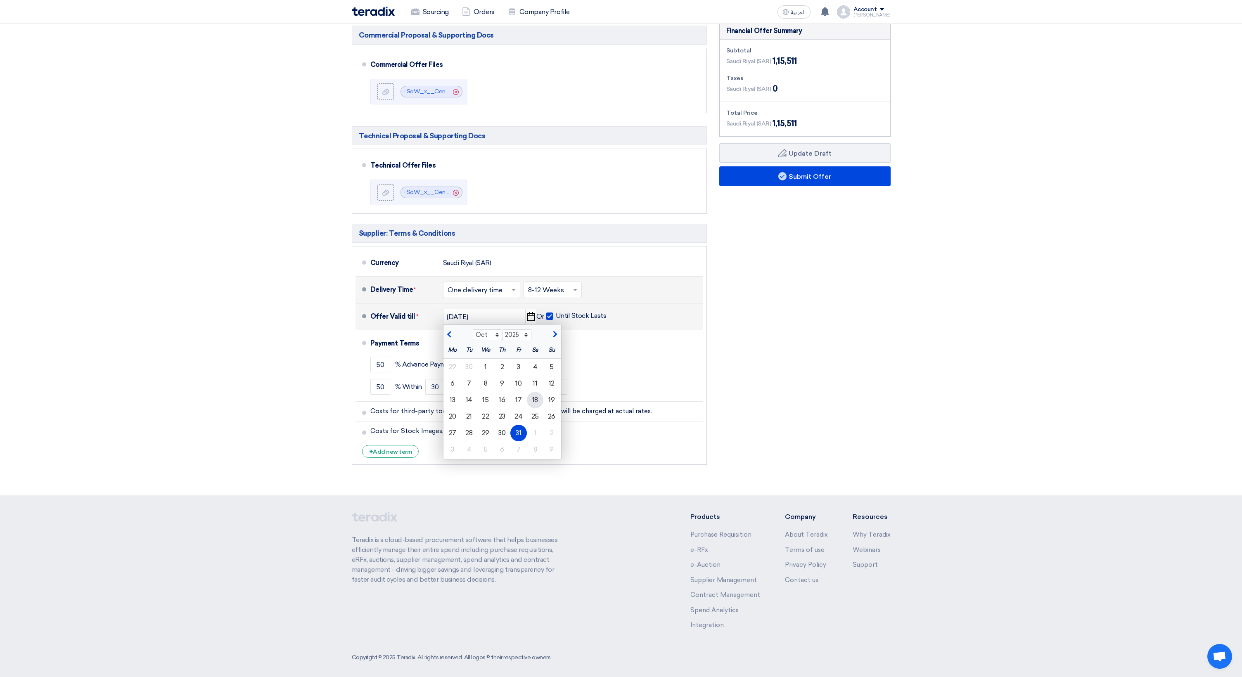
click at [537, 399] on div "18" at bounding box center [535, 400] width 17 height 17
type input "[DATE]"
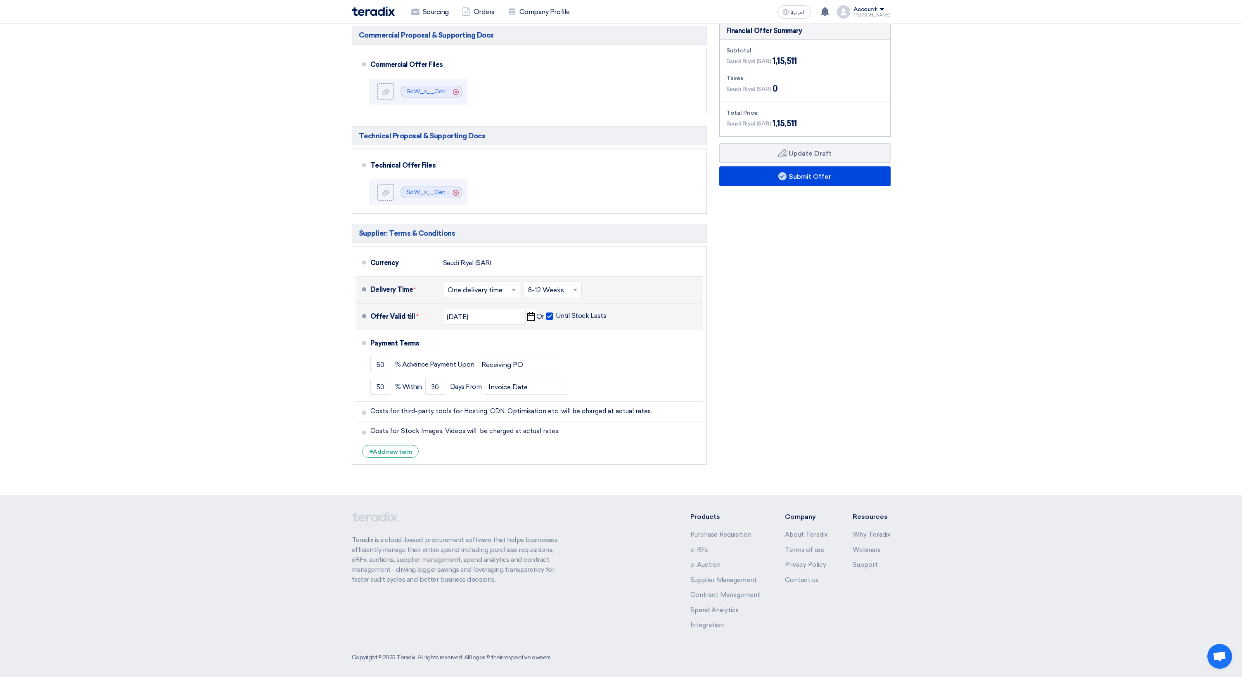
click at [328, 379] on section "Offer Details # Part Number Item Description Quantity Unit Price (SAR) Taxes + …" at bounding box center [621, 181] width 1242 height 628
click at [550, 317] on span at bounding box center [549, 315] width 7 height 7
click at [556, 317] on input "Until Stock Lasts" at bounding box center [582, 320] width 52 height 16
checkbox input "false"
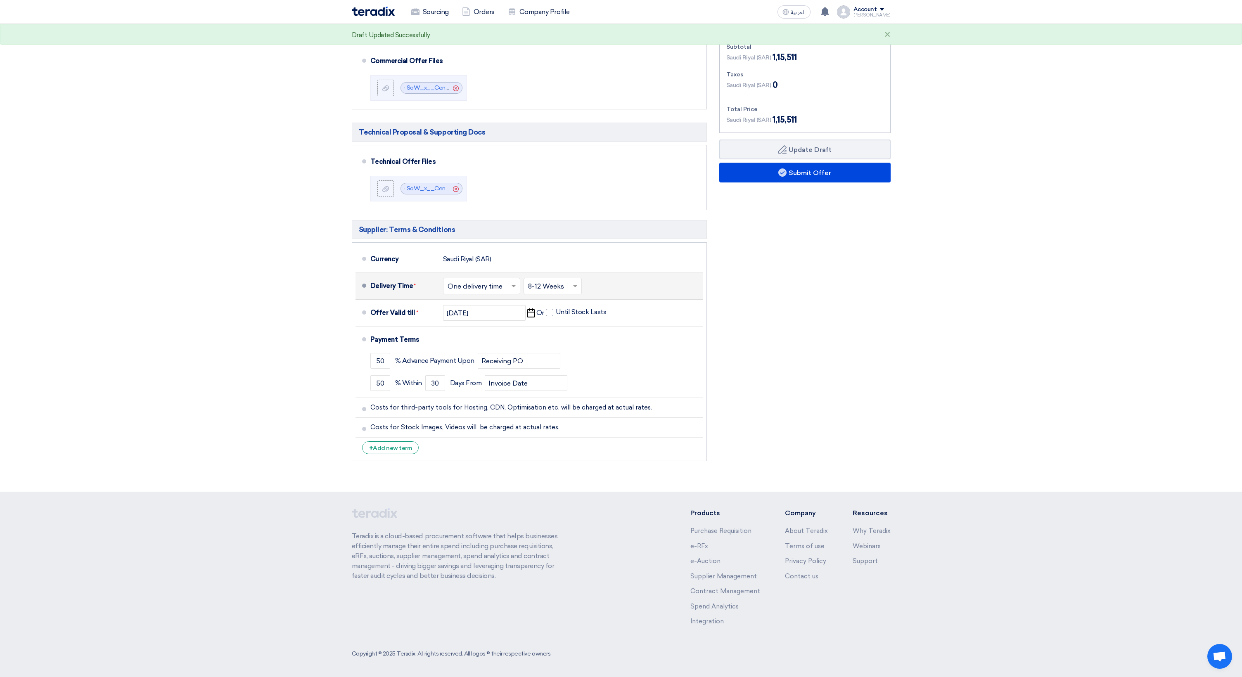
scroll to position [208, 0]
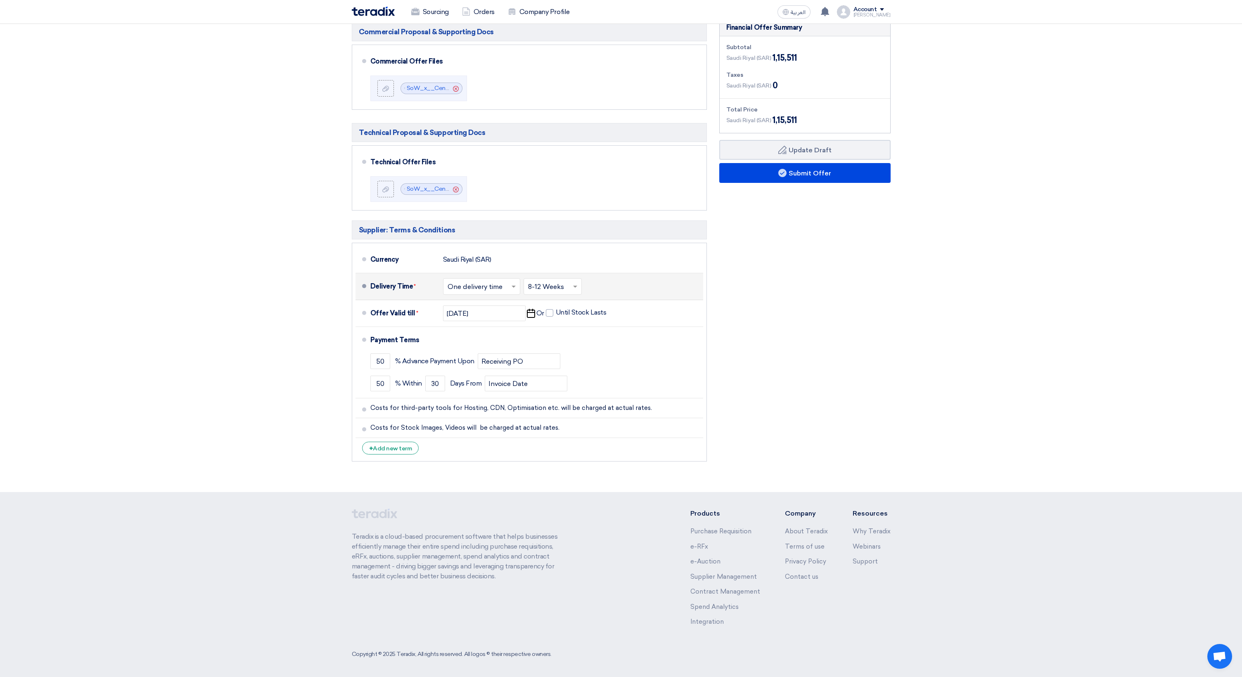
click at [569, 289] on input "text" at bounding box center [553, 288] width 50 height 12
click at [779, 304] on div "Financial Offer Summary Subtotal [GEOGRAPHIC_DATA] (SAR) 1,15,511 Taxes Draft" at bounding box center [805, 242] width 184 height 447
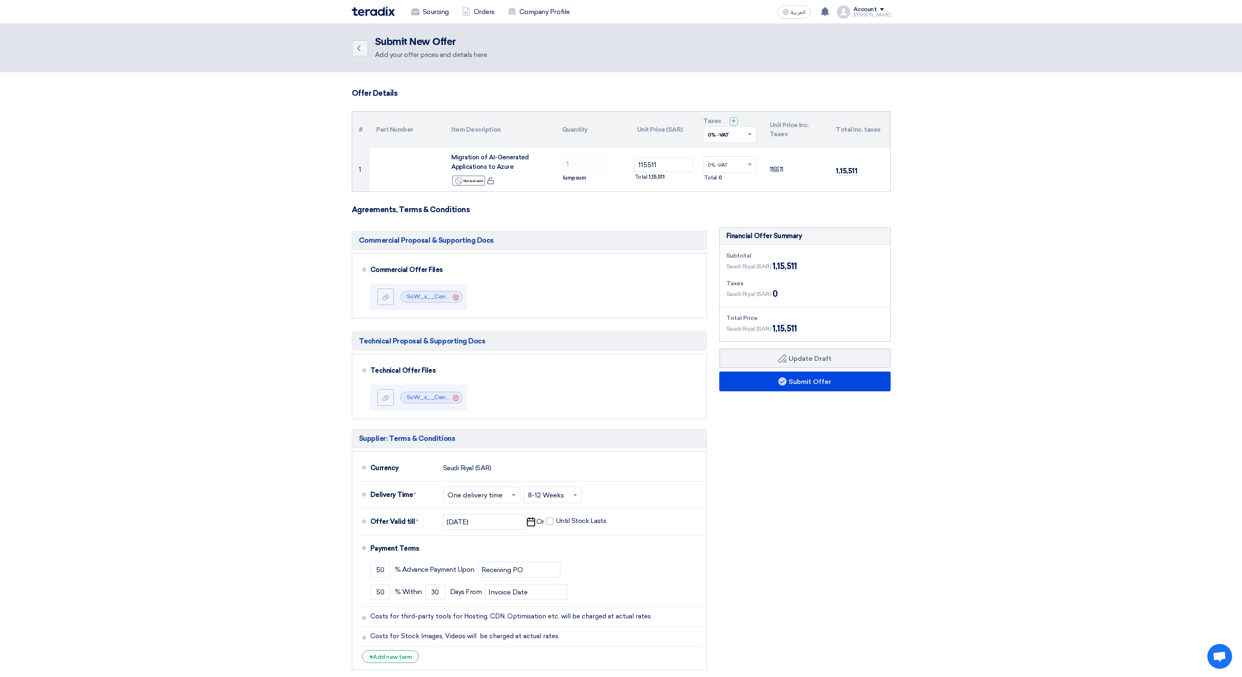
scroll to position [0, 0]
click at [804, 383] on button "Submit Offer" at bounding box center [804, 381] width 171 height 20
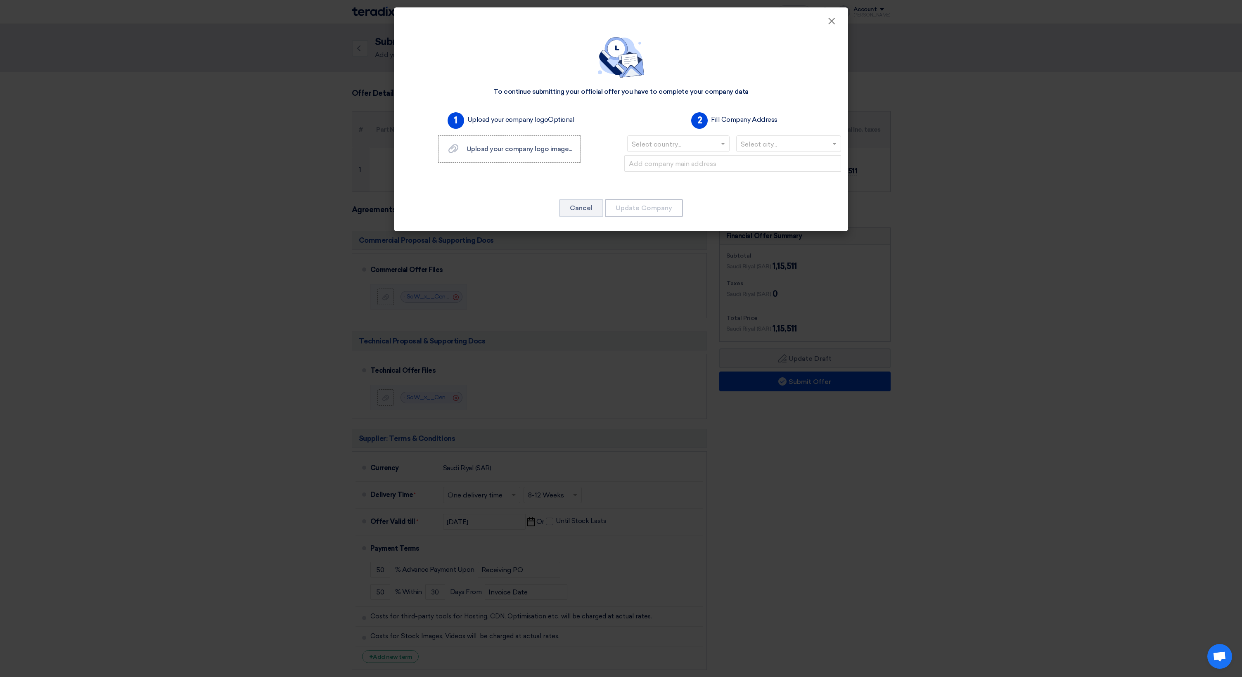
click at [684, 143] on input "text" at bounding box center [674, 145] width 85 height 14
type input "india"
click at [692, 158] on span "[GEOGRAPHIC_DATA]" at bounding box center [687, 160] width 74 height 8
click at [754, 142] on input "text" at bounding box center [784, 145] width 88 height 14
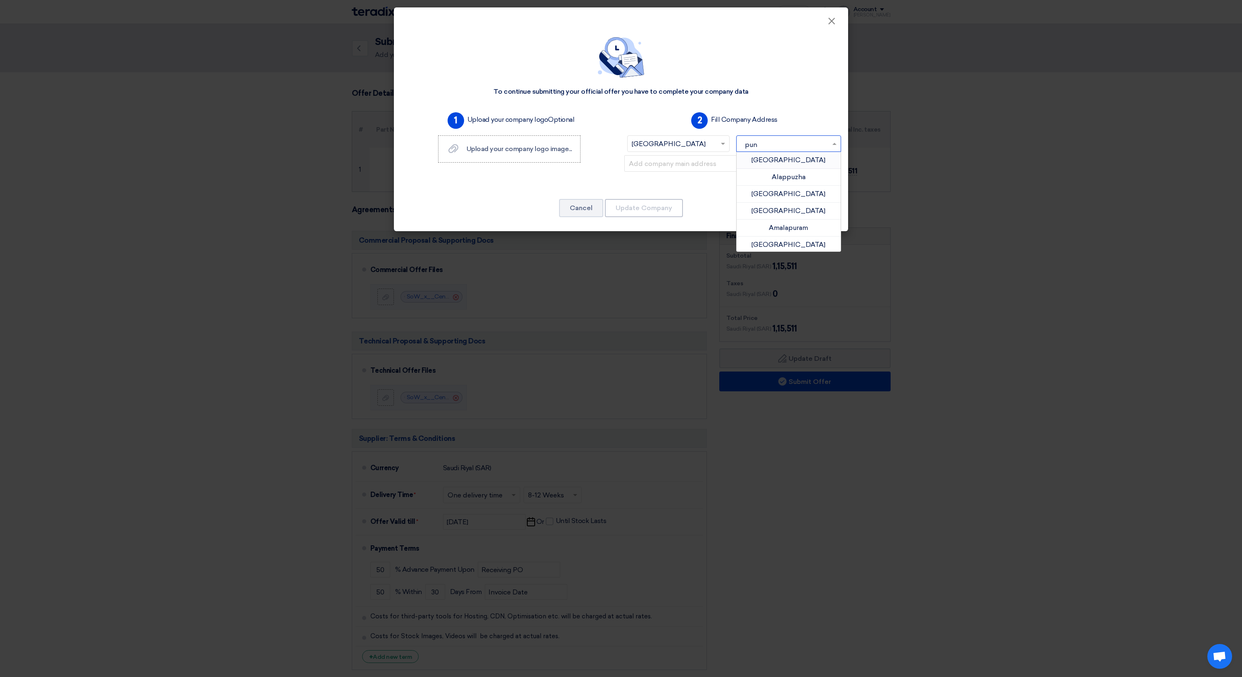
type input "[GEOGRAPHIC_DATA]"
click at [776, 155] on div "Pune" at bounding box center [788, 160] width 104 height 17
click at [679, 162] on input "text" at bounding box center [732, 163] width 217 height 17
paste input "Fortune House, Baner - Pashan Link Rd, opp. [GEOGRAPHIC_DATA]"
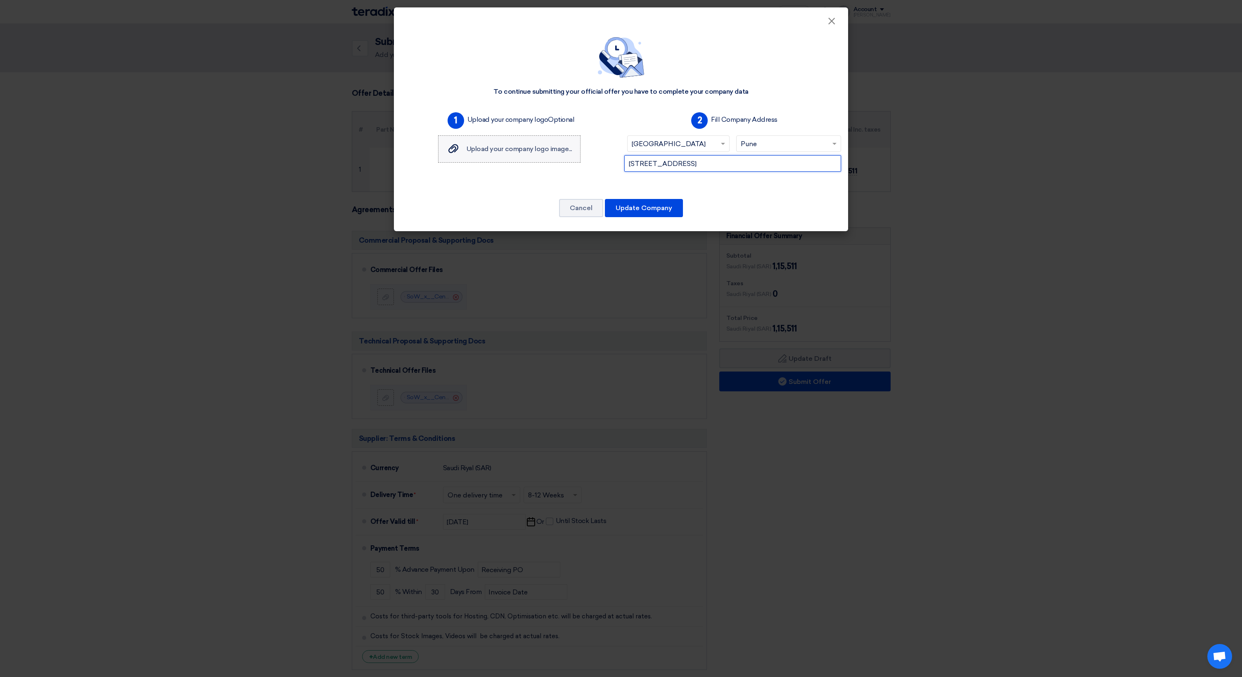
type input "[STREET_ADDRESS]"
click at [539, 152] on span "Upload your company logo image..." at bounding box center [518, 149] width 105 height 8
click at [0, 0] on input "Upload your company logo image... Upload your company logo image..." at bounding box center [0, 0] width 0 height 0
click at [508, 150] on span "Upload your company logo image..." at bounding box center [518, 149] width 105 height 8
click at [0, 0] on input "Upload your company logo image... Upload your company logo image..." at bounding box center [0, 0] width 0 height 0
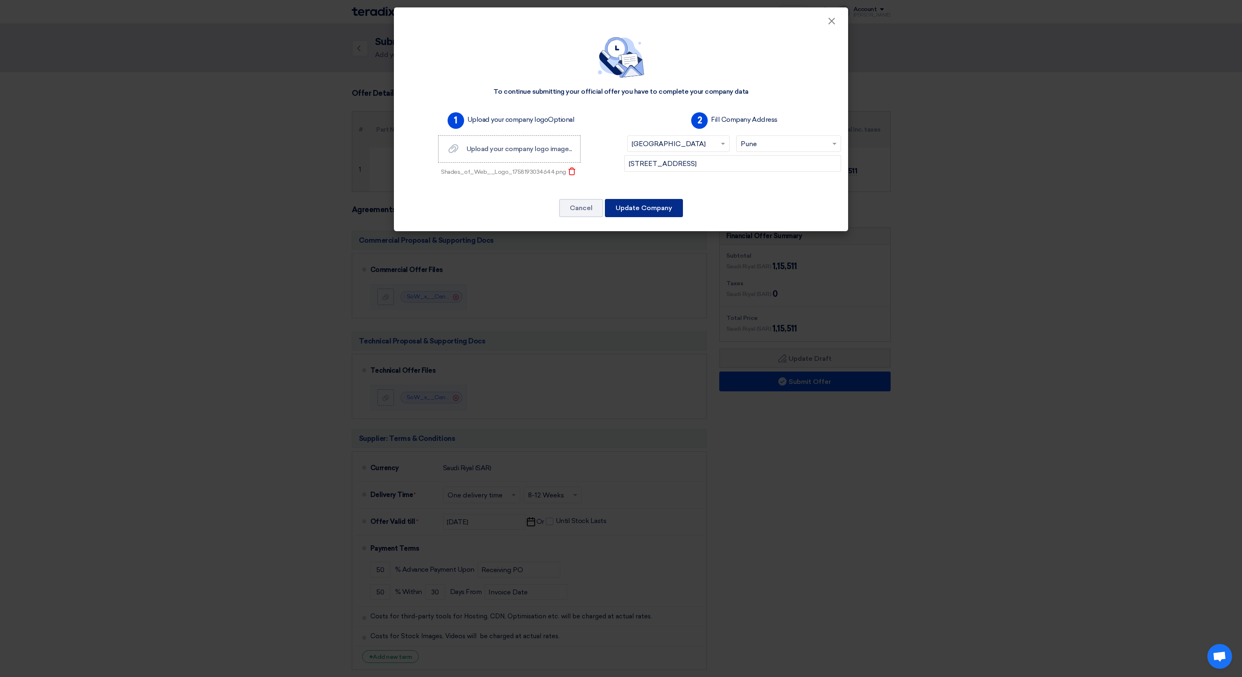
click at [648, 211] on button "Update Company" at bounding box center [644, 208] width 78 height 18
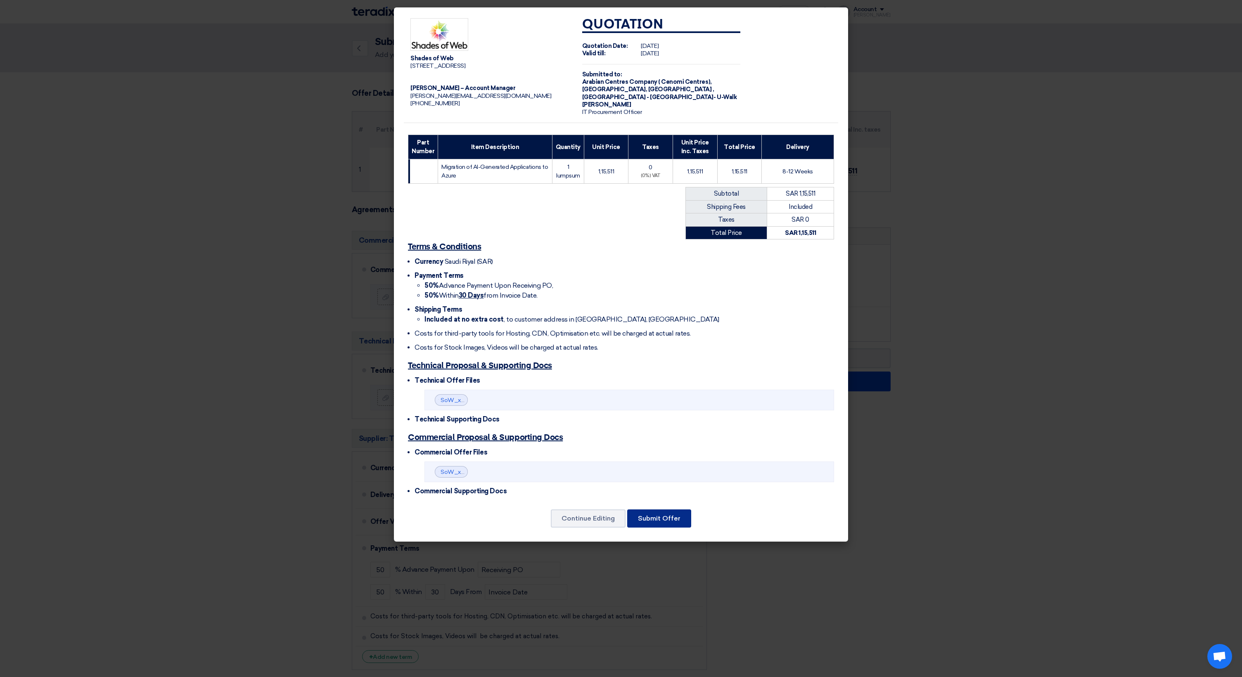
click at [670, 516] on button "Submit Offer" at bounding box center [659, 518] width 64 height 18
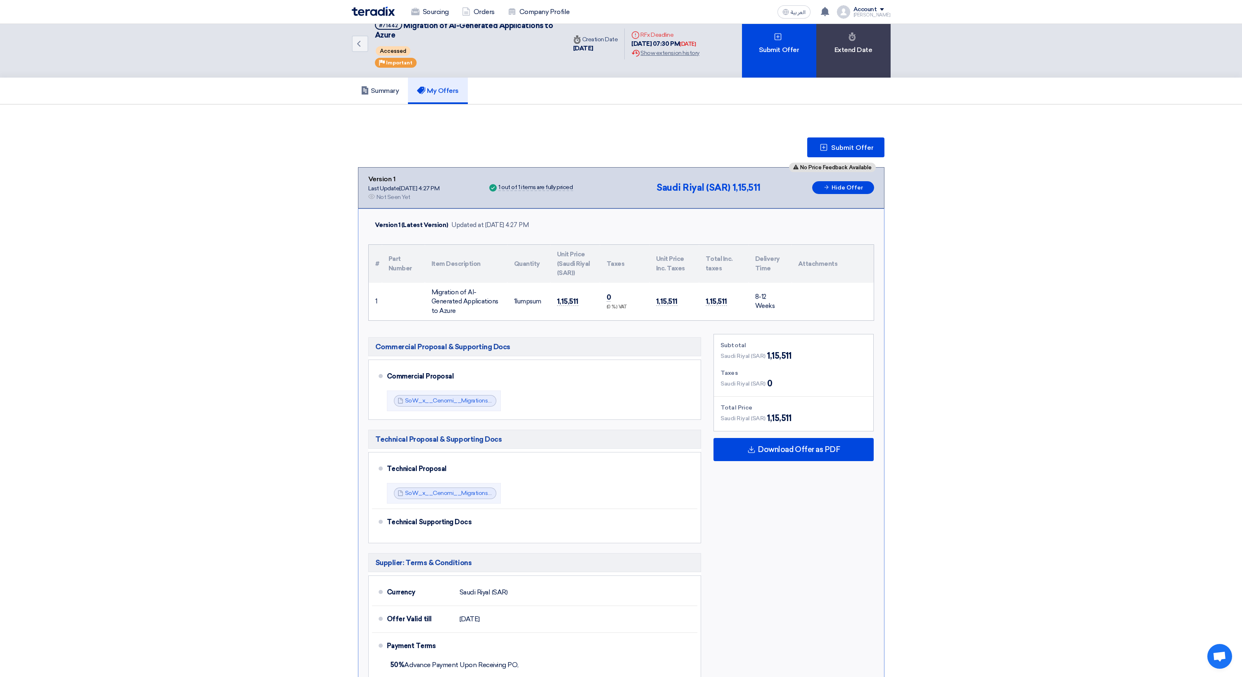
scroll to position [12, 0]
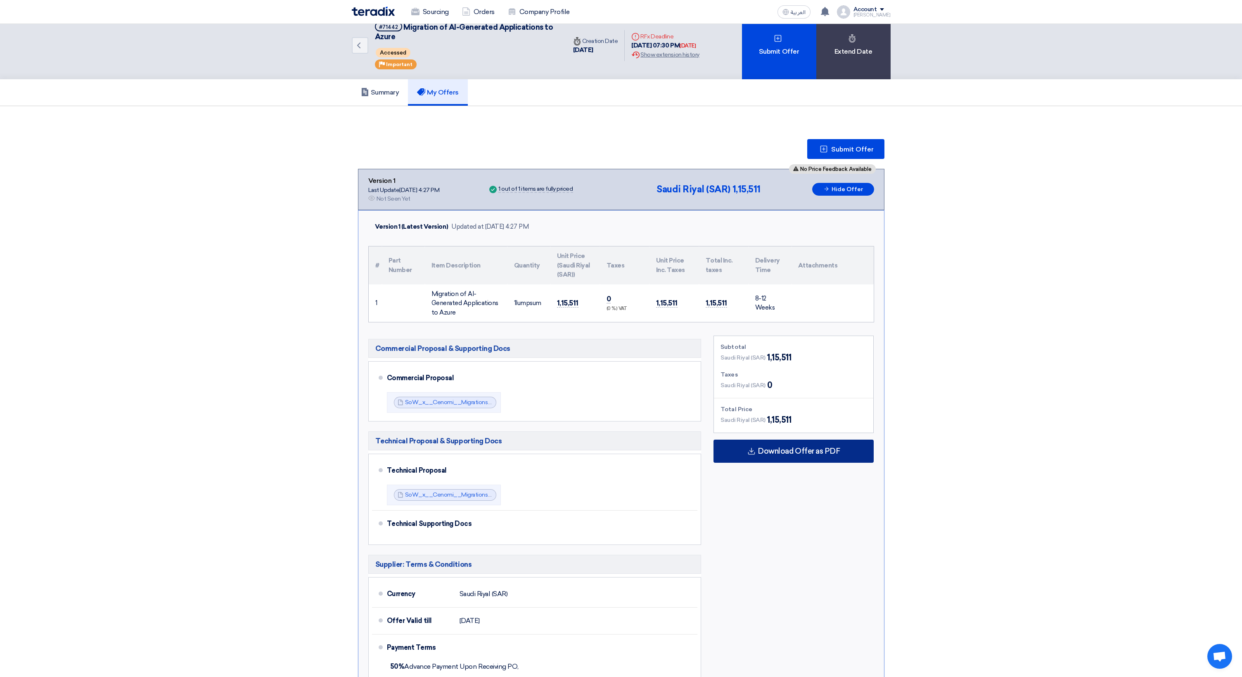
click at [807, 448] on span "Download Offer as PDF" at bounding box center [798, 450] width 82 height 7
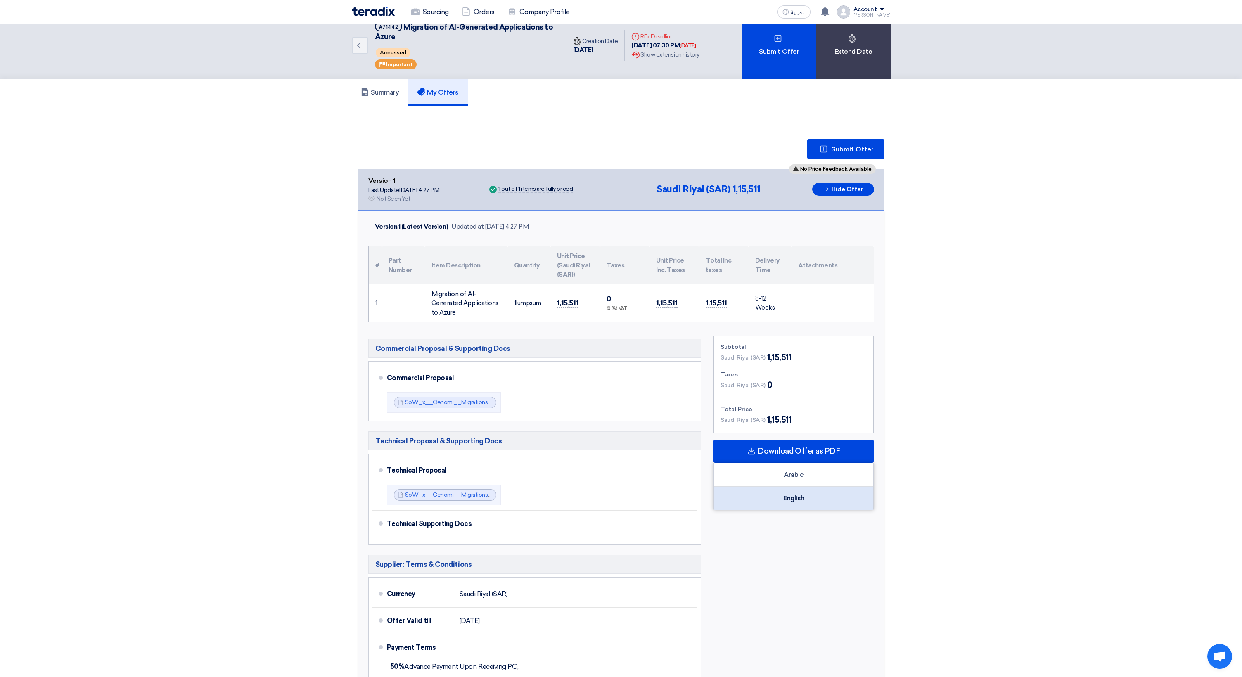
click at [798, 497] on div "English" at bounding box center [793, 498] width 159 height 23
click at [794, 497] on div "English" at bounding box center [793, 498] width 159 height 23
click at [274, 453] on section "Submit Offer No Price Feedback Available Version 1 Last Update [DATE] 4:27 PM O…" at bounding box center [621, 447] width 1242 height 683
click at [847, 153] on button "Submit Offer" at bounding box center [845, 149] width 77 height 20
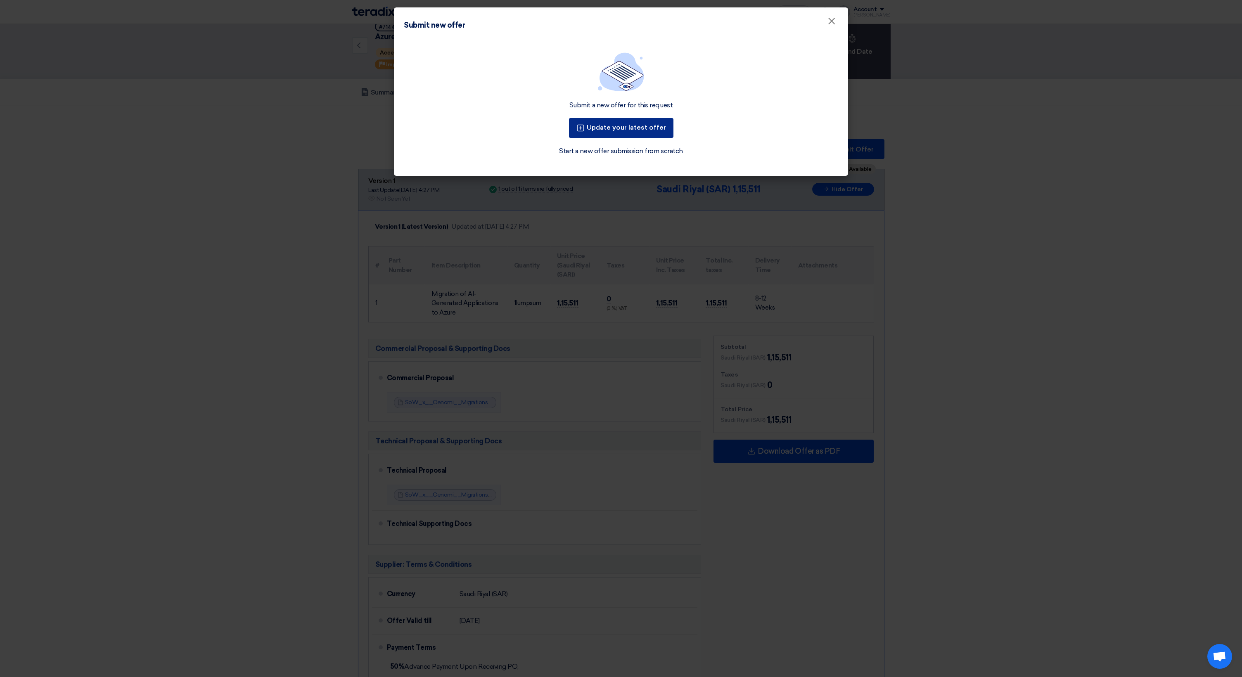
click at [628, 129] on button "Update your latest offer" at bounding box center [621, 128] width 104 height 20
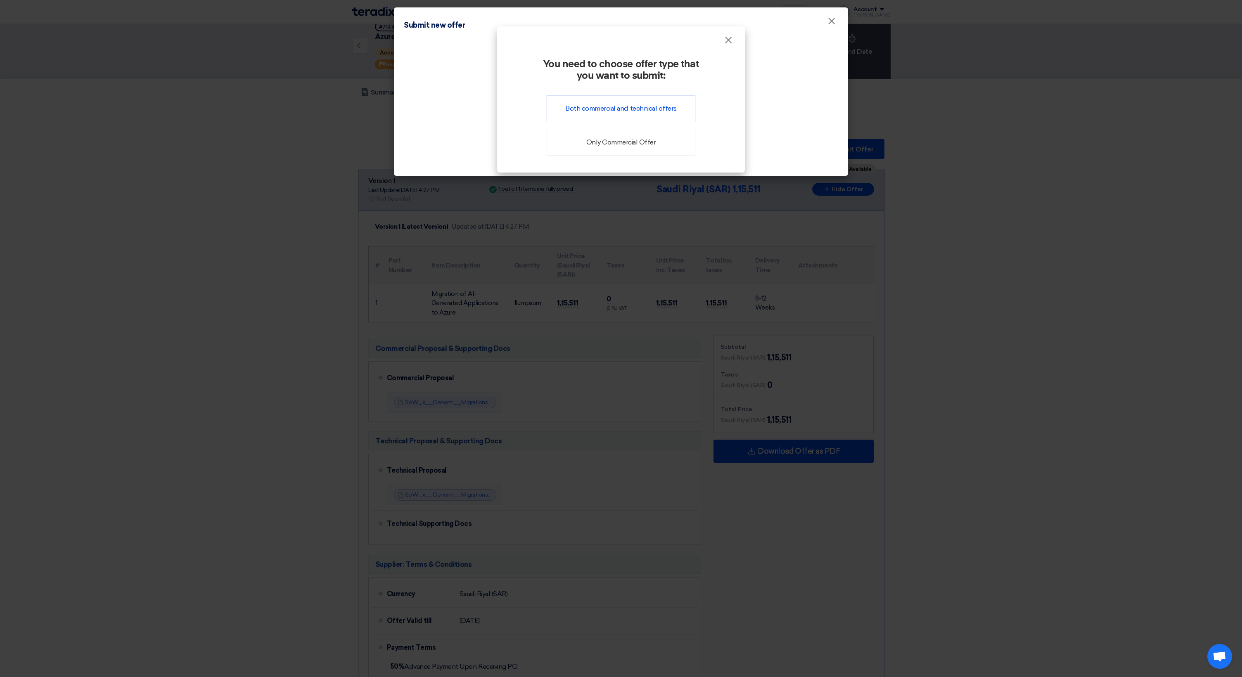
click at [636, 111] on div "Both commercial and technical offers" at bounding box center [620, 108] width 149 height 27
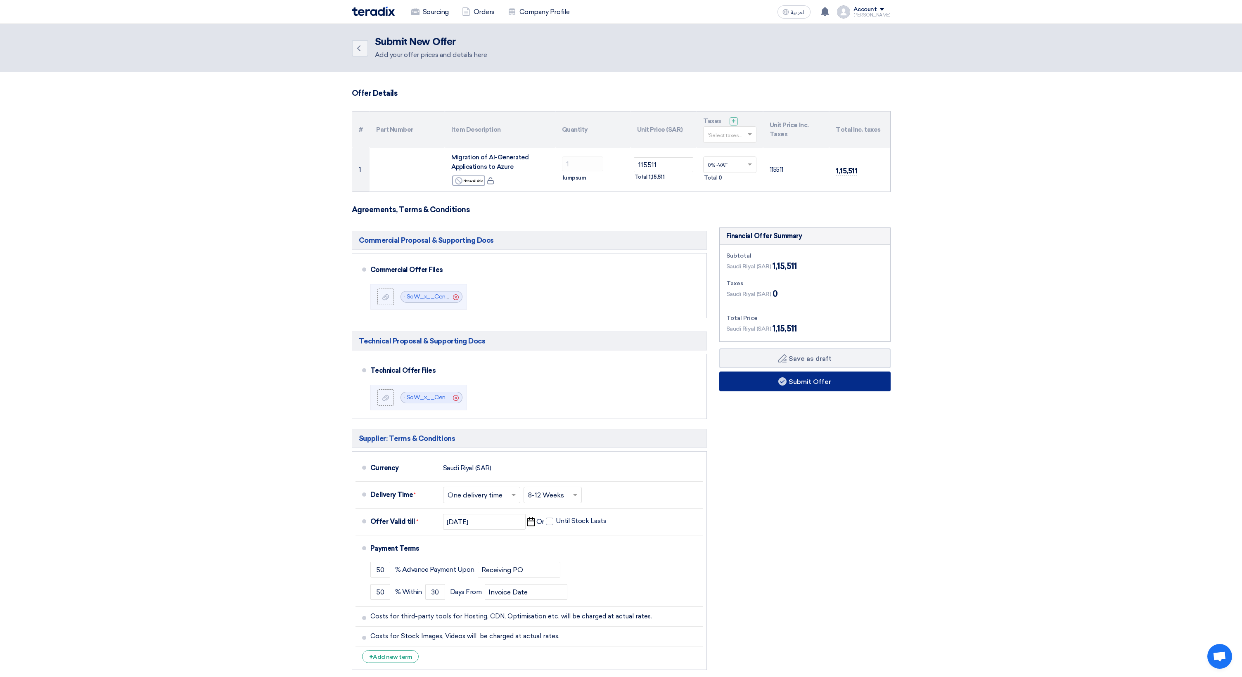
click at [818, 384] on button "Submit Offer" at bounding box center [804, 381] width 171 height 20
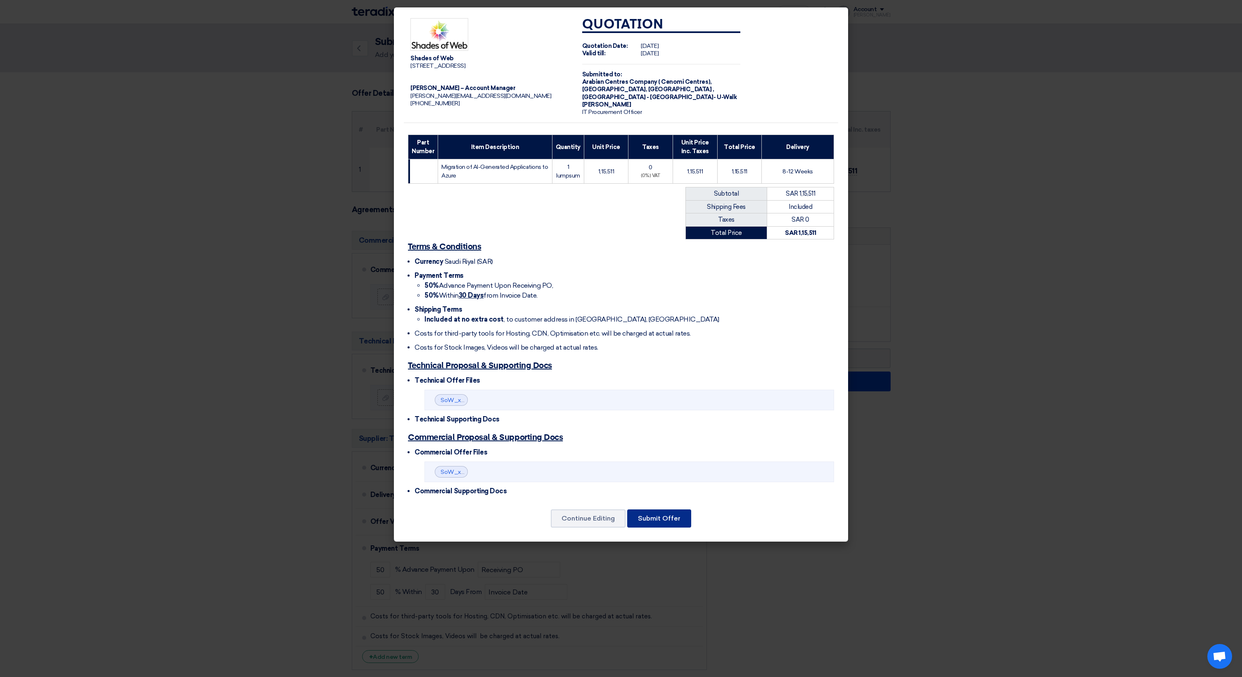
click at [668, 515] on button "Submit Offer" at bounding box center [659, 518] width 64 height 18
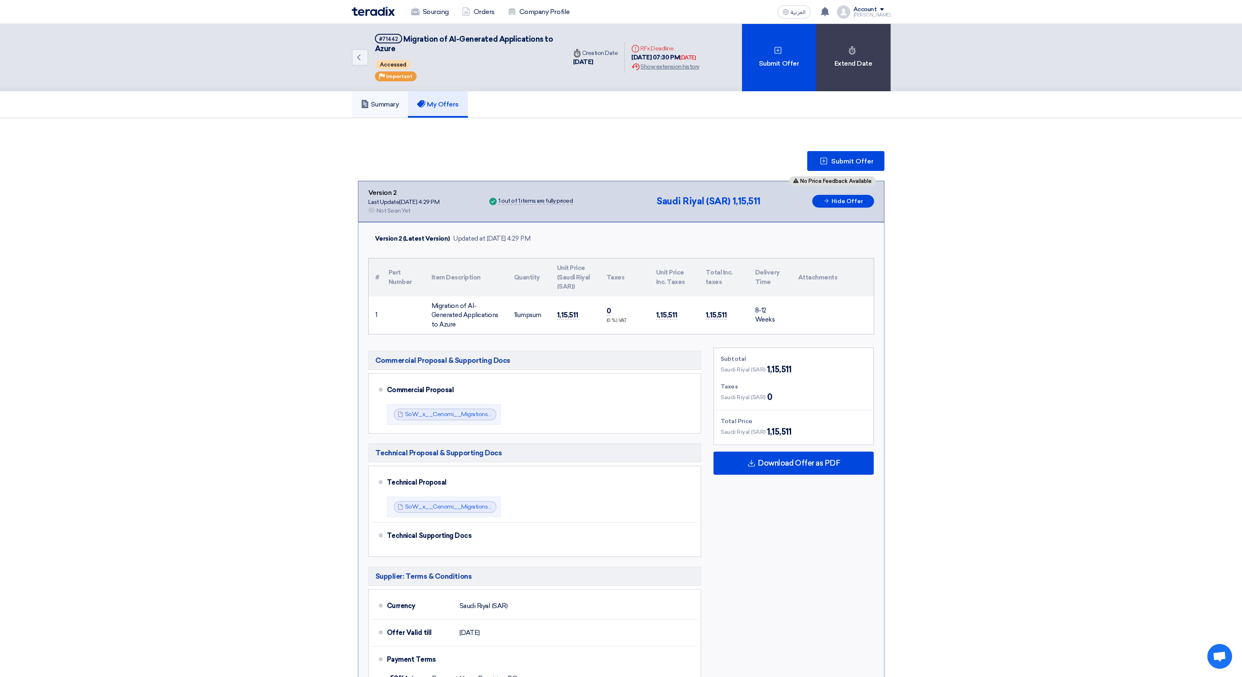
click at [383, 104] on h5 "Summary" at bounding box center [380, 104] width 38 height 8
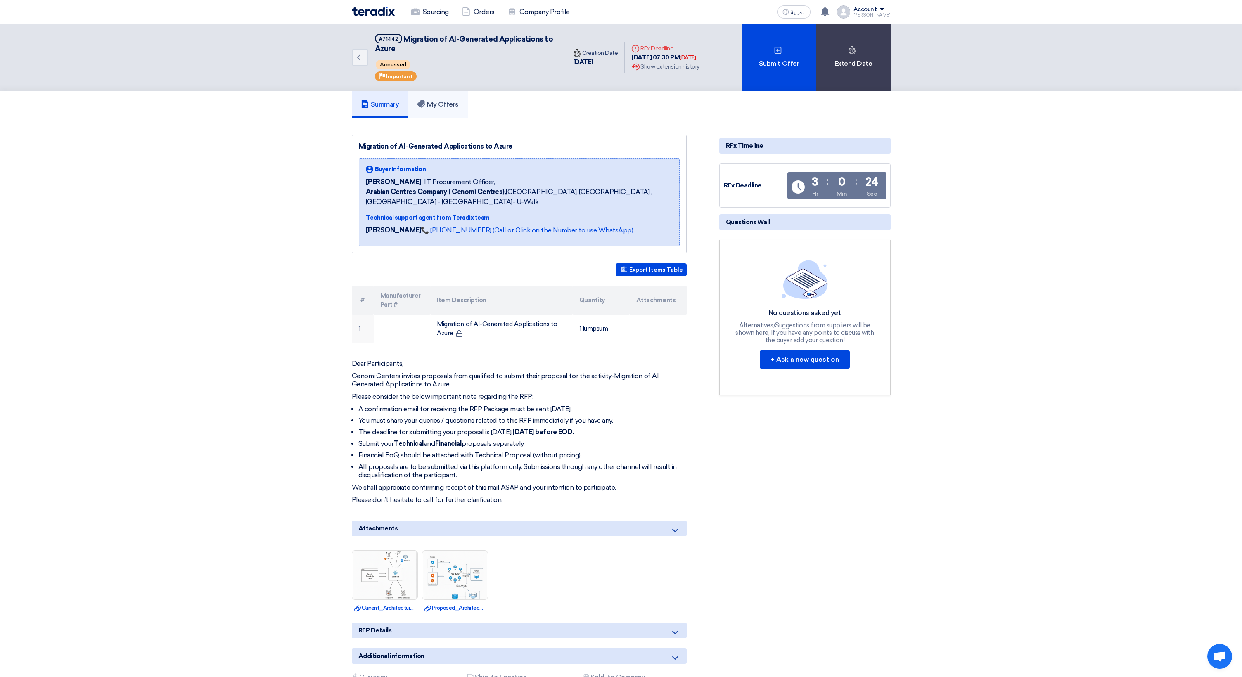
click at [443, 104] on h5 "My Offers" at bounding box center [438, 104] width 42 height 8
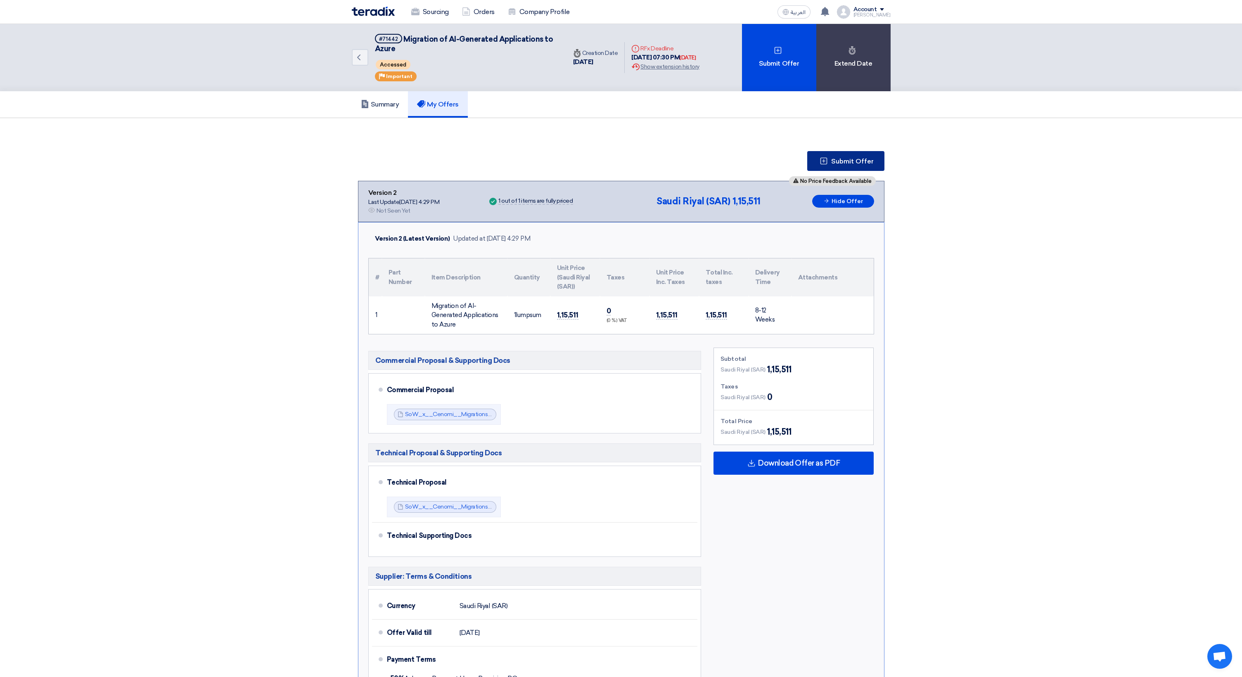
click at [854, 165] on button "Submit Offer" at bounding box center [845, 161] width 77 height 20
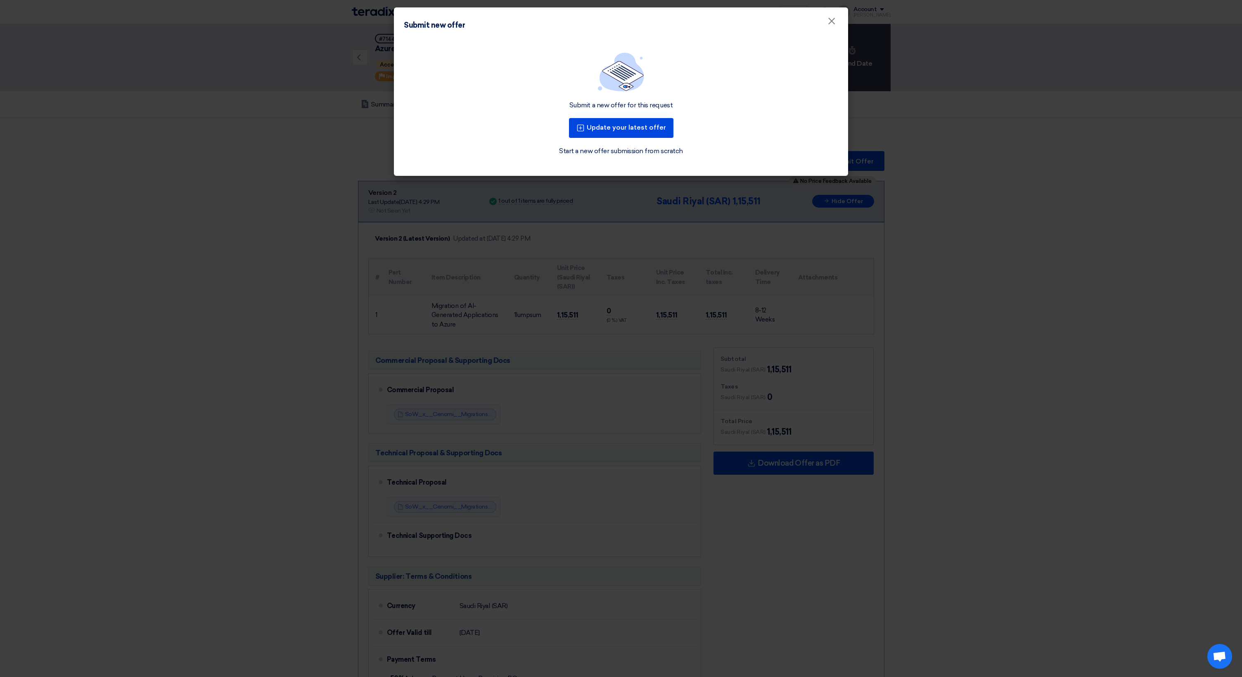
click at [849, 165] on modal-container "Submit new offer × Submit a new offer for this request Update your latest offer…" at bounding box center [621, 338] width 1242 height 677
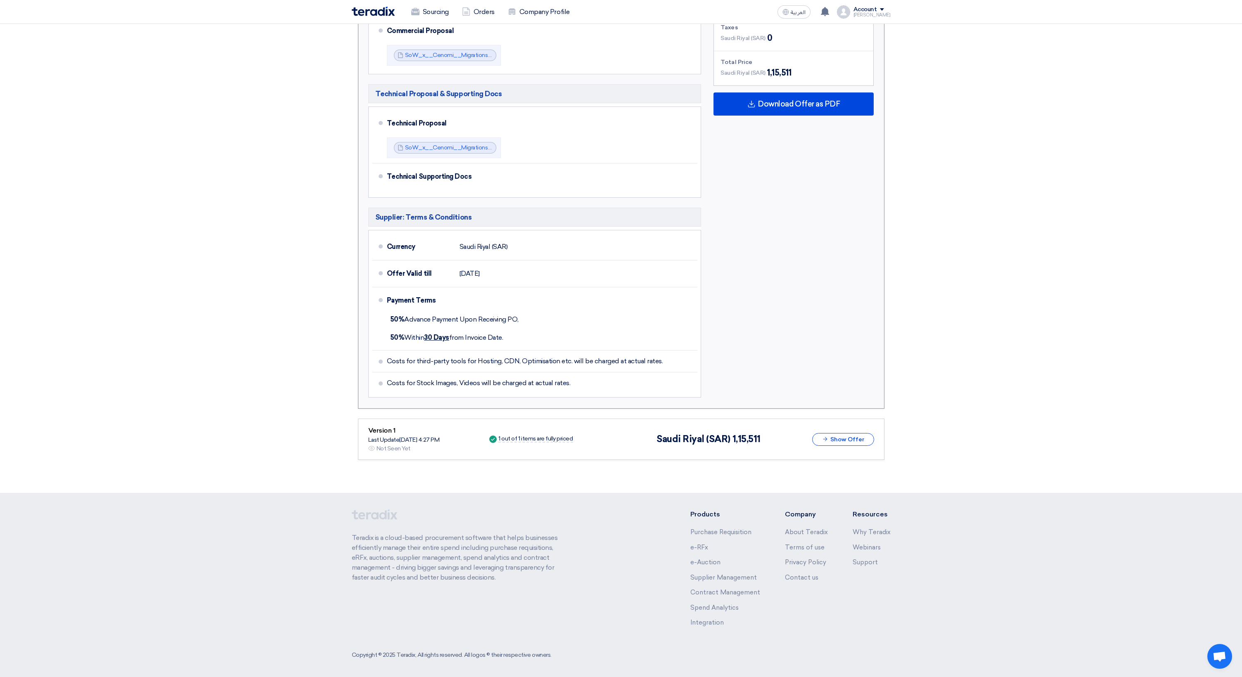
scroll to position [359, 0]
click at [831, 441] on button "Show Offer" at bounding box center [843, 439] width 62 height 13
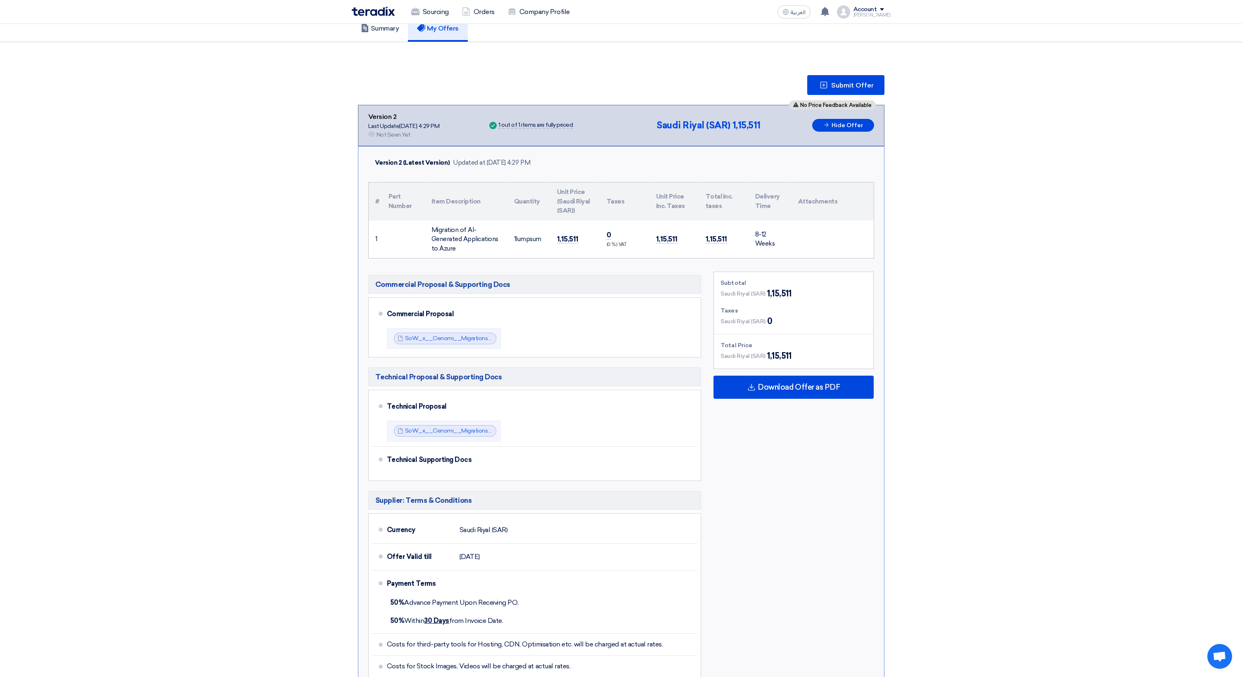
scroll to position [60, 0]
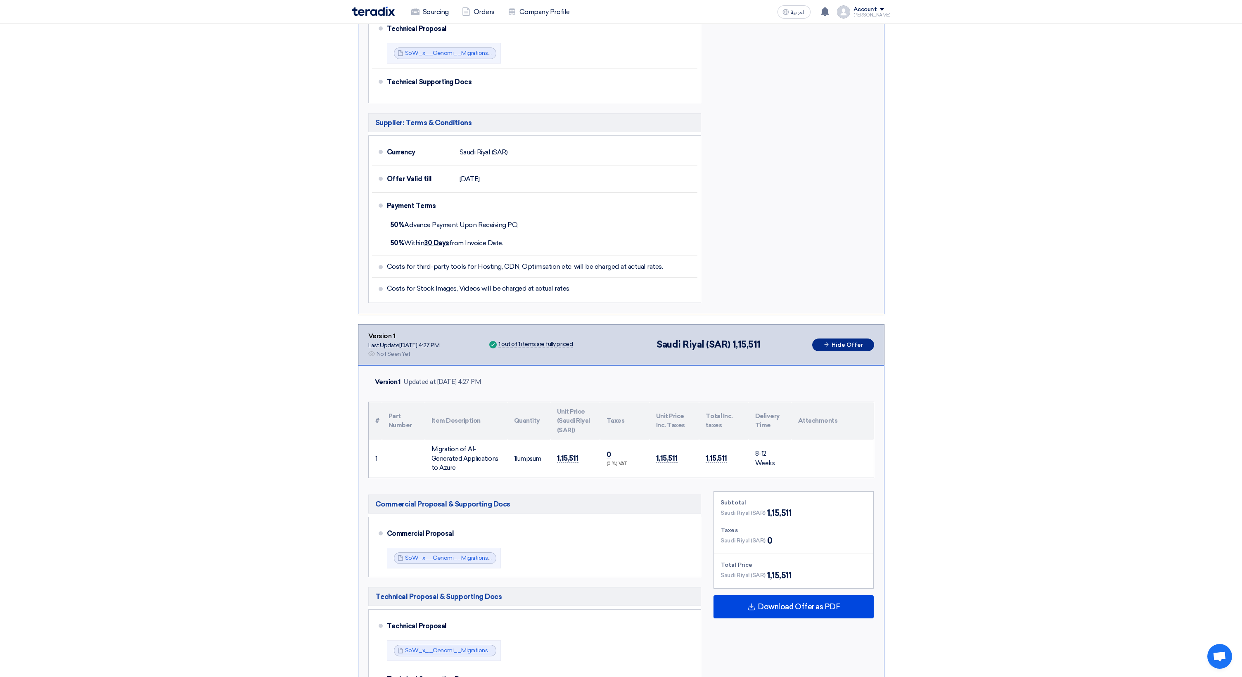
click at [838, 348] on button "Hide Offer" at bounding box center [843, 344] width 62 height 13
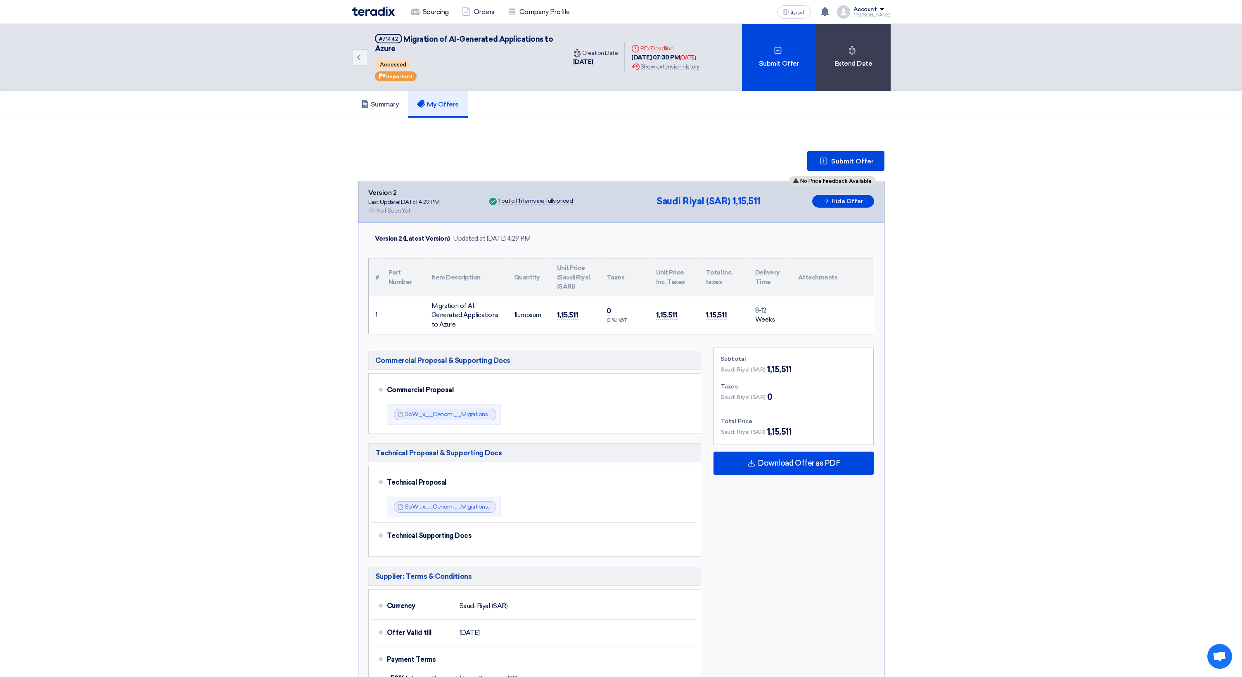
scroll to position [0, 0]
click at [856, 163] on span "Submit Offer" at bounding box center [852, 161] width 43 height 7
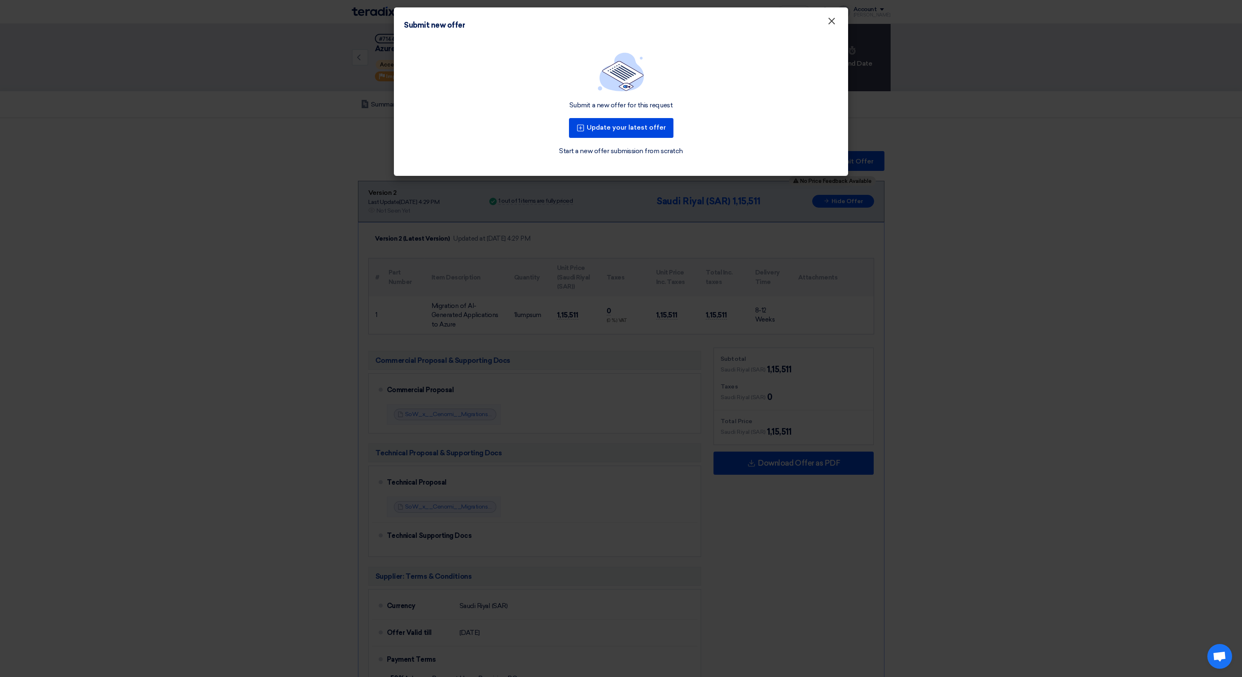
click at [833, 22] on span "×" at bounding box center [831, 23] width 8 height 17
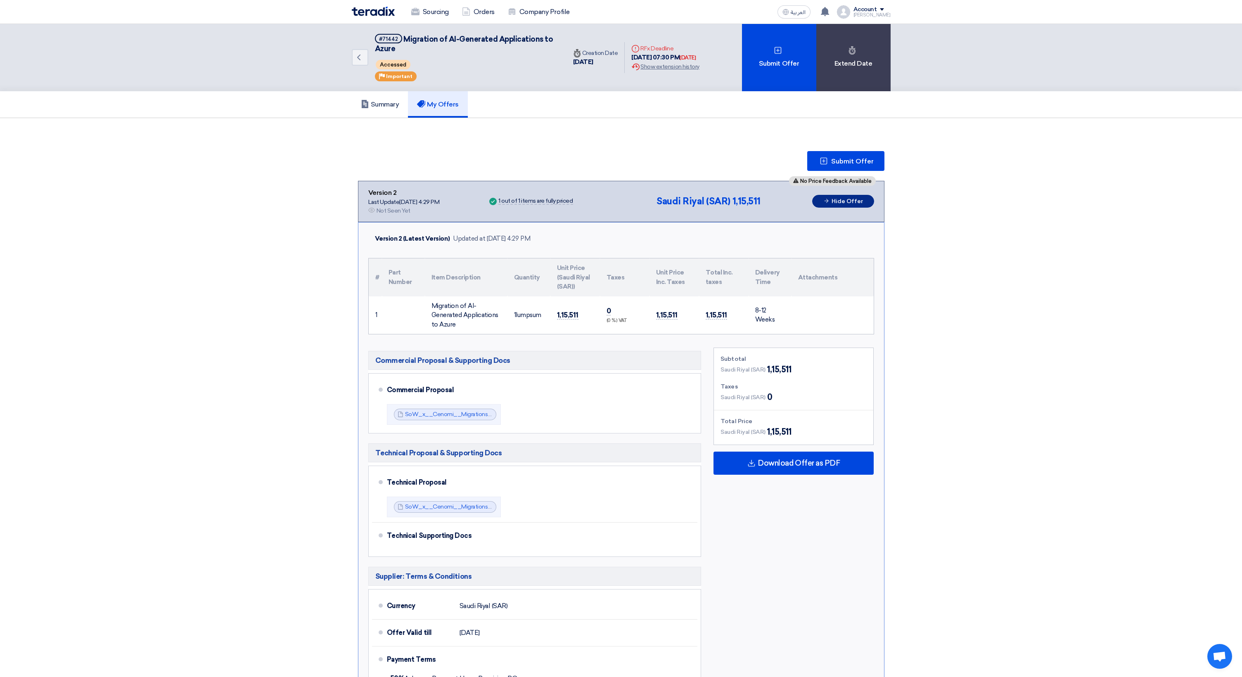
click at [839, 201] on button "Hide Offer" at bounding box center [843, 201] width 62 height 13
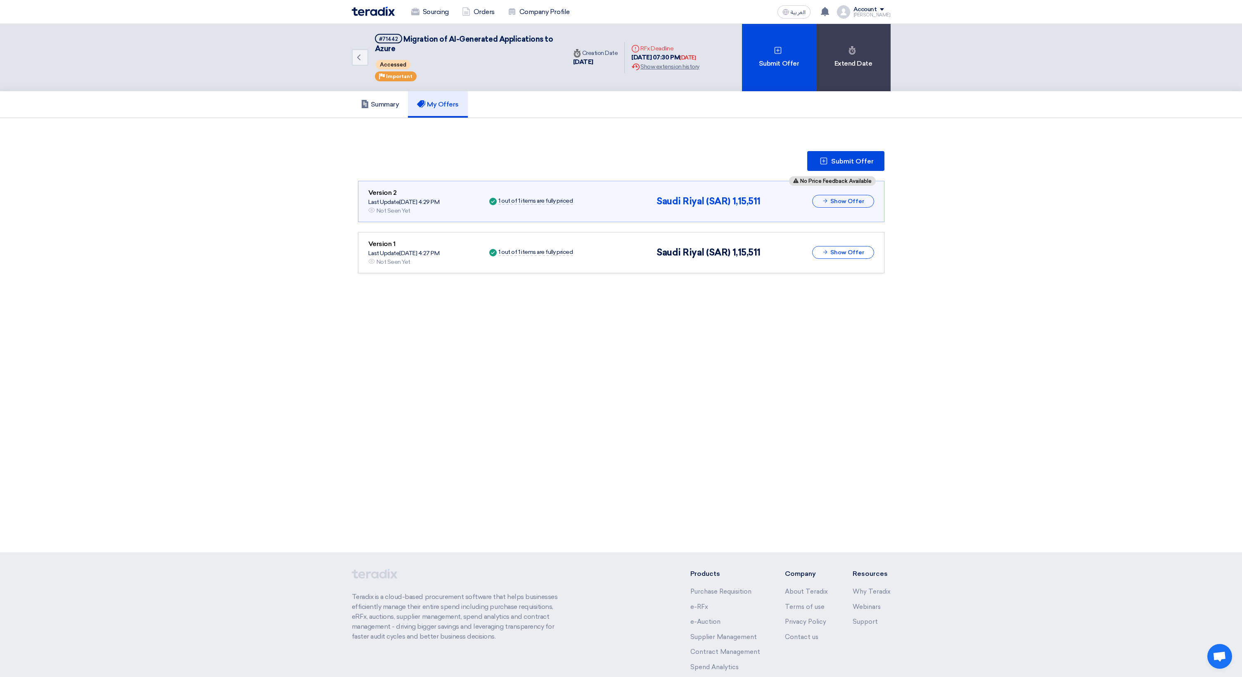
click at [643, 255] on div "Version 1 Last Update [DATE] 4:27 PM Offer is Seen Not Seen Yet Success 1 out o…" at bounding box center [621, 252] width 506 height 27
click at [844, 160] on span "Submit Offer" at bounding box center [852, 161] width 43 height 7
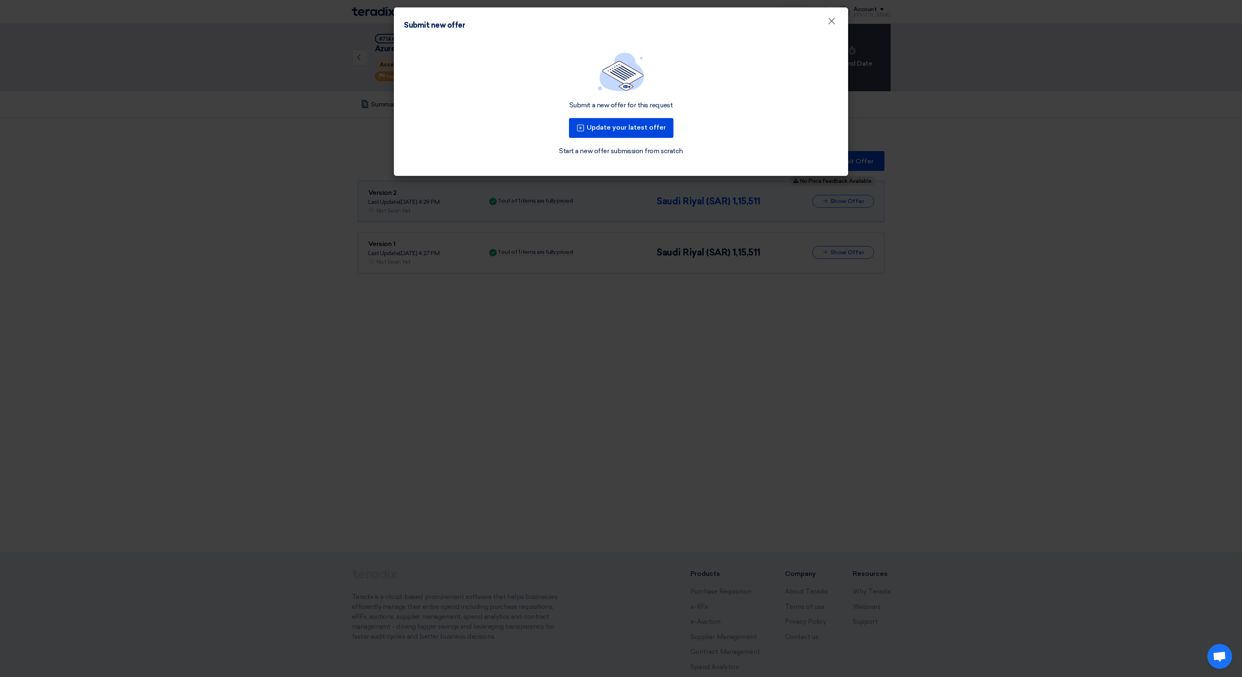
click at [589, 151] on link "Start a new offer submission from scratch" at bounding box center [620, 151] width 123 height 10
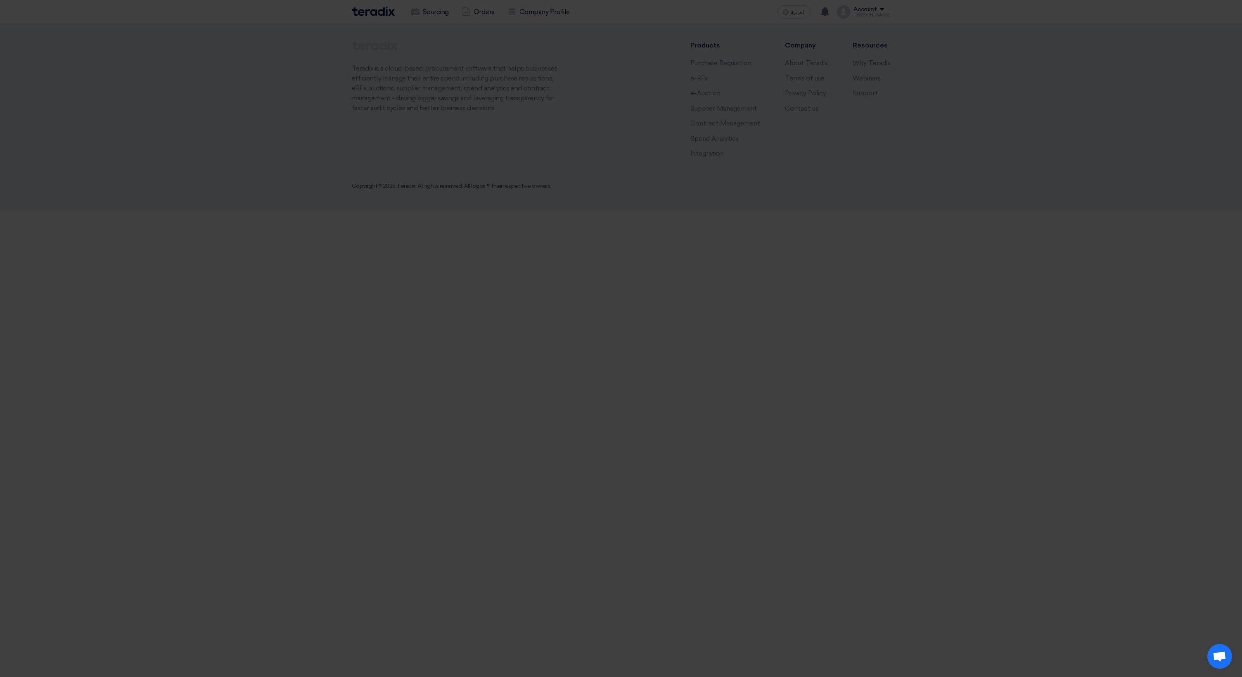
click at [589, 151] on div "Submit a new offer for this request Update your latest offer Start a new offer …" at bounding box center [621, 88] width 454 height 134
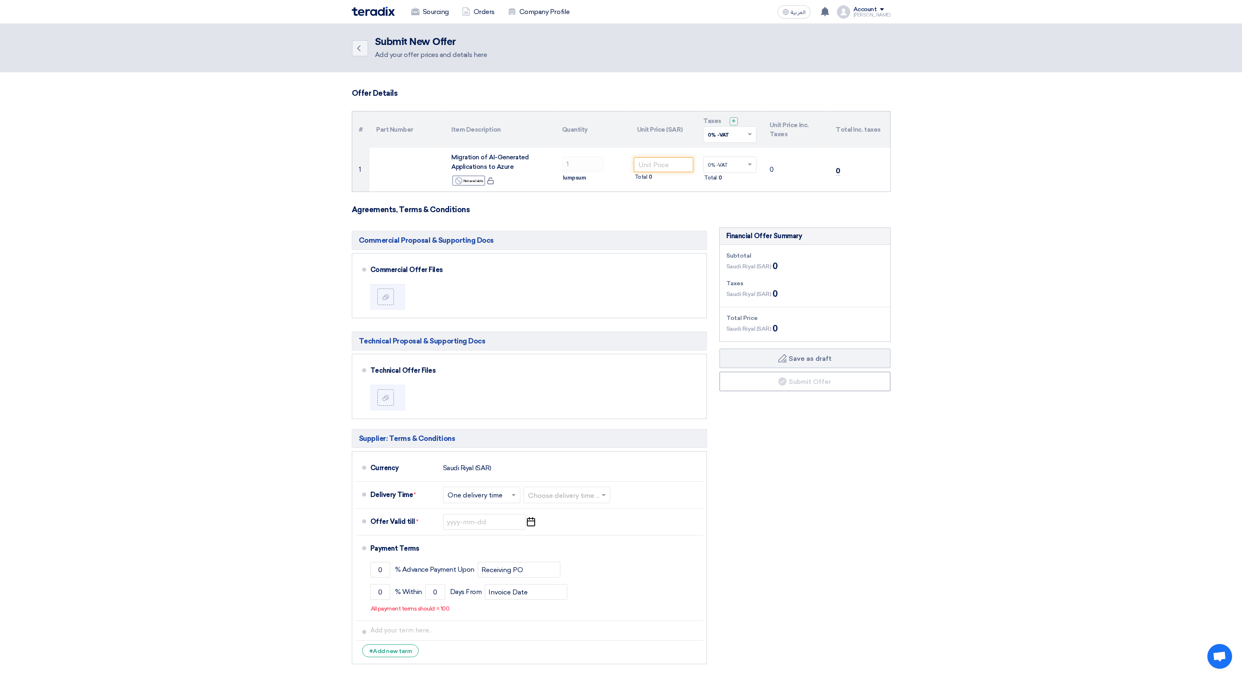
click at [378, 8] on img at bounding box center [373, 11] width 43 height 9
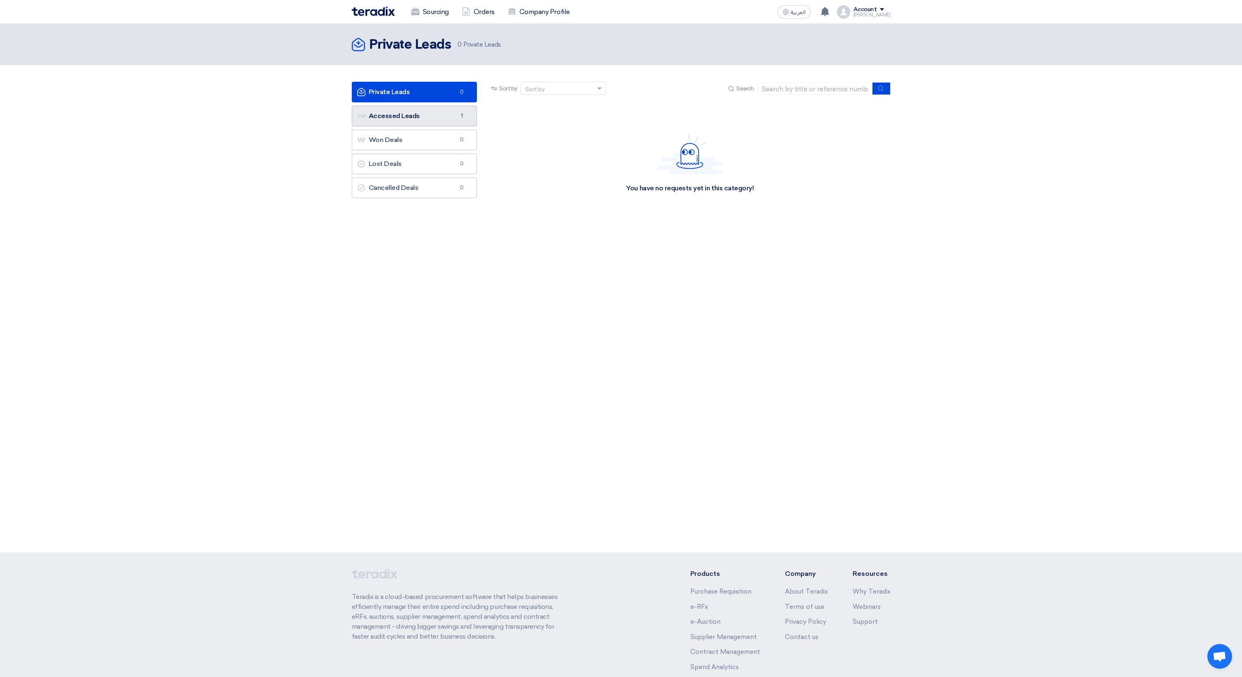
click at [407, 116] on link "Accessed Leads Accessed Leads 1" at bounding box center [414, 116] width 125 height 21
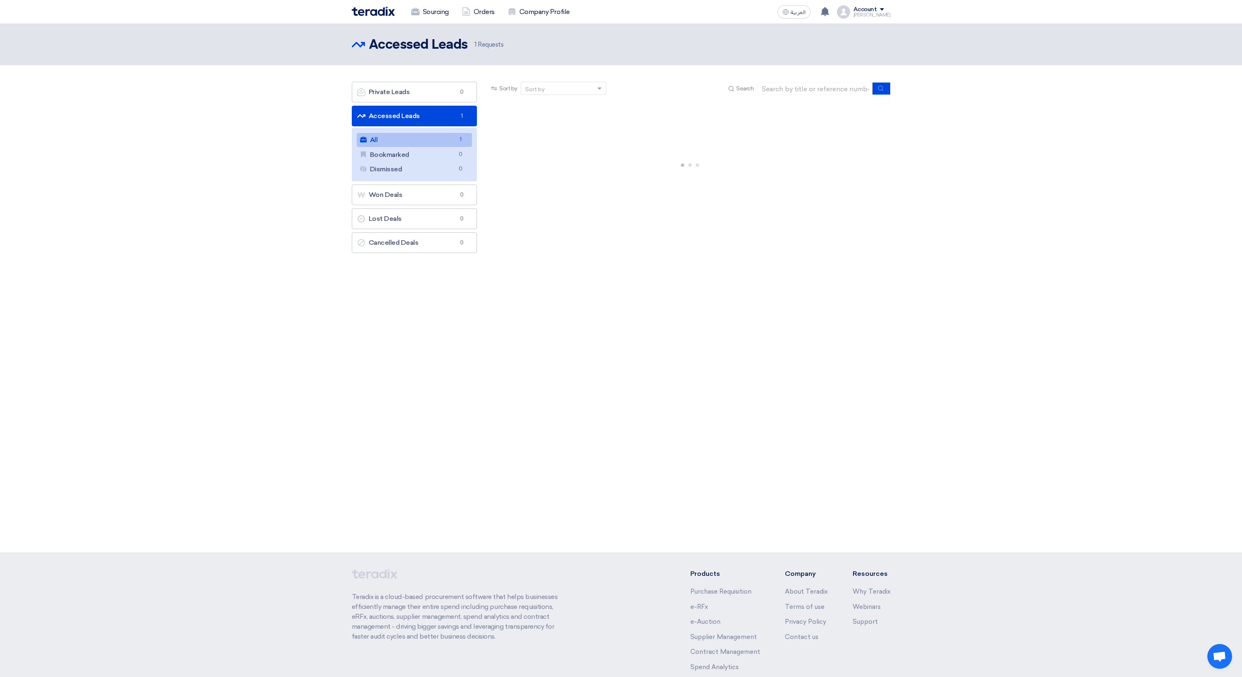
click at [405, 143] on link "All All 1" at bounding box center [415, 140] width 116 height 14
click at [627, 114] on link "Migration of AI-Generated Applications to Azu..." at bounding box center [633, 114] width 206 height 7
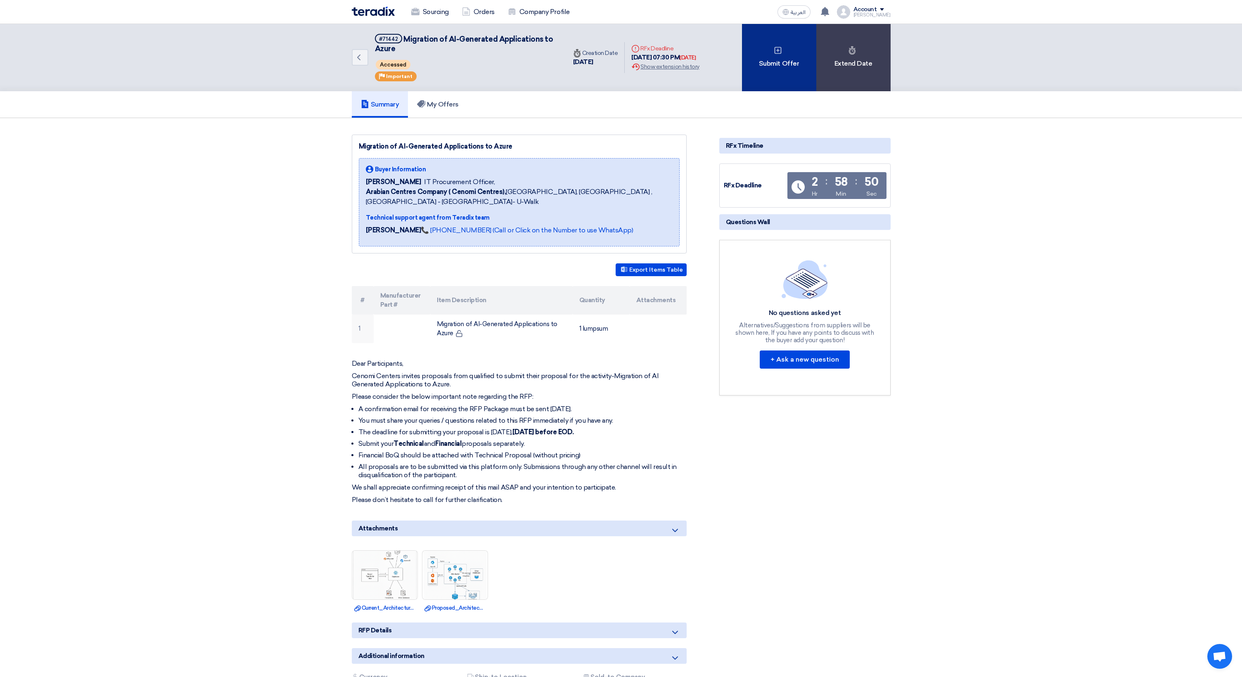
click at [786, 77] on div "Submit Offer" at bounding box center [779, 57] width 74 height 67
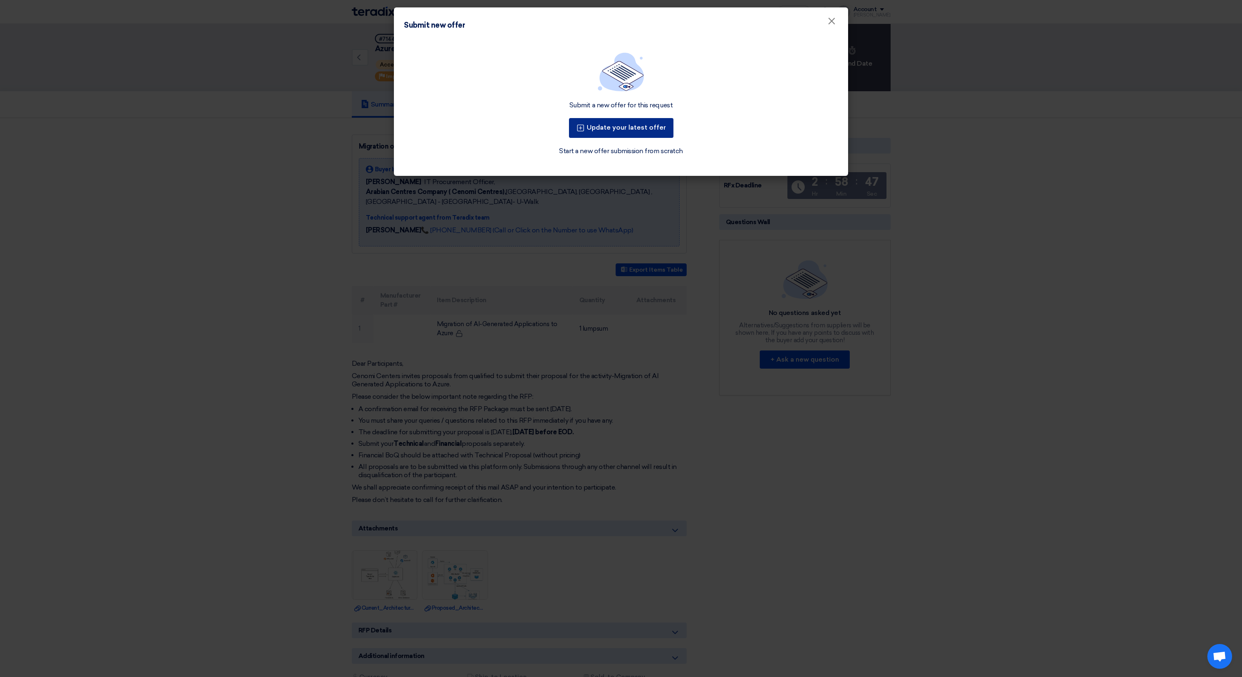
click at [629, 124] on button "Update your latest offer" at bounding box center [621, 128] width 104 height 20
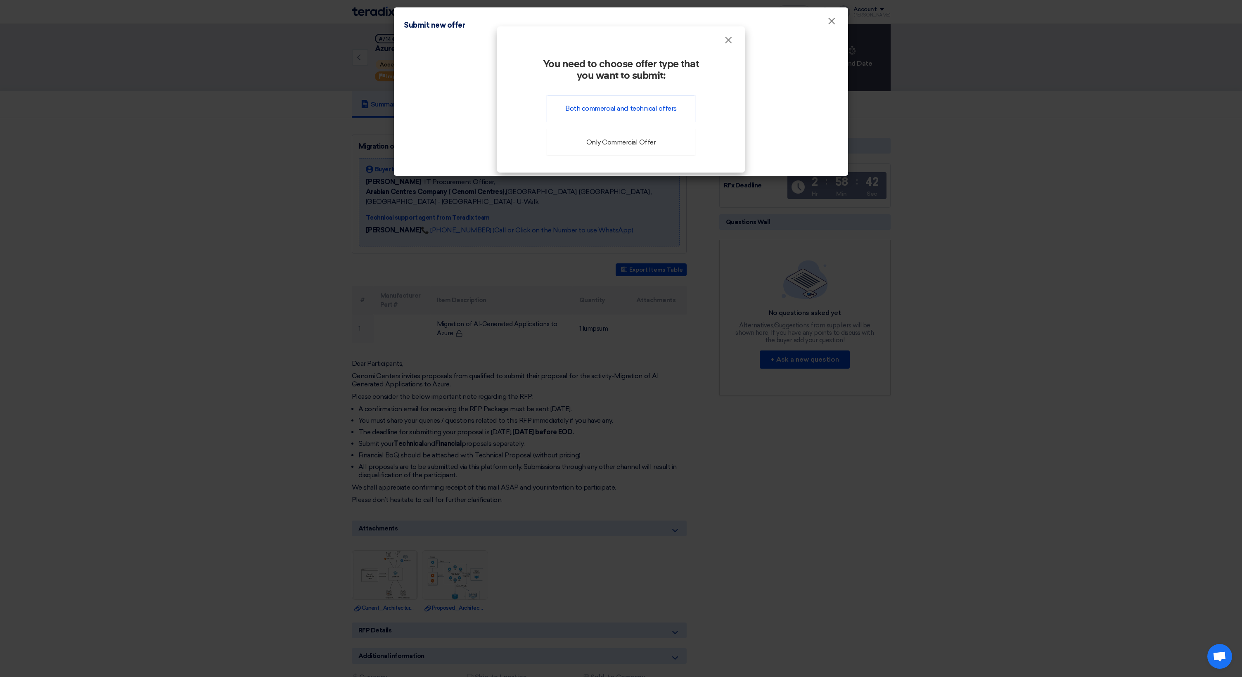
click at [589, 107] on div "Both commercial and technical offers" at bounding box center [620, 108] width 149 height 27
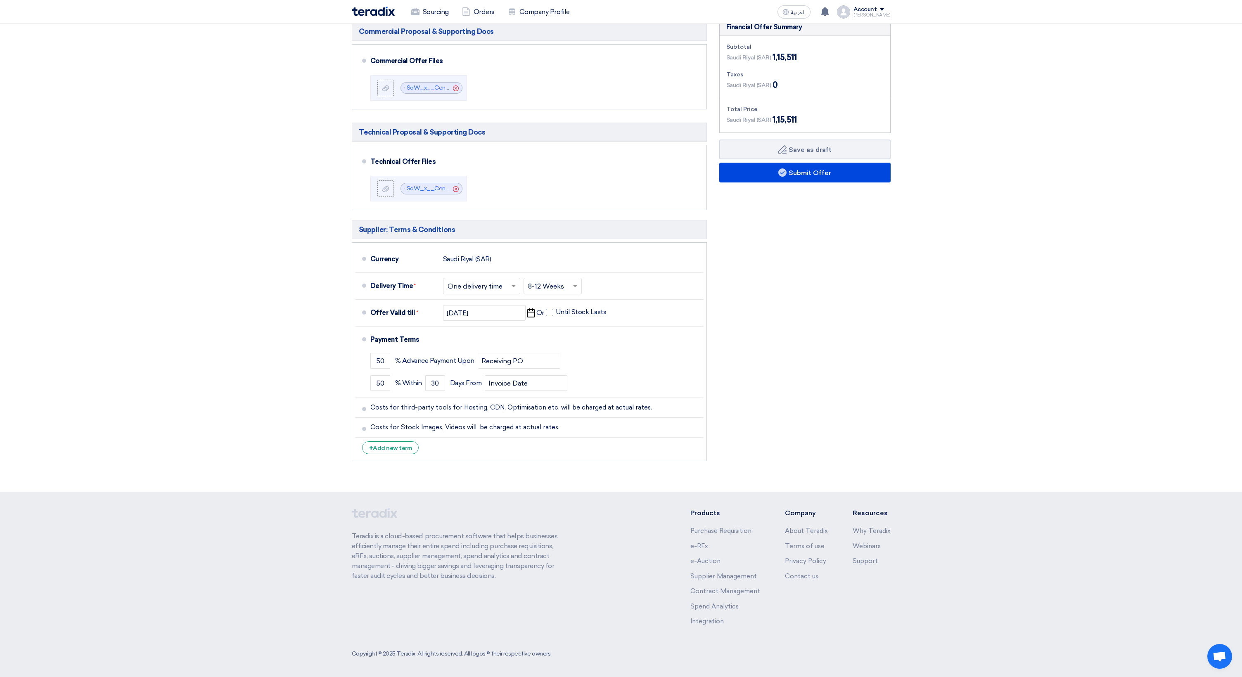
scroll to position [208, 0]
click at [772, 176] on button "Submit Offer" at bounding box center [804, 173] width 171 height 20
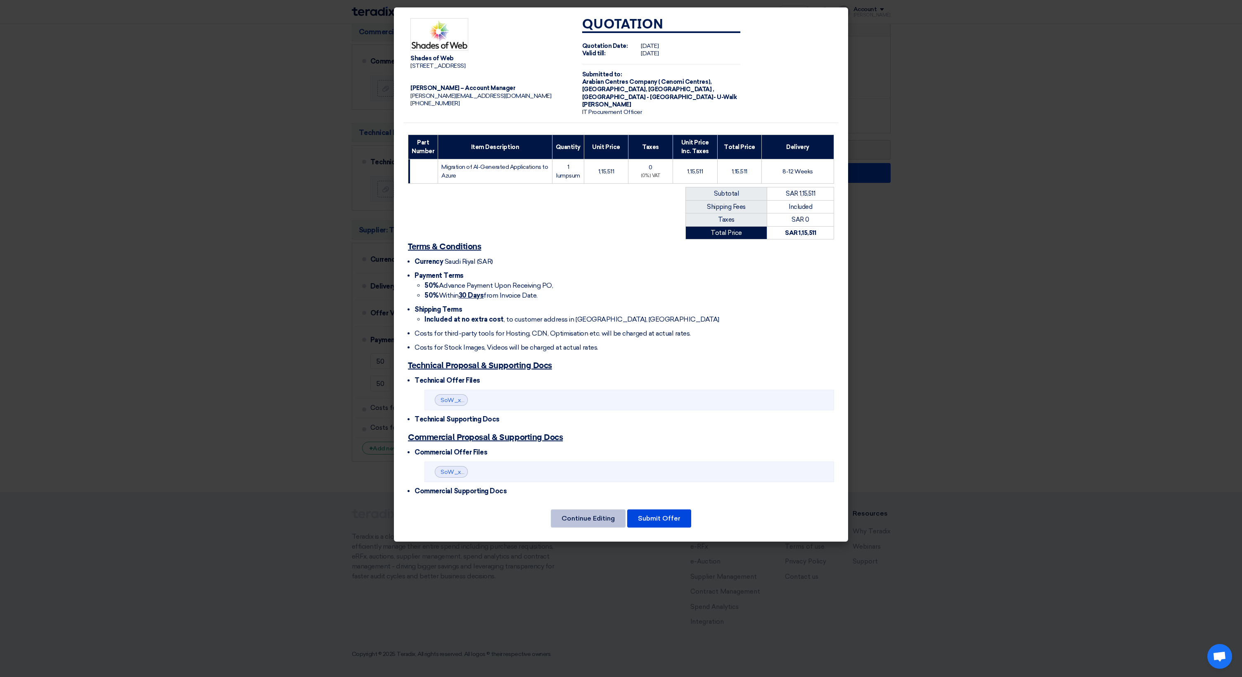
click at [593, 520] on button "Continue Editing" at bounding box center [588, 518] width 75 height 18
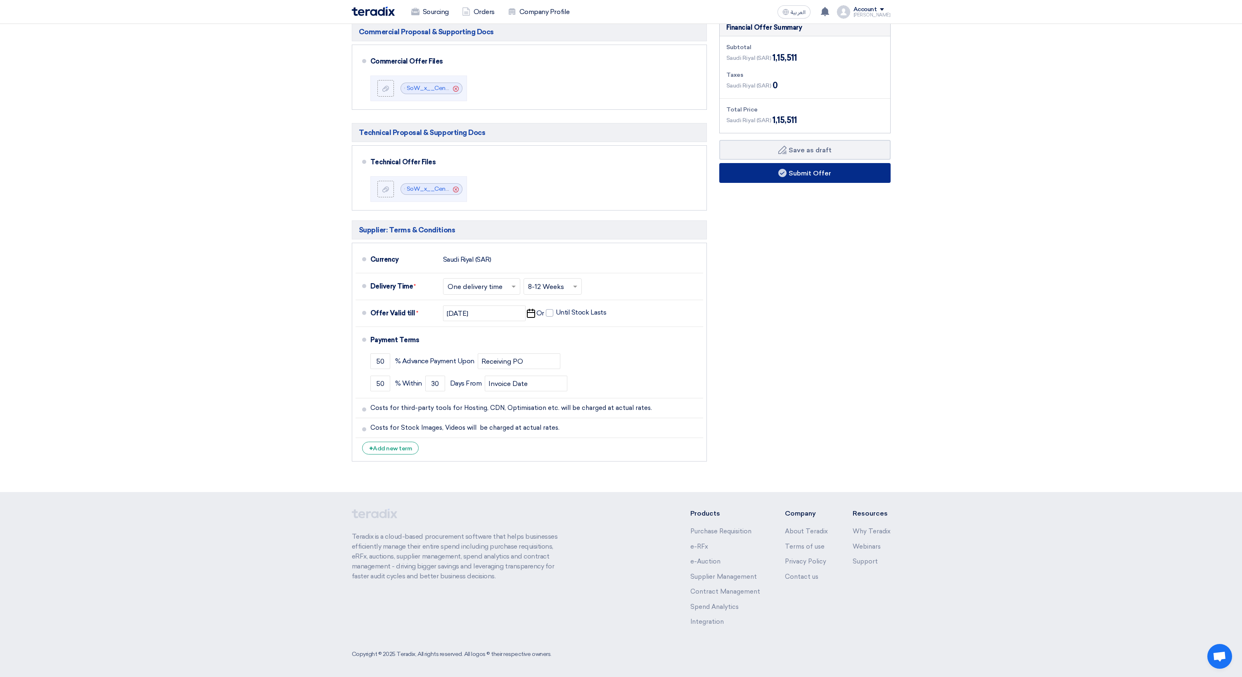
click at [810, 177] on button "Submit Offer" at bounding box center [804, 173] width 171 height 20
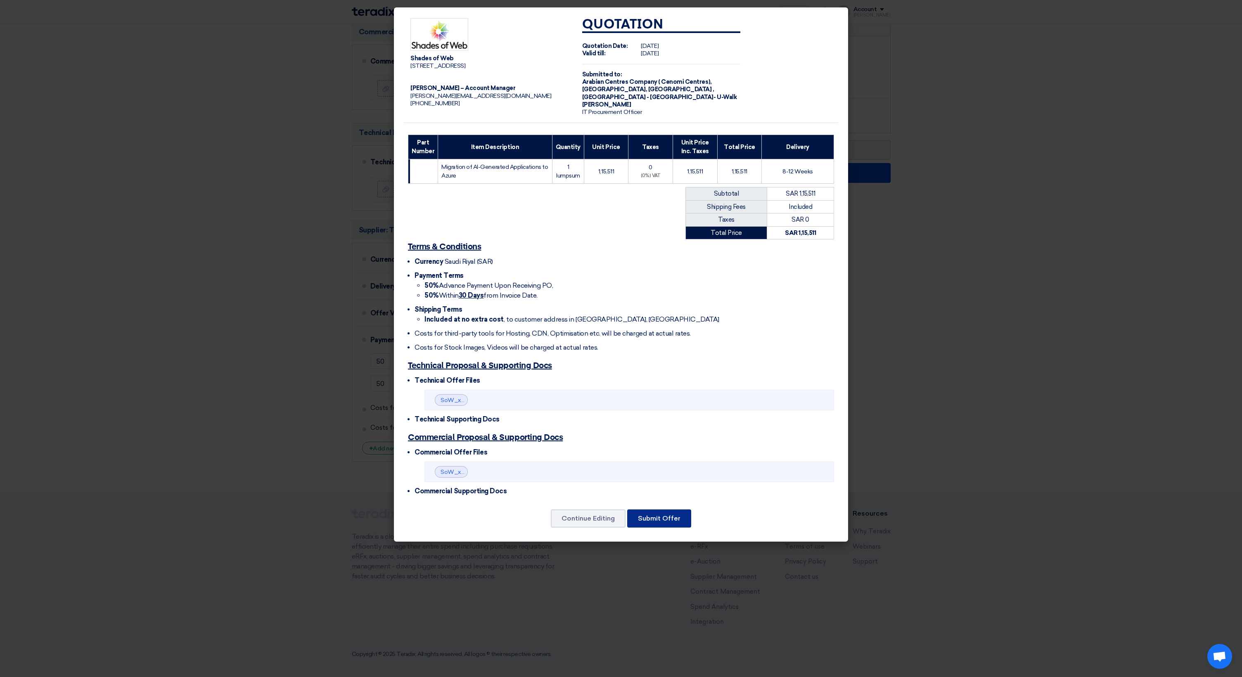
click at [675, 518] on button "Submit Offer" at bounding box center [659, 518] width 64 height 18
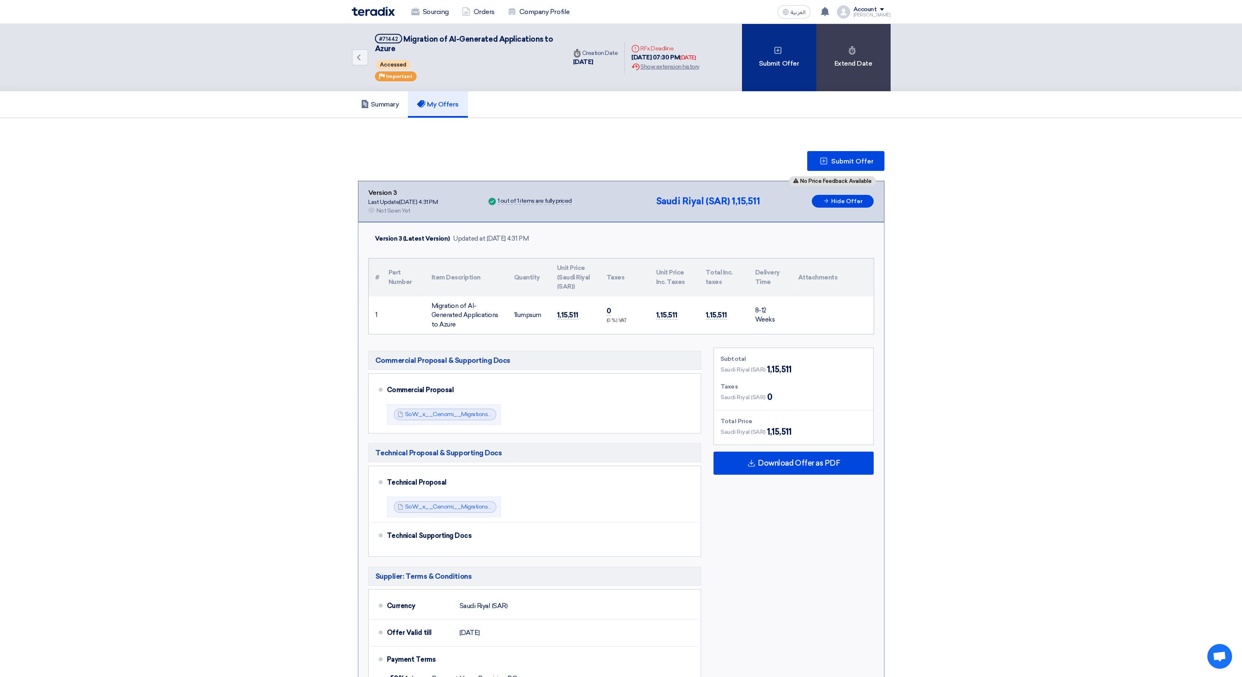
click at [779, 75] on div "Submit Offer" at bounding box center [779, 57] width 74 height 67
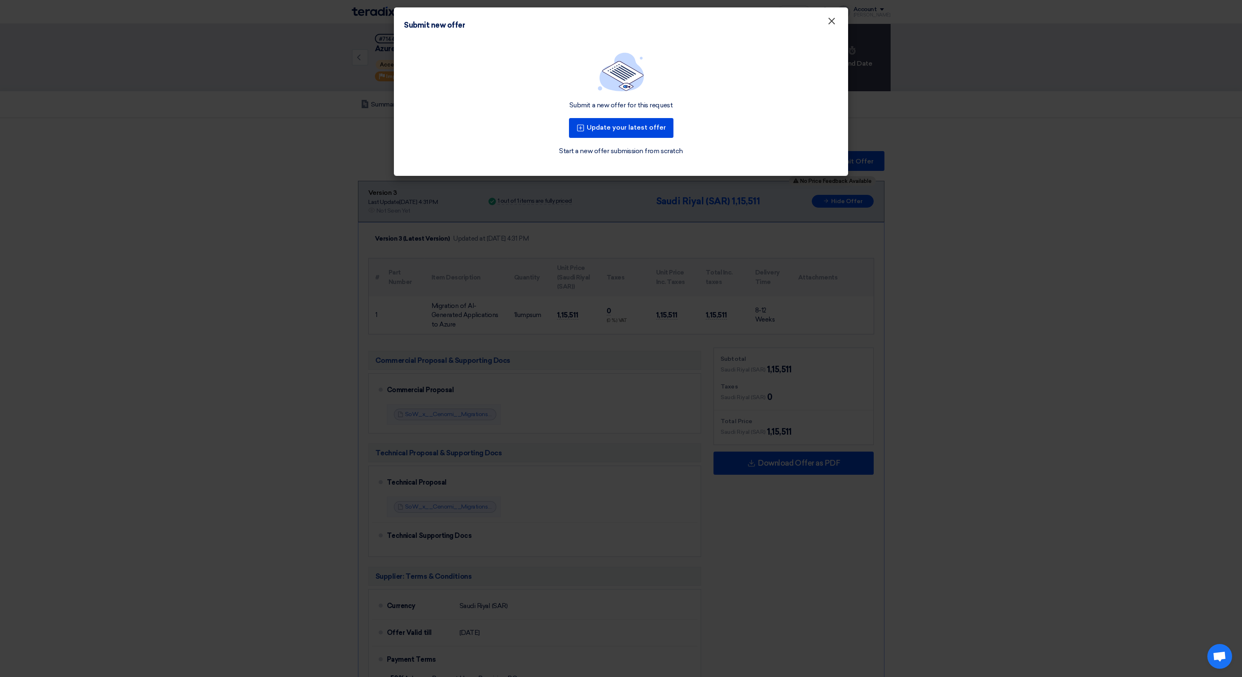
click at [830, 21] on span "×" at bounding box center [831, 23] width 8 height 17
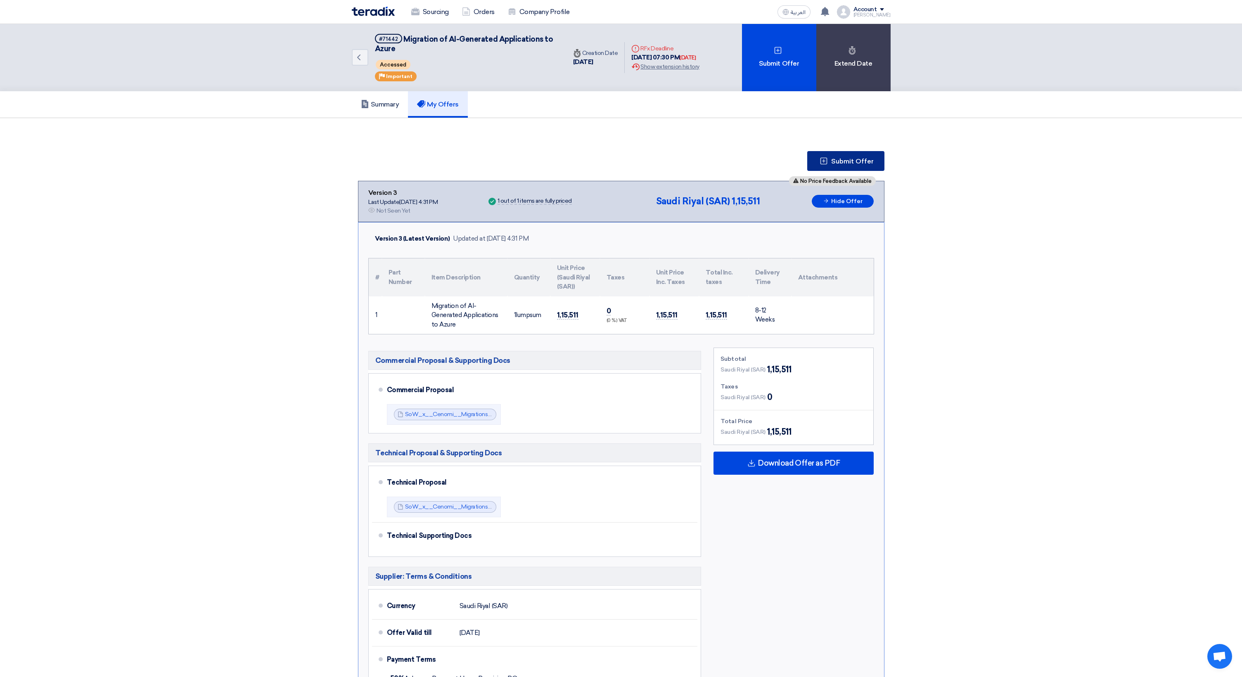
click at [834, 163] on span "Submit Offer" at bounding box center [852, 161] width 43 height 7
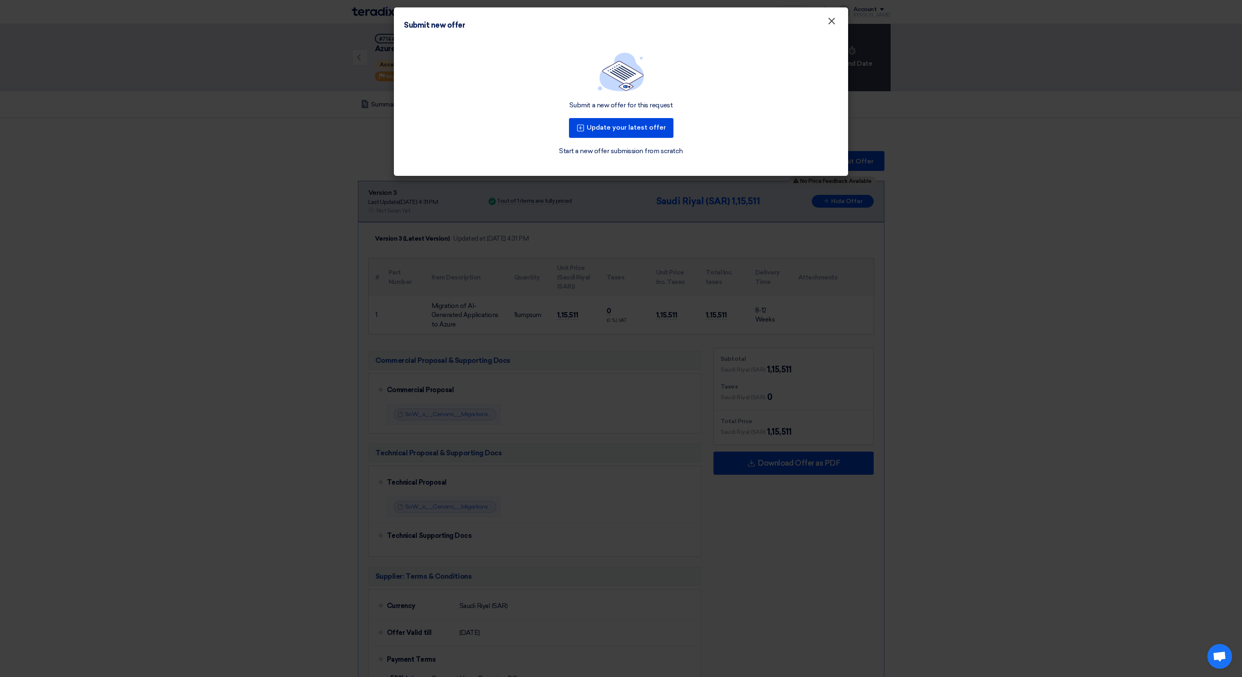
click at [832, 19] on span "×" at bounding box center [831, 23] width 8 height 17
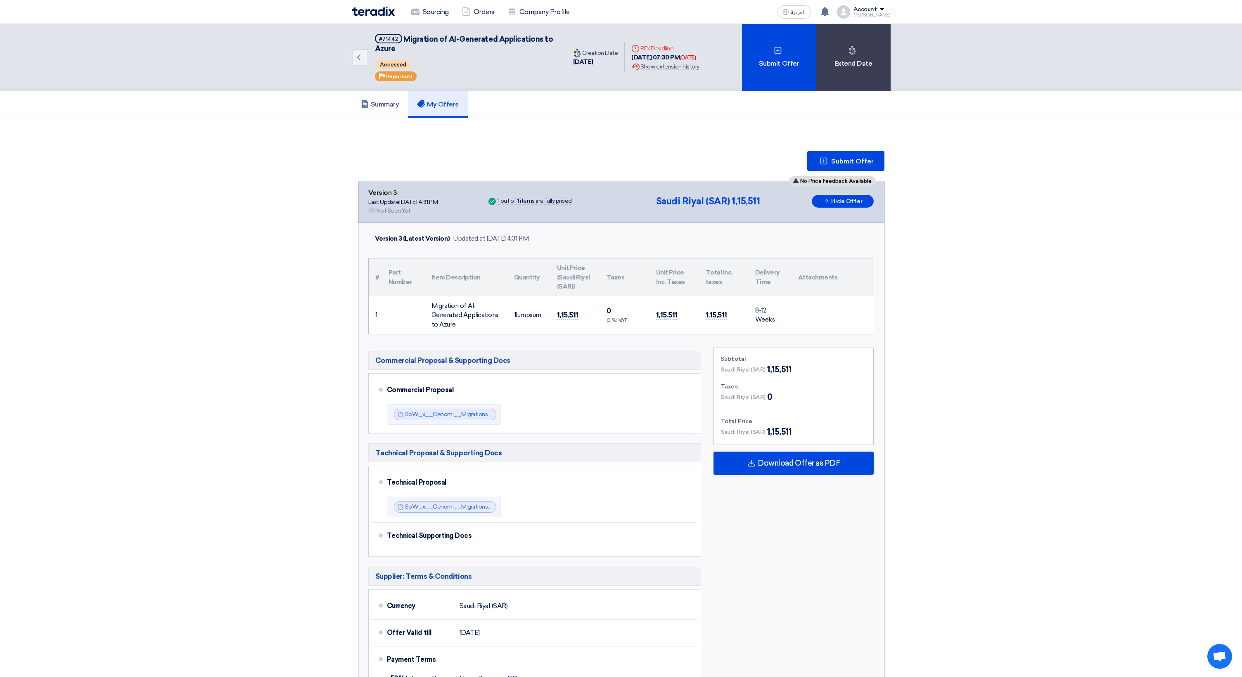
click at [681, 65] on div "Extension History Show extension history" at bounding box center [665, 66] width 68 height 9
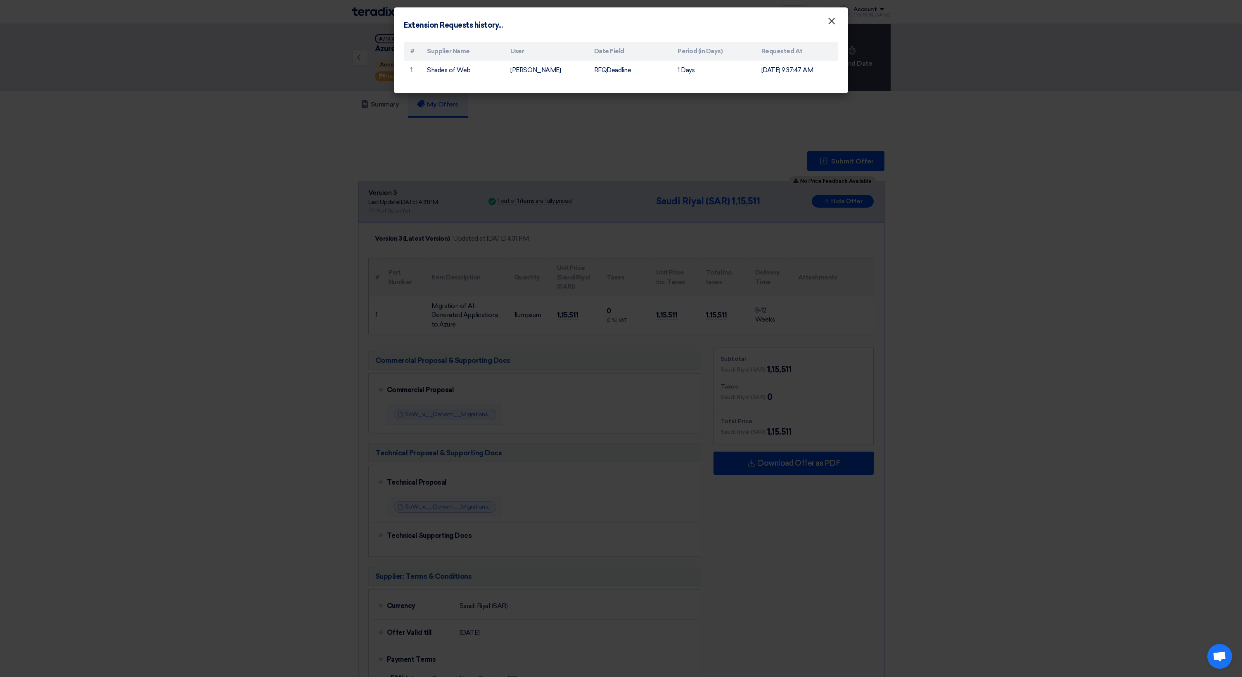
click at [833, 18] on span "×" at bounding box center [831, 23] width 8 height 17
